Goal: Task Accomplishment & Management: Manage account settings

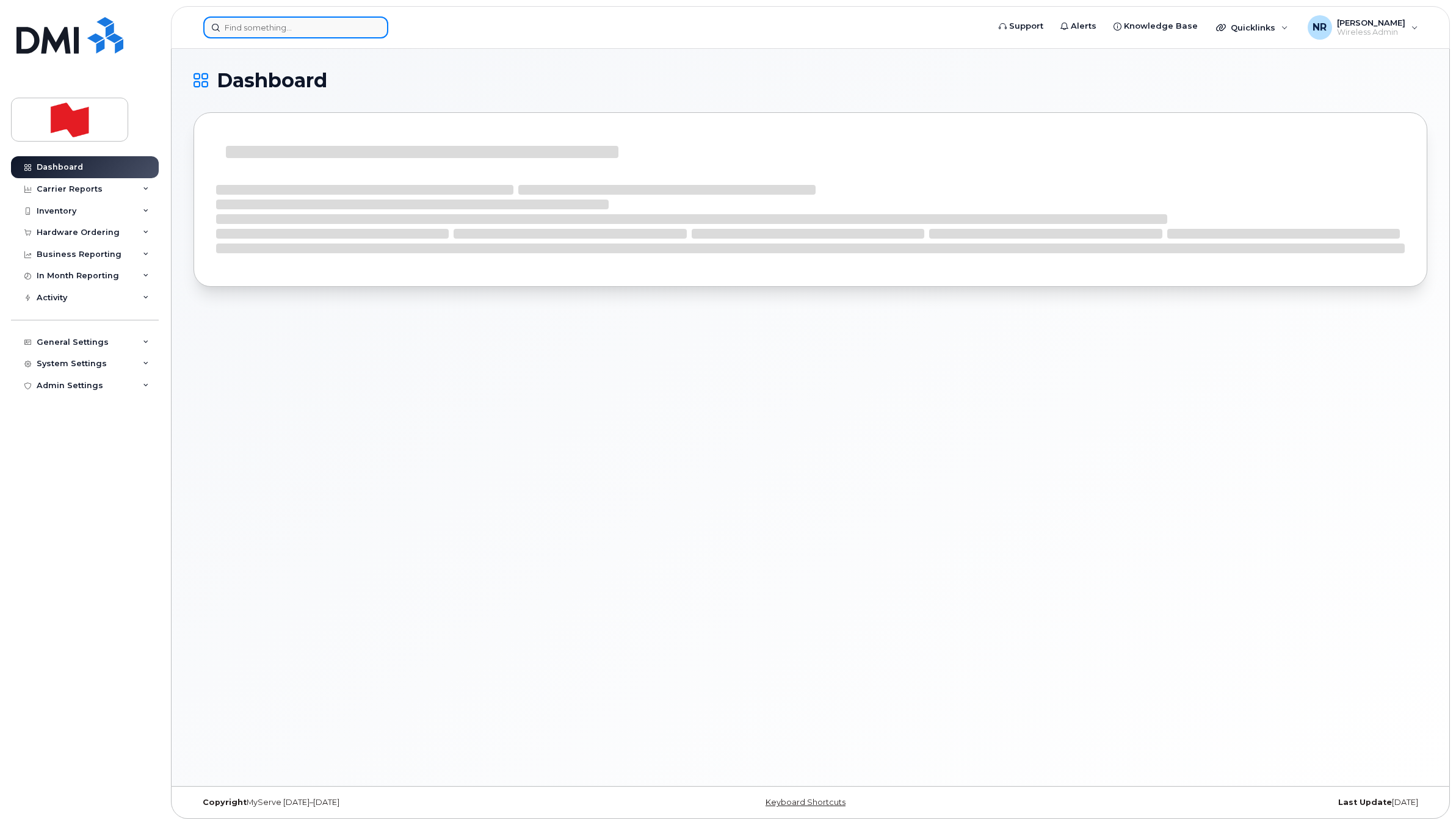
click at [271, 28] on input at bounding box center [295, 27] width 185 height 22
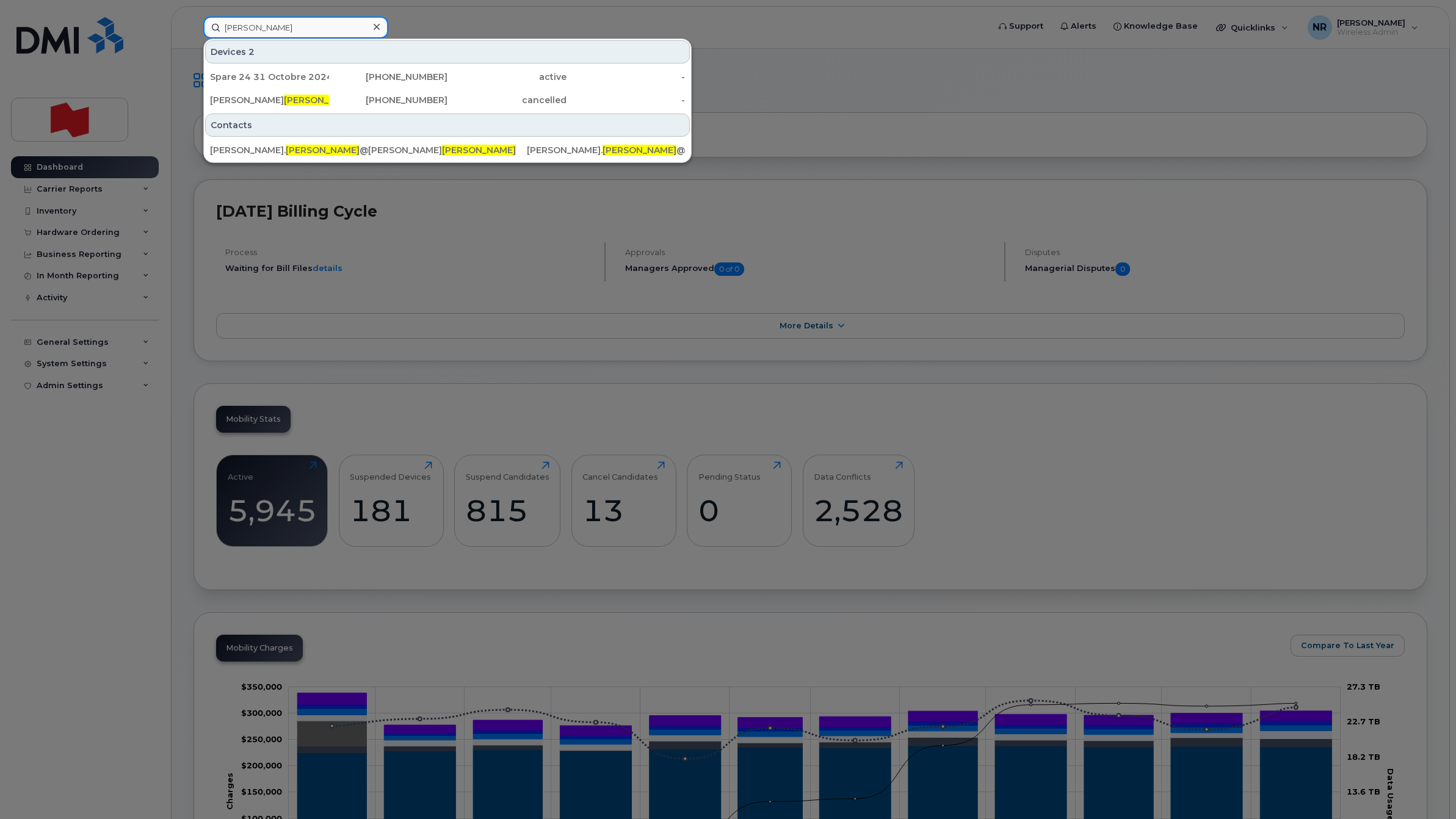
drag, startPoint x: 290, startPoint y: 26, endPoint x: 192, endPoint y: 26, distance: 98.0
click at [194, 26] on div "xiong Devices 2 Spare 24 31 Octobre 2024 438-451-8983 active - Rong Geoff Xiong…" at bounding box center [592, 27] width 797 height 22
type input "[PERSON_NAME]"
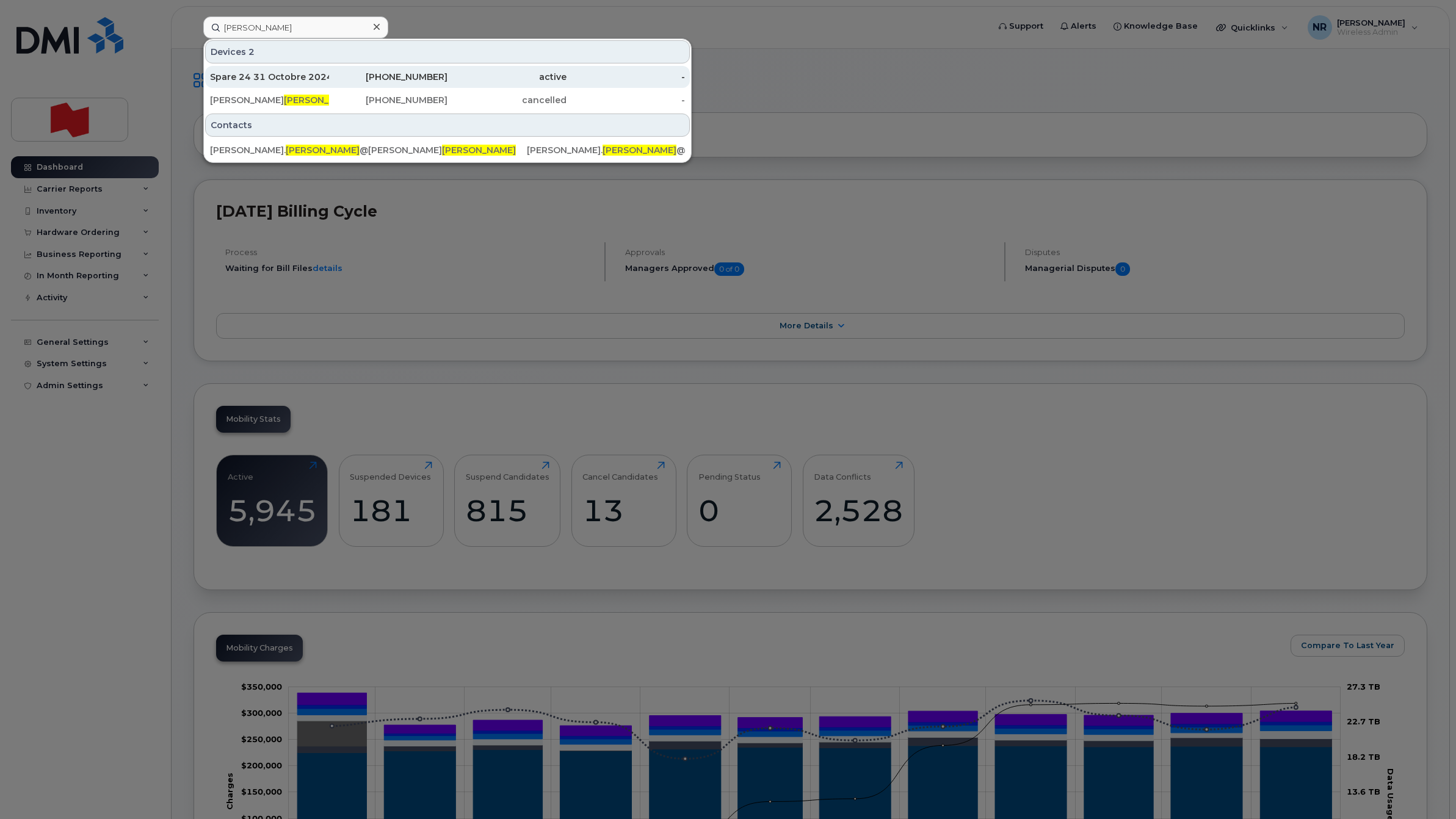
click at [246, 72] on div "Spare 24 31 Octobre 2024" at bounding box center [270, 77] width 119 height 12
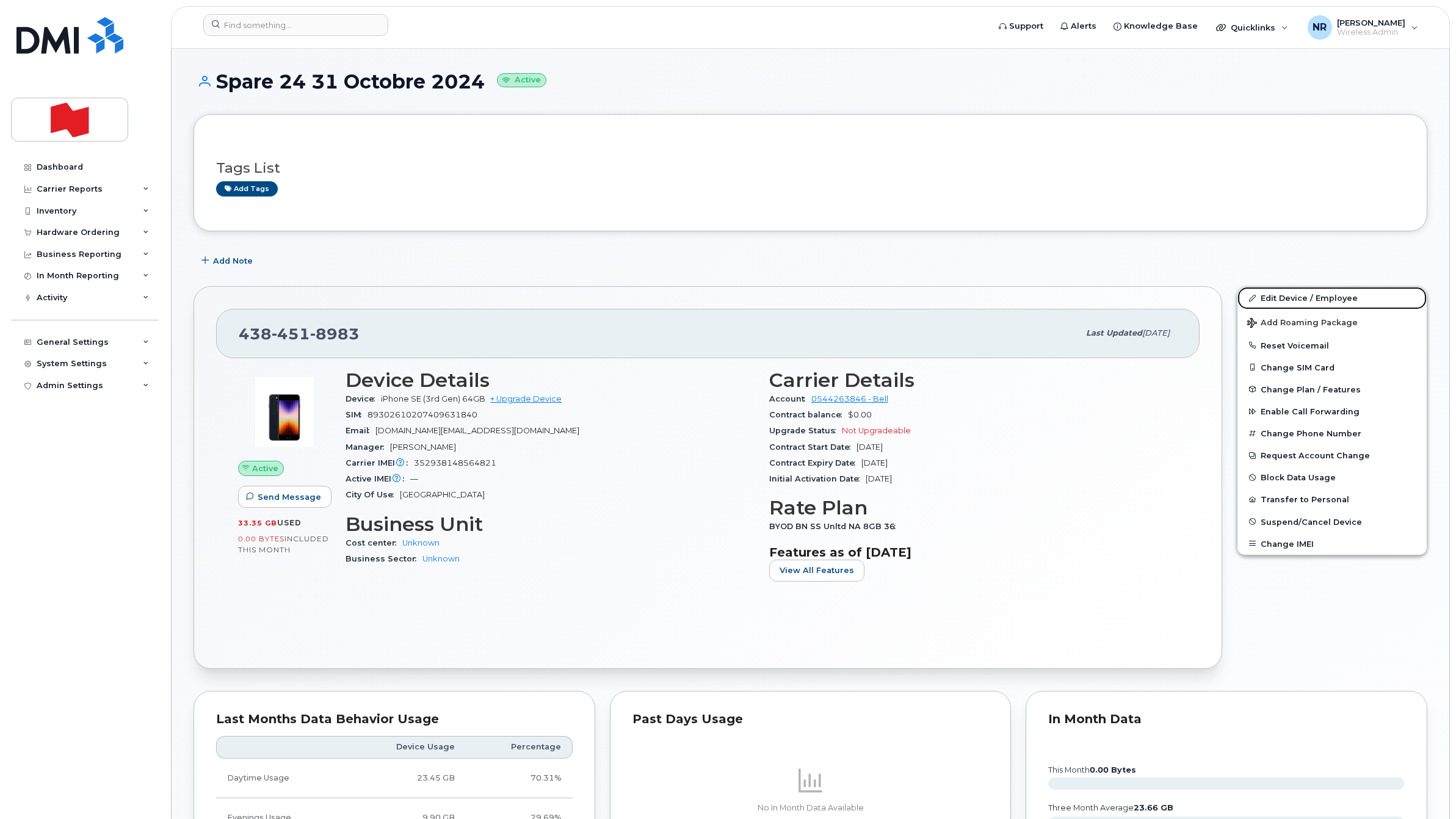
drag, startPoint x: 1281, startPoint y: 295, endPoint x: 1231, endPoint y: 302, distance: 50.5
click at [1281, 295] on link "Edit Device / Employee" at bounding box center [1332, 298] width 189 height 22
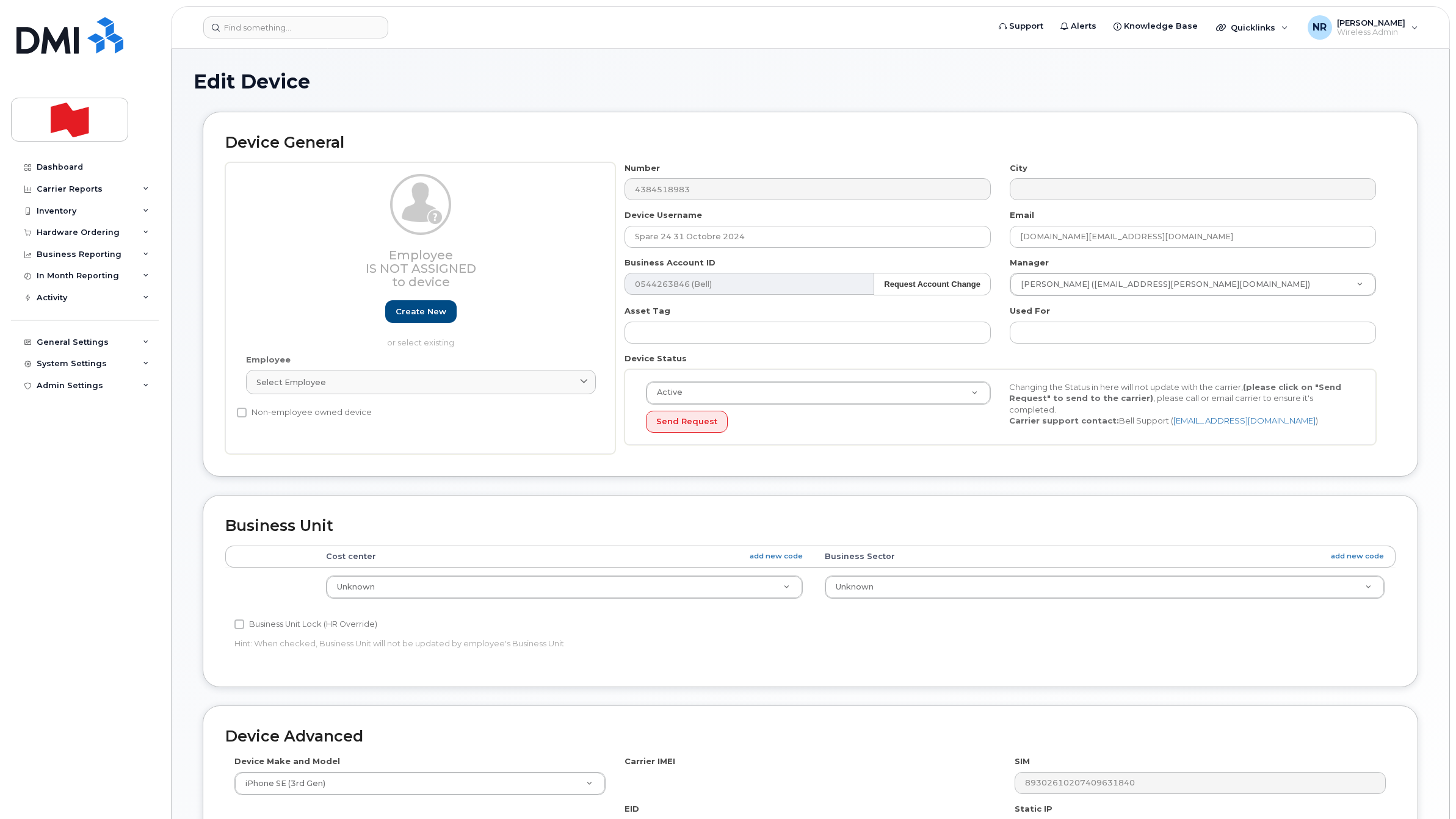
select select "22916206"
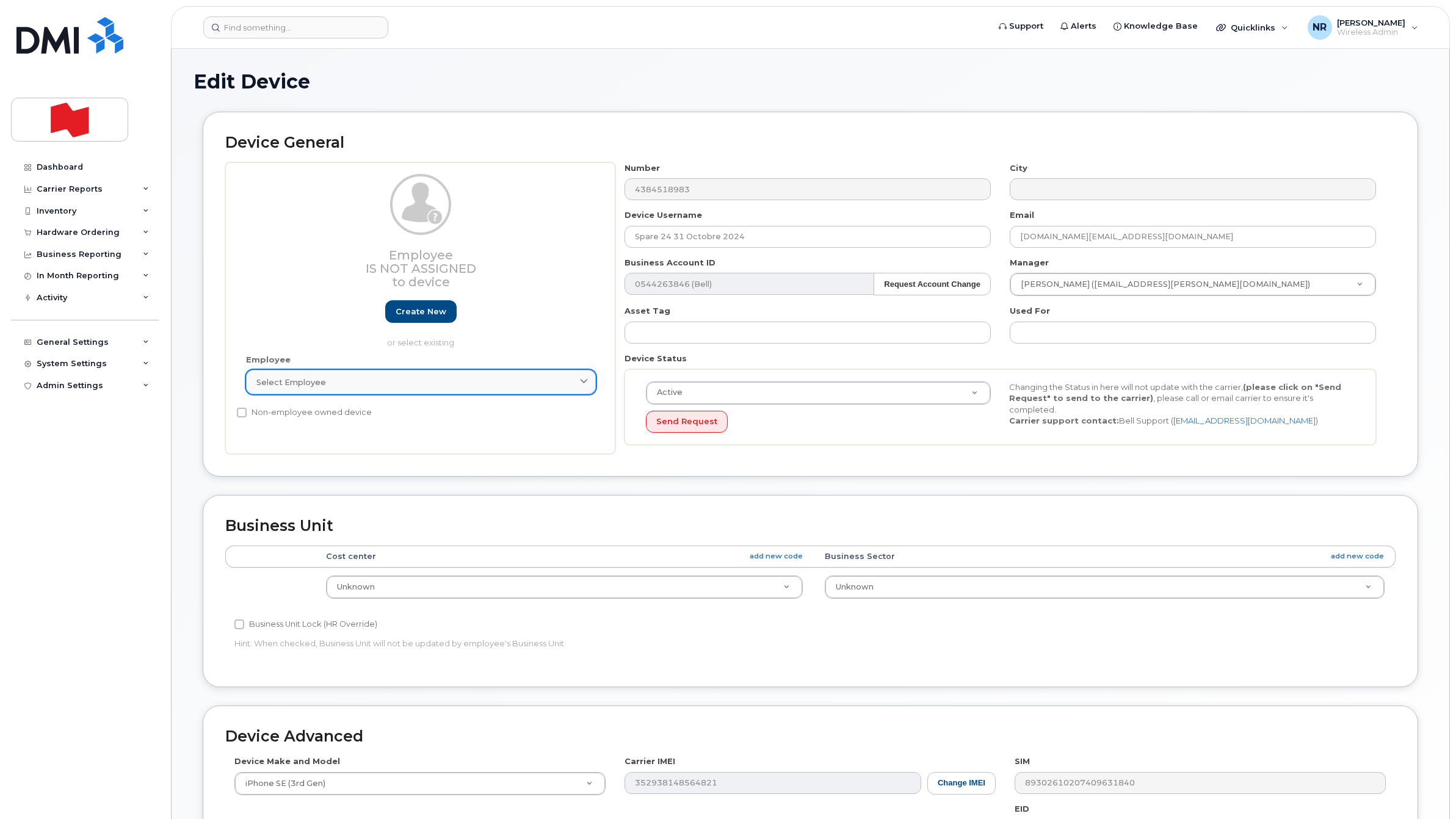
click at [336, 385] on div "Select employee" at bounding box center [421, 382] width 329 height 11
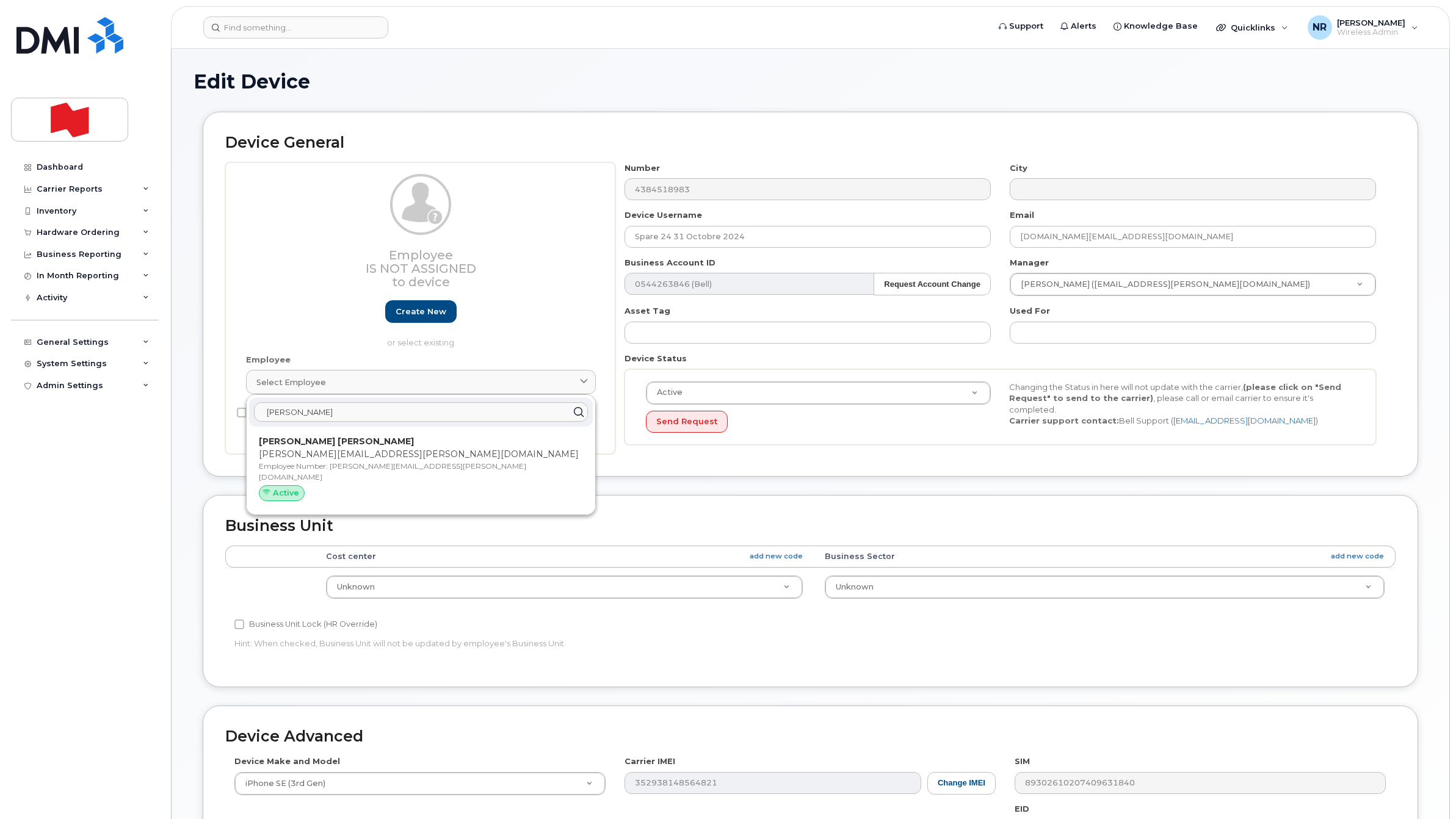
click at [309, 419] on input "xiong" at bounding box center [421, 412] width 334 height 20
drag, startPoint x: 258, startPoint y: 419, endPoint x: 223, endPoint y: 419, distance: 35.0
click at [223, 419] on div "Device General Employee Is not assigned to device Create new or select existing…" at bounding box center [810, 294] width 1216 height 365
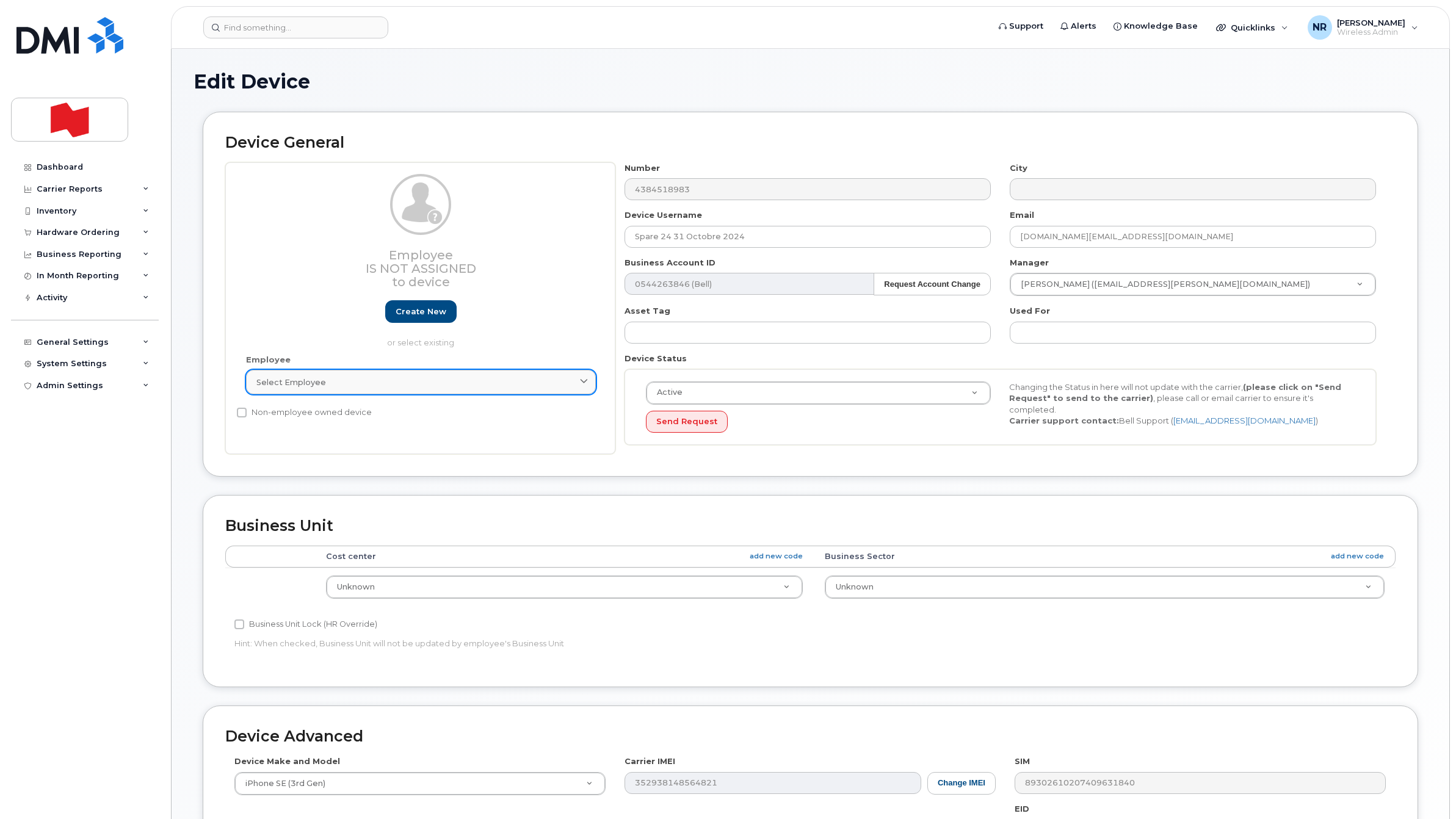
click at [275, 379] on span "Select employee" at bounding box center [291, 382] width 69 height 11
type input "h"
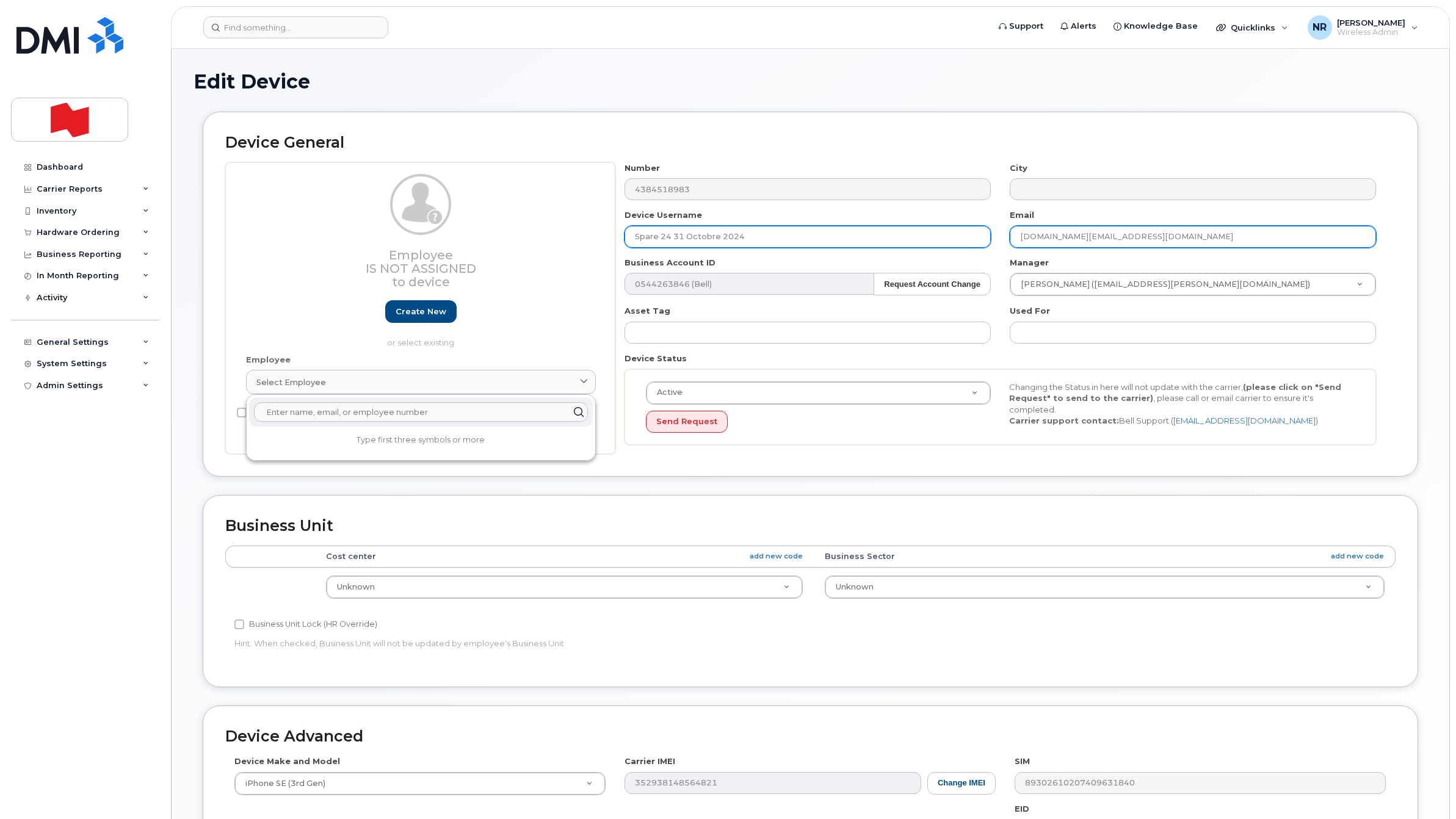
drag, startPoint x: 1210, startPoint y: 234, endPoint x: 981, endPoint y: 234, distance: 229.0
click at [981, 234] on div "Number 4384518983 City Device Username Spare 24 31 Octobre 2024 Email jiaxiong.…" at bounding box center [1001, 309] width 770 height 292
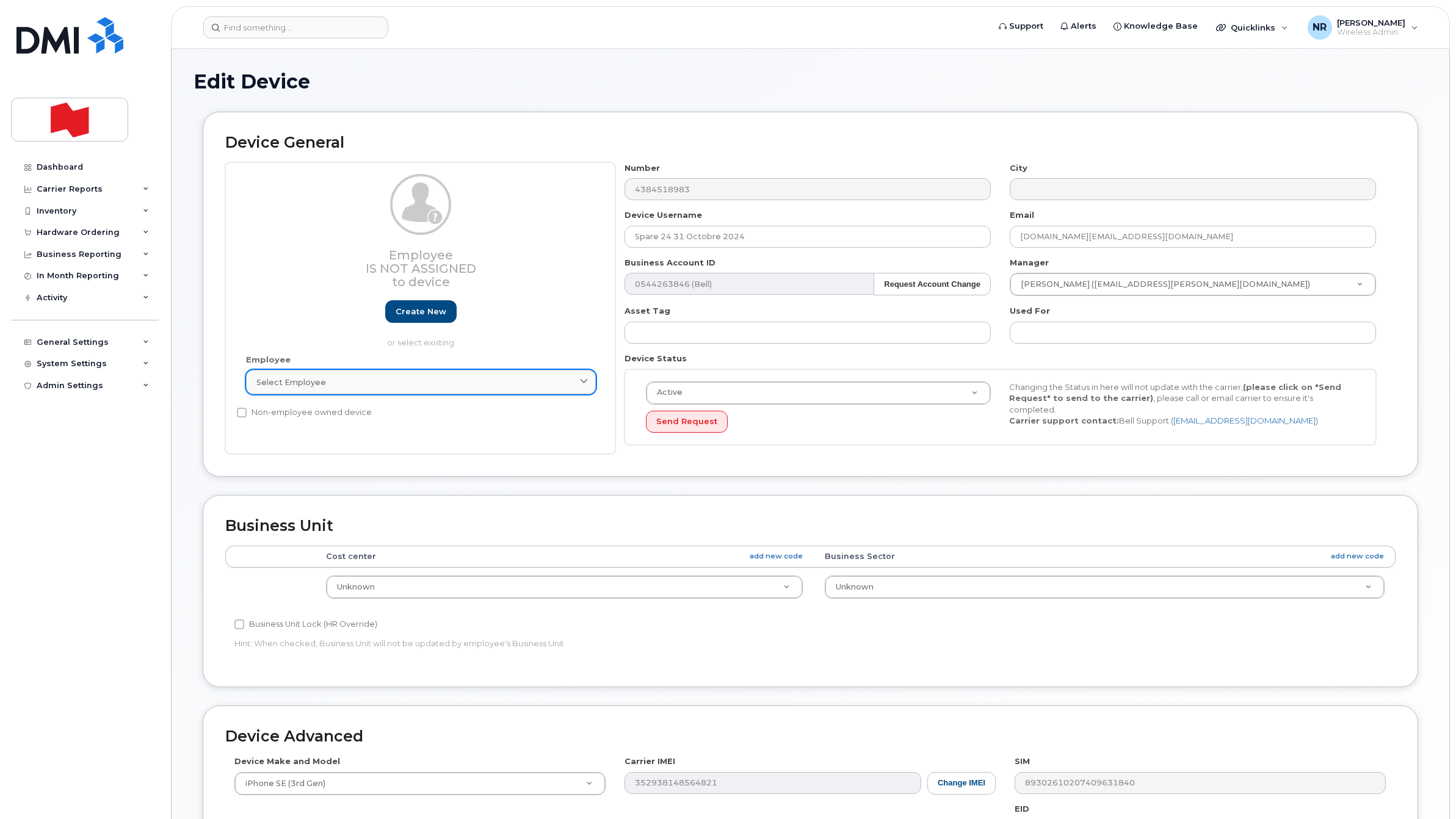
click at [365, 386] on div "Select employee" at bounding box center [421, 382] width 329 height 11
paste input "jiaxiong.hu@nbc.ca"
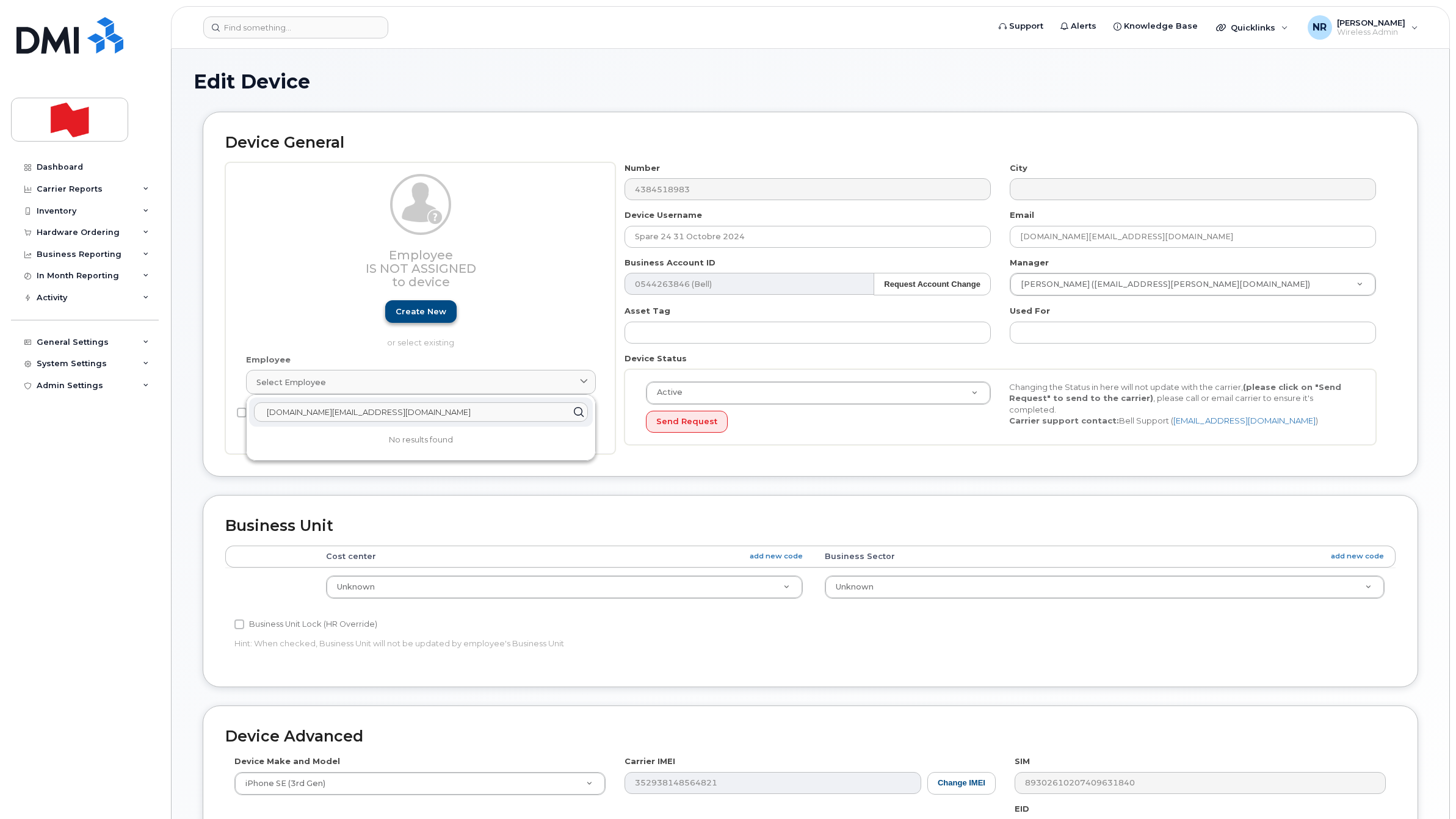
type input "jiaxiong.hu@nbc.ca"
click at [414, 309] on link "Create new" at bounding box center [421, 312] width 72 height 23
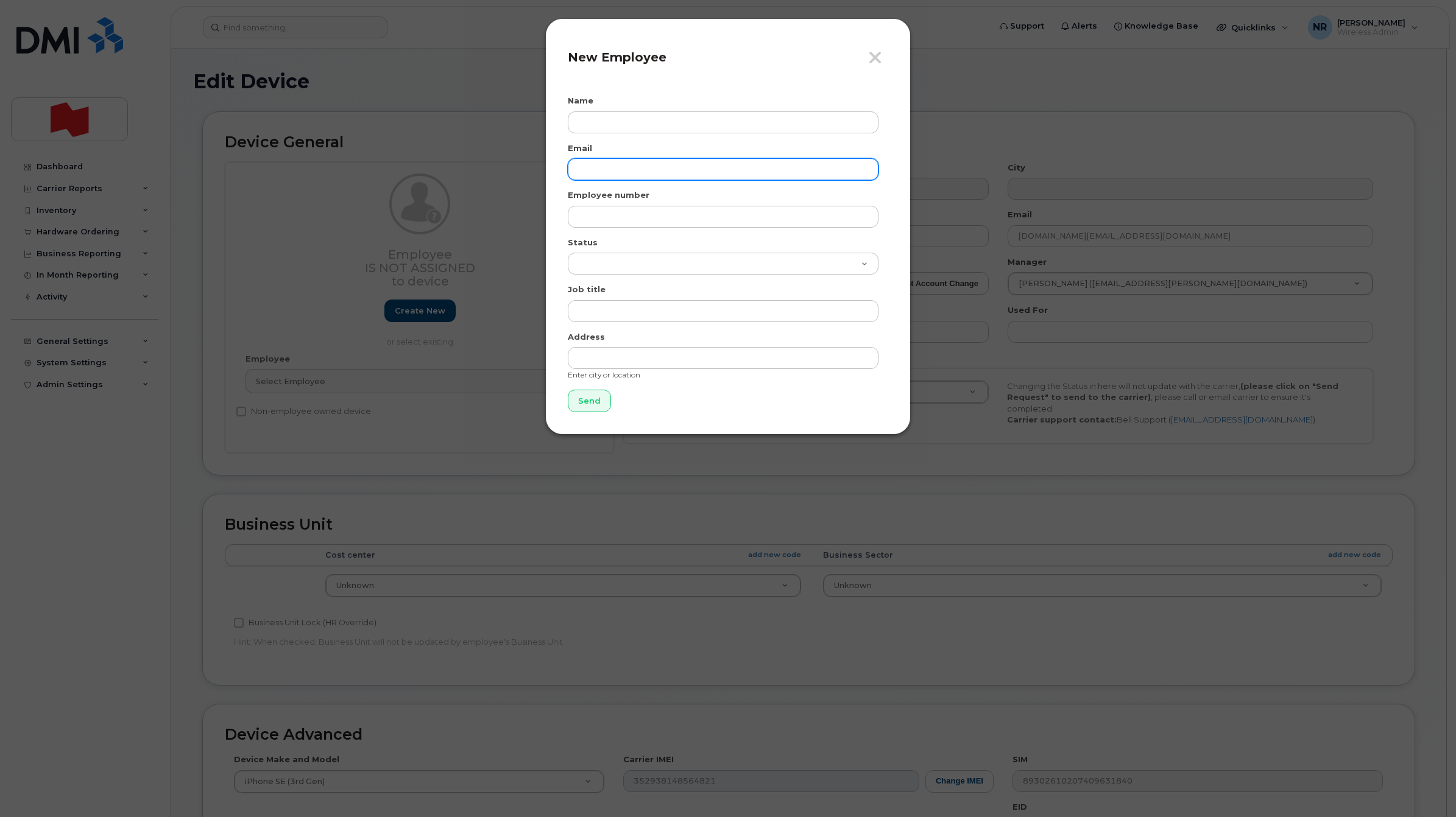
click at [641, 162] on input "email" at bounding box center [723, 169] width 311 height 22
paste input "jiaxiong.hu@nbc.ca"
type input "jiaxiong.hu@nbc.ca"
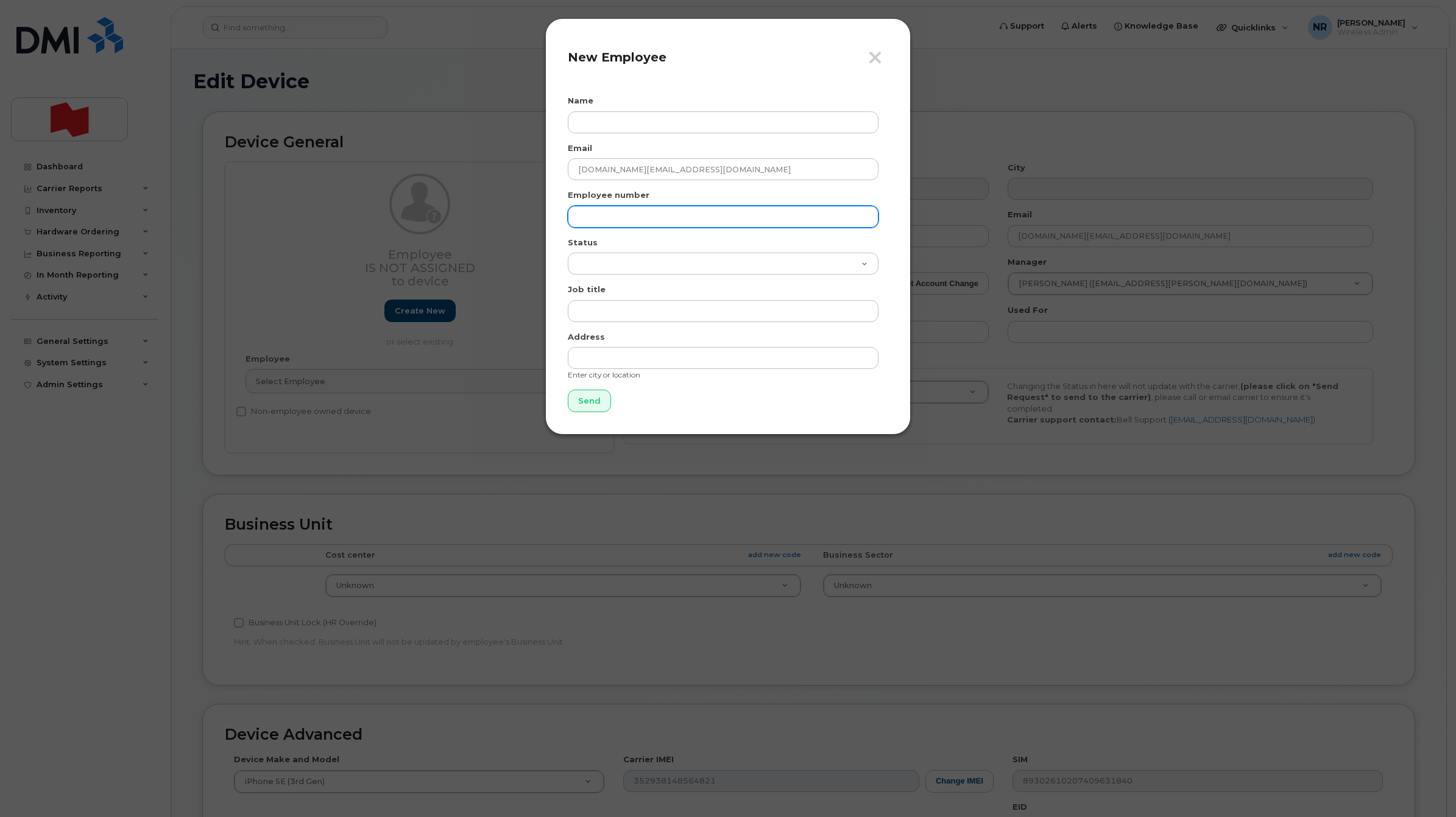
click at [637, 212] on input "text" at bounding box center [723, 216] width 311 height 22
paste input "jiaxiong.hu@nbc.ca"
type input "jiaxiong.hu@nbc.ca"
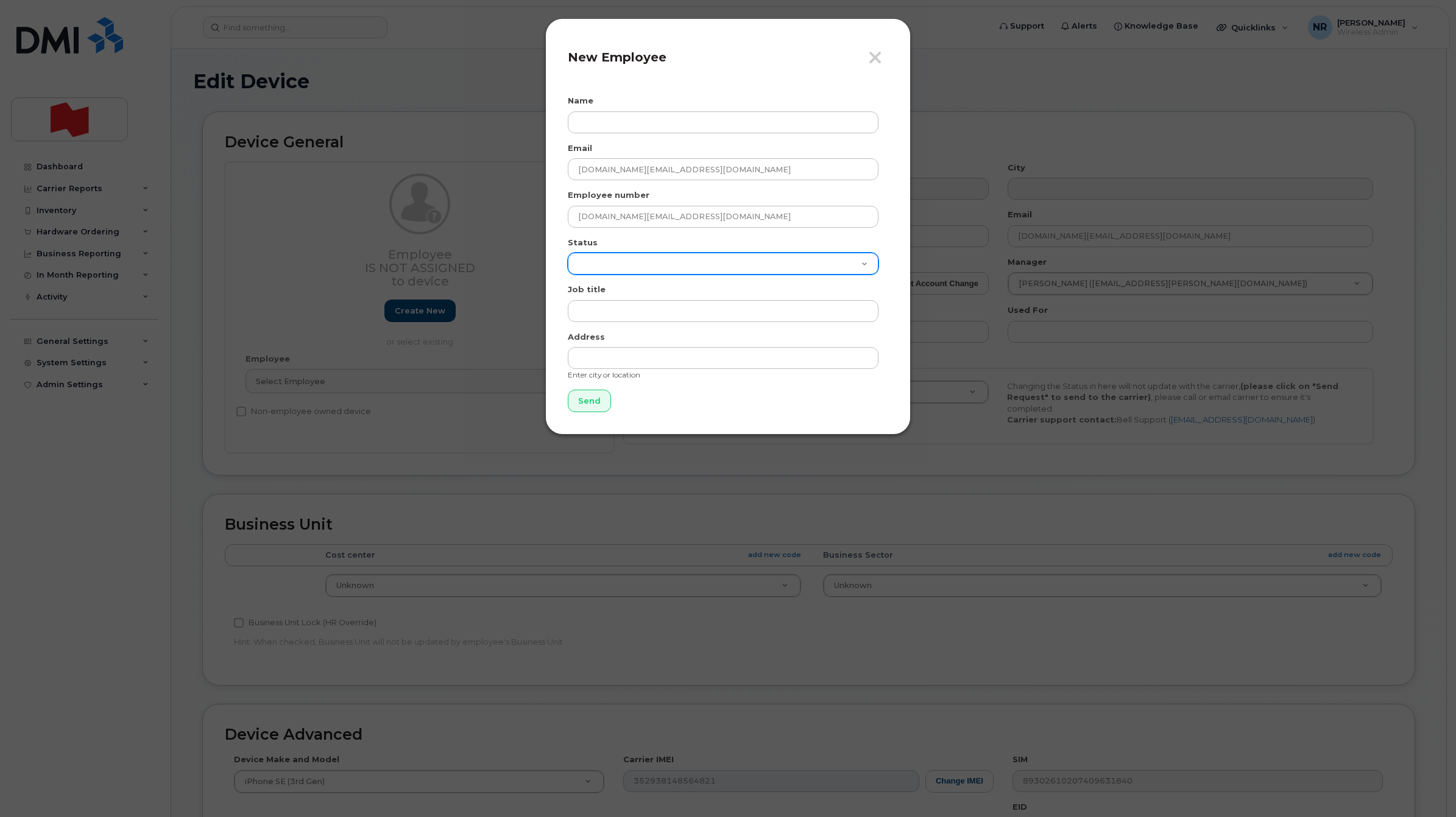
click at [626, 261] on select "Active On-Leave Long Term Short Term Maternity Leave Temp Layoff Inactive" at bounding box center [723, 263] width 311 height 22
select select "active"
click at [568, 253] on select "Active On-Leave Long Term Short Term Maternity Leave Temp Layoff Inactive" at bounding box center [723, 263] width 311 height 22
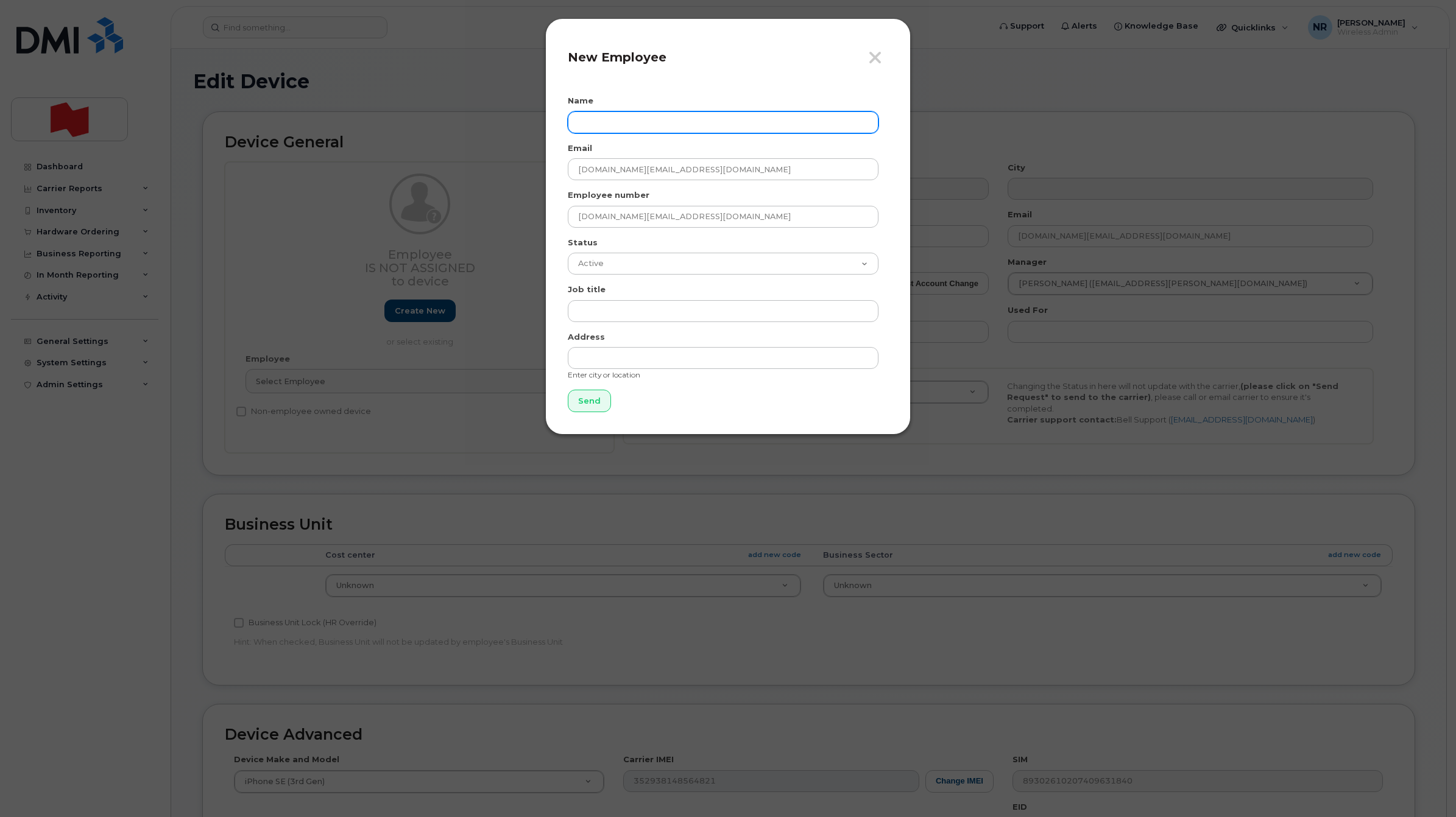
click at [624, 120] on input "text" at bounding box center [723, 122] width 311 height 22
click at [607, 123] on input "Joshua Hu" at bounding box center [723, 122] width 311 height 22
type input "Joshua (jiaxiong) Hu"
click at [590, 401] on input "Send" at bounding box center [590, 401] width 44 height 23
type input "Send"
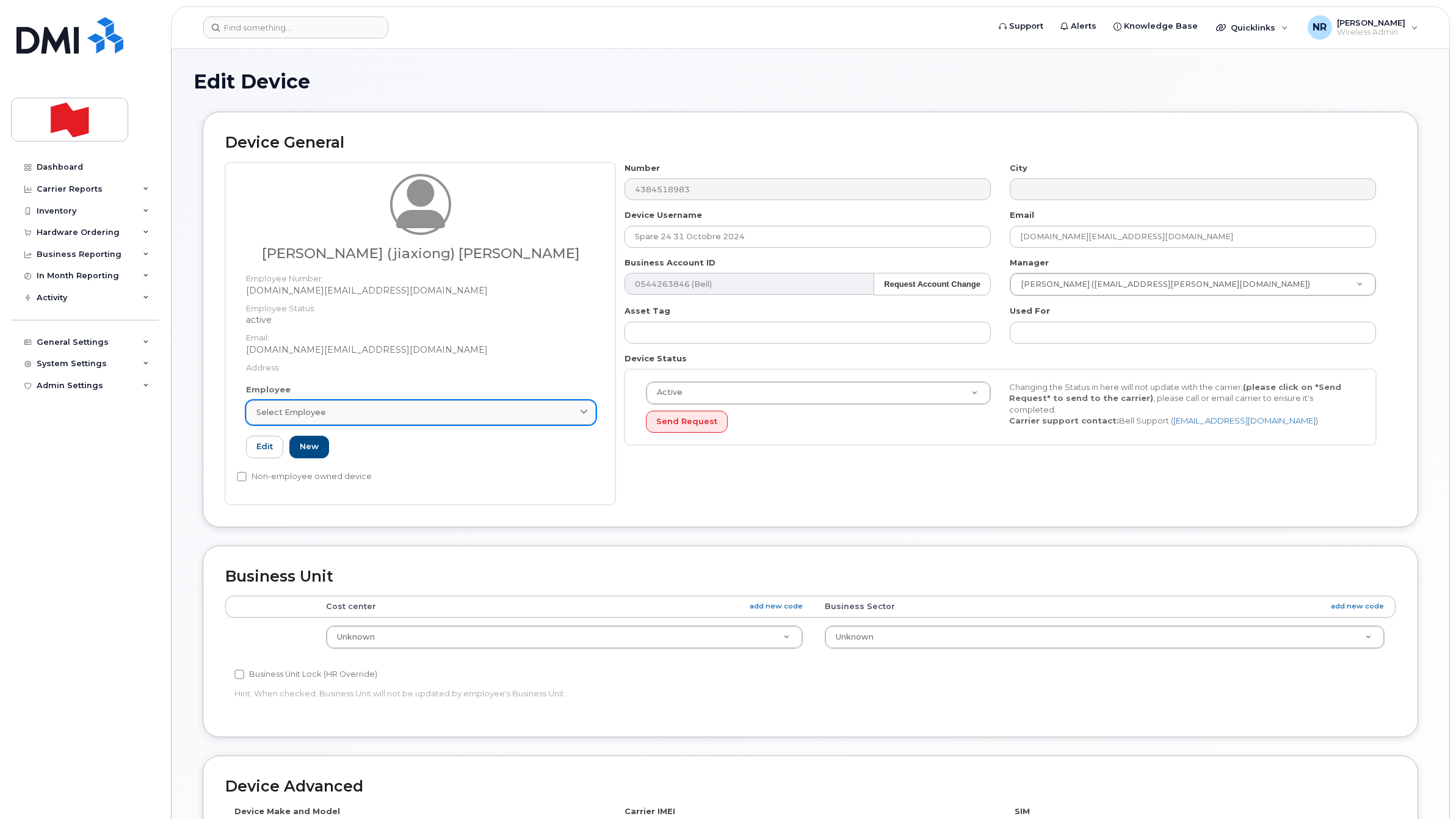
click at [285, 414] on span "Select employee" at bounding box center [291, 412] width 69 height 11
paste input "jiaxiong.hu@nbc.ca"
type input "jiaxiong.hu@nbc.cajiaxiong.hu@nbc.ca"
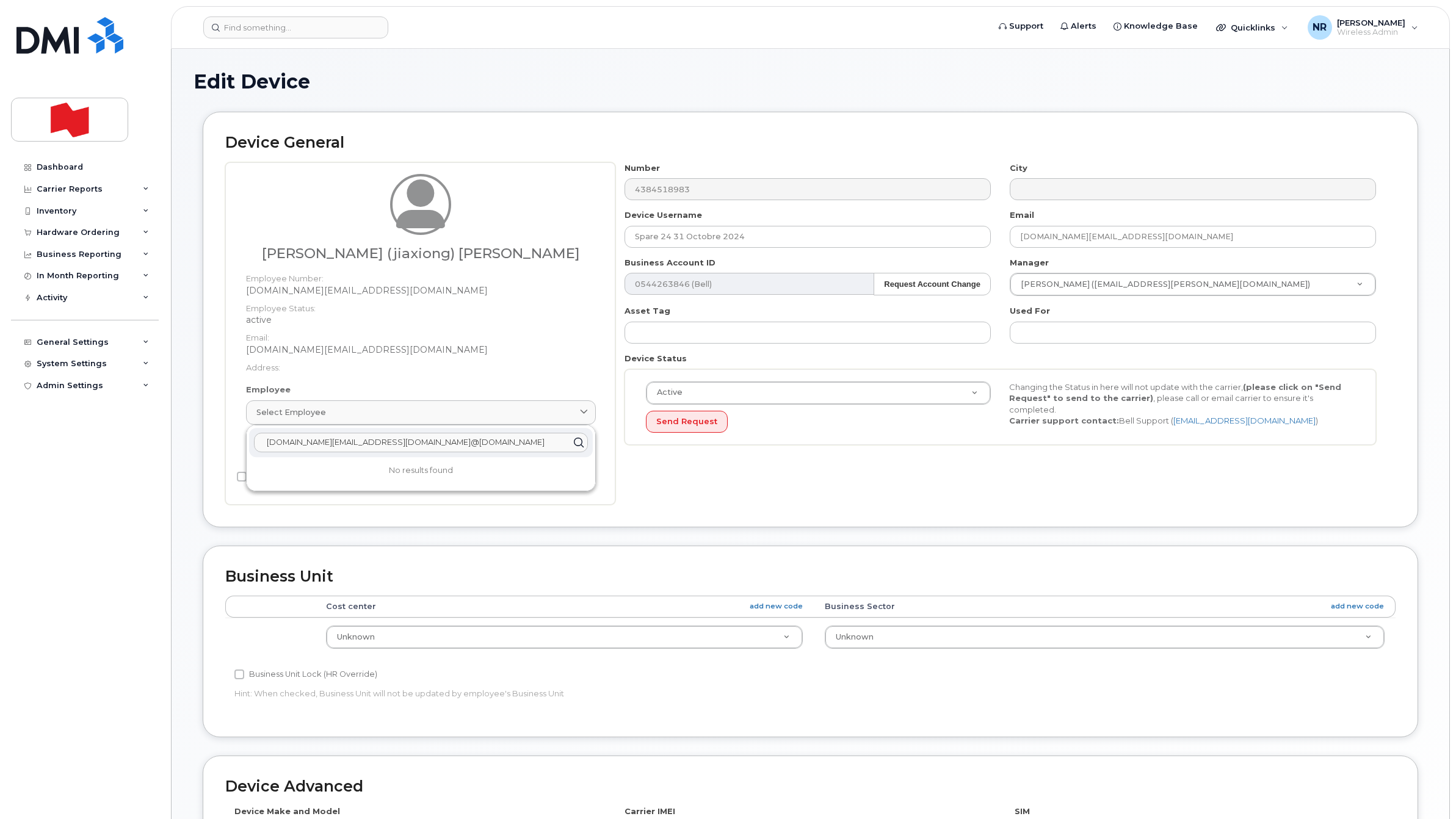
drag, startPoint x: 458, startPoint y: 452, endPoint x: 227, endPoint y: 452, distance: 231.0
click at [227, 452] on div "Joshua (jiaxiong) Hu Employee Number: jiaxiong.hu@nbc.ca Employee Status: activ…" at bounding box center [421, 334] width 390 height 343
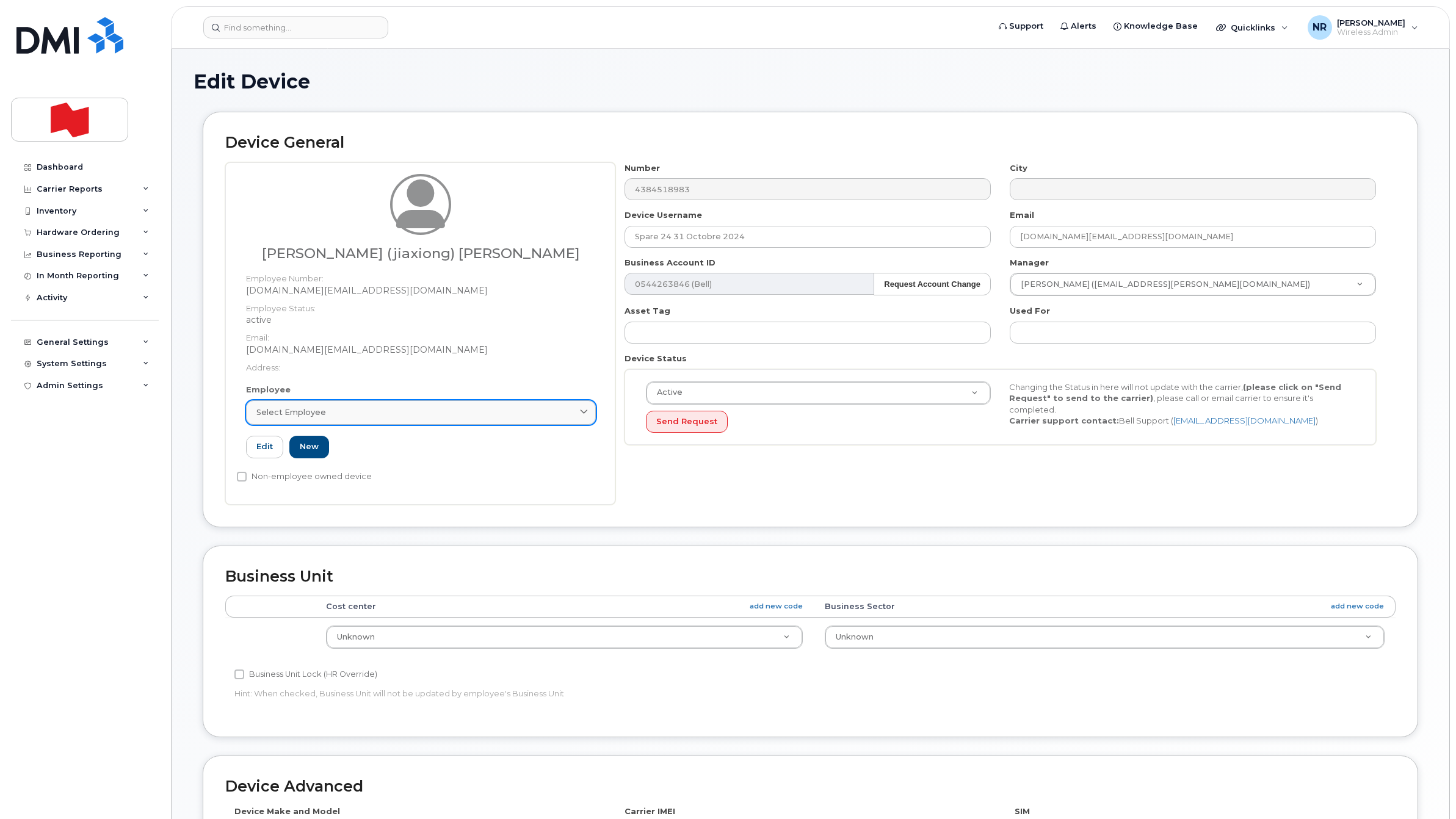
click at [291, 409] on span "Select employee" at bounding box center [291, 412] width 69 height 11
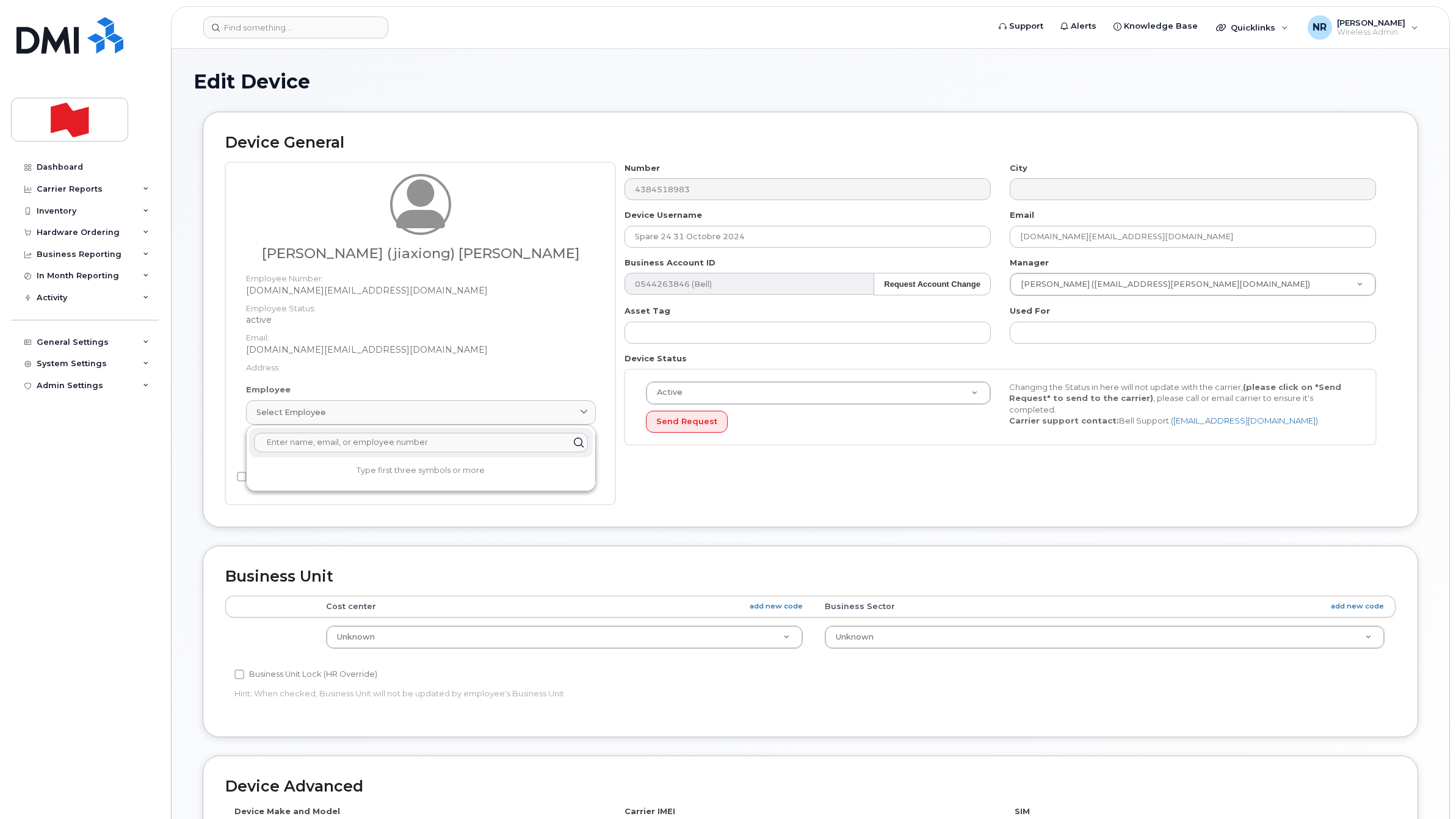
paste input "jiaxiong.hu@nbc.ca"
drag, startPoint x: 243, startPoint y: 433, endPoint x: 235, endPoint y: 433, distance: 8.0
click at [235, 433] on div "Joshua (jiaxiong) Hu Employee Number: jiaxiong.hu@nbc.ca Employee Status: activ…" at bounding box center [421, 334] width 390 height 343
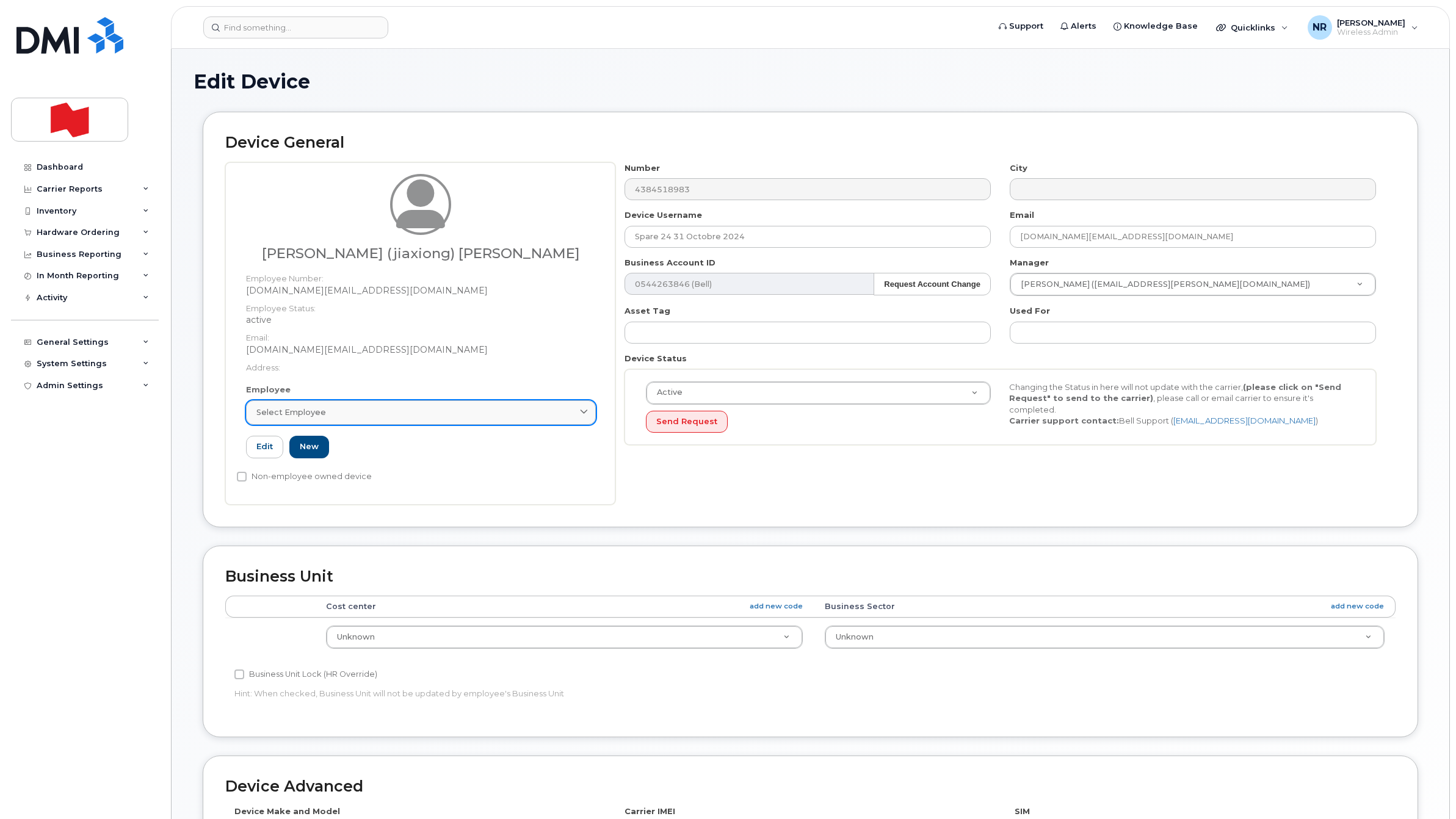
click at [291, 414] on span "Select employee" at bounding box center [291, 412] width 69 height 11
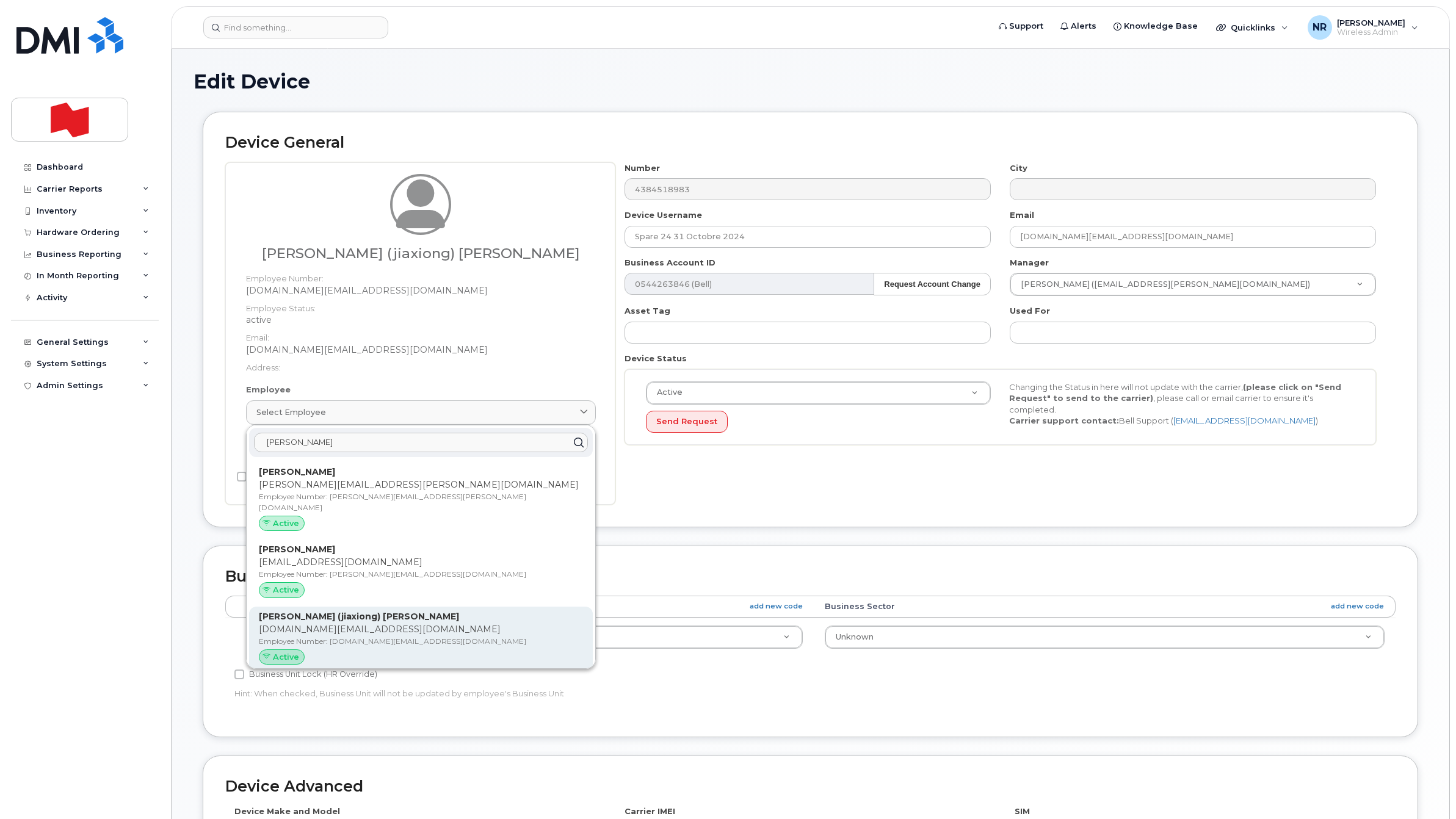
type input "joshua"
click at [300, 623] on p "jiaxiong.hu@nbc.ca" at bounding box center [421, 629] width 324 height 13
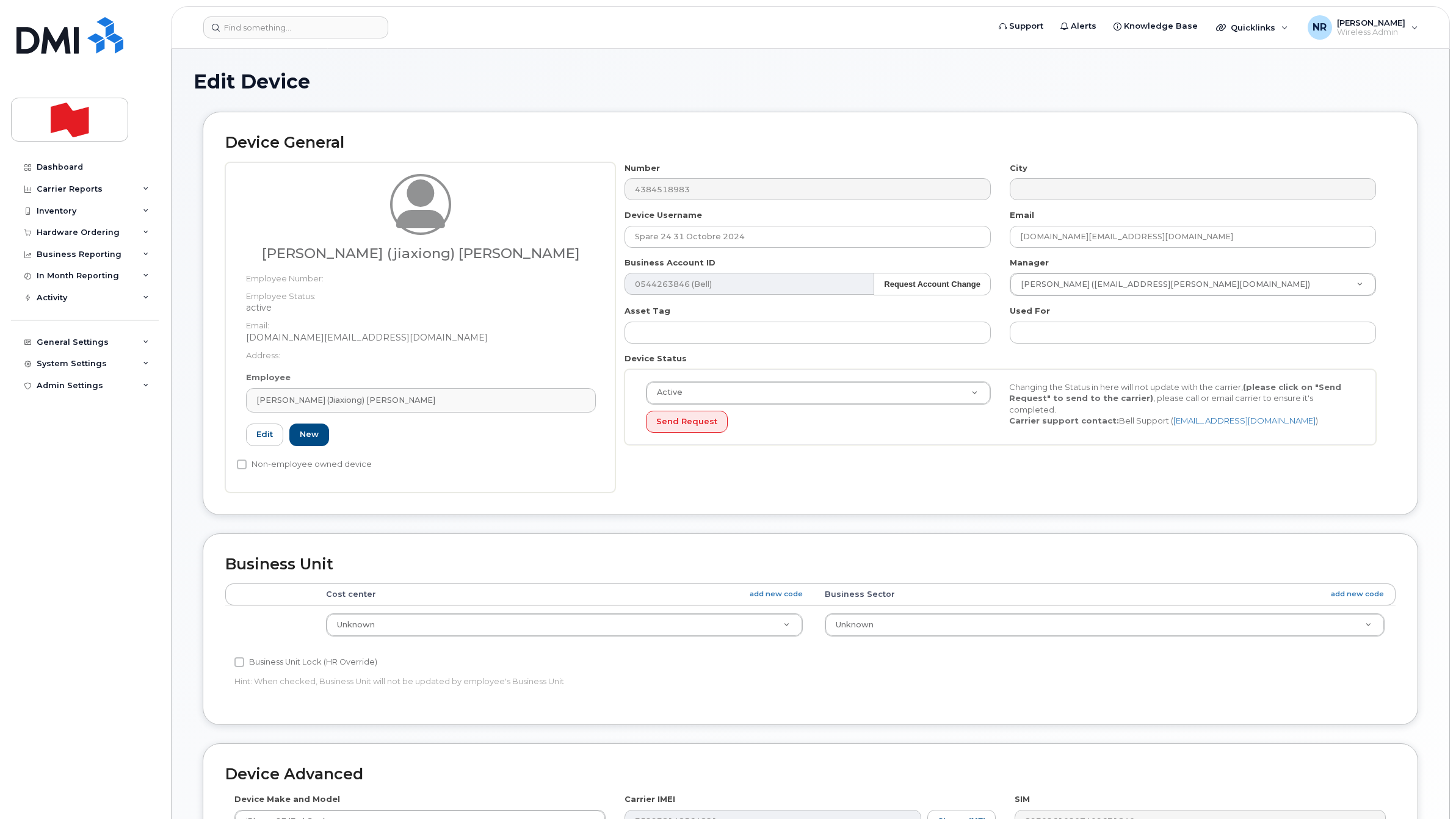
type input "jiaxiong.hu@nbc.ca"
type input "Joshua (jiaxiong) Hu"
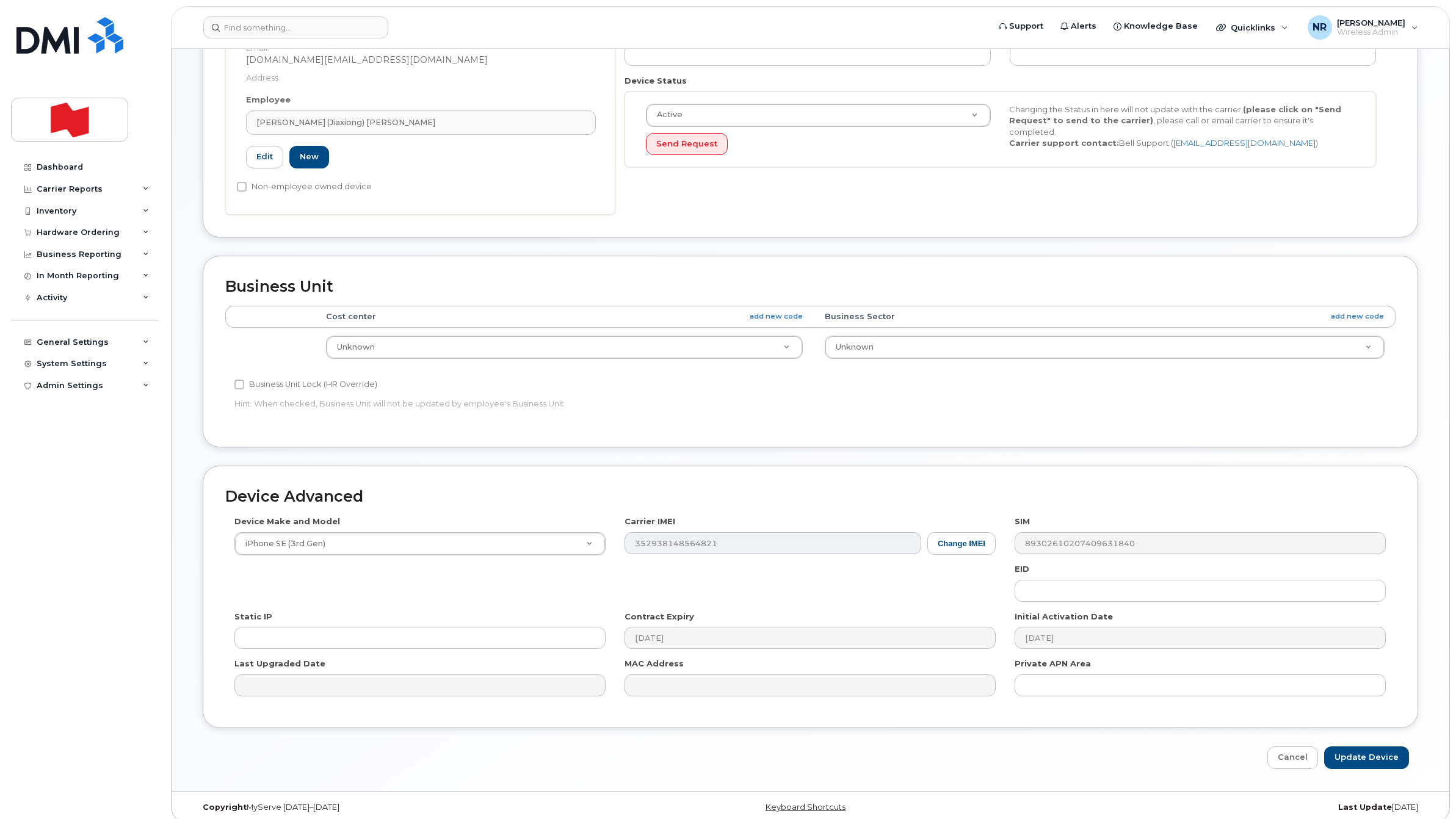
scroll to position [291, 0]
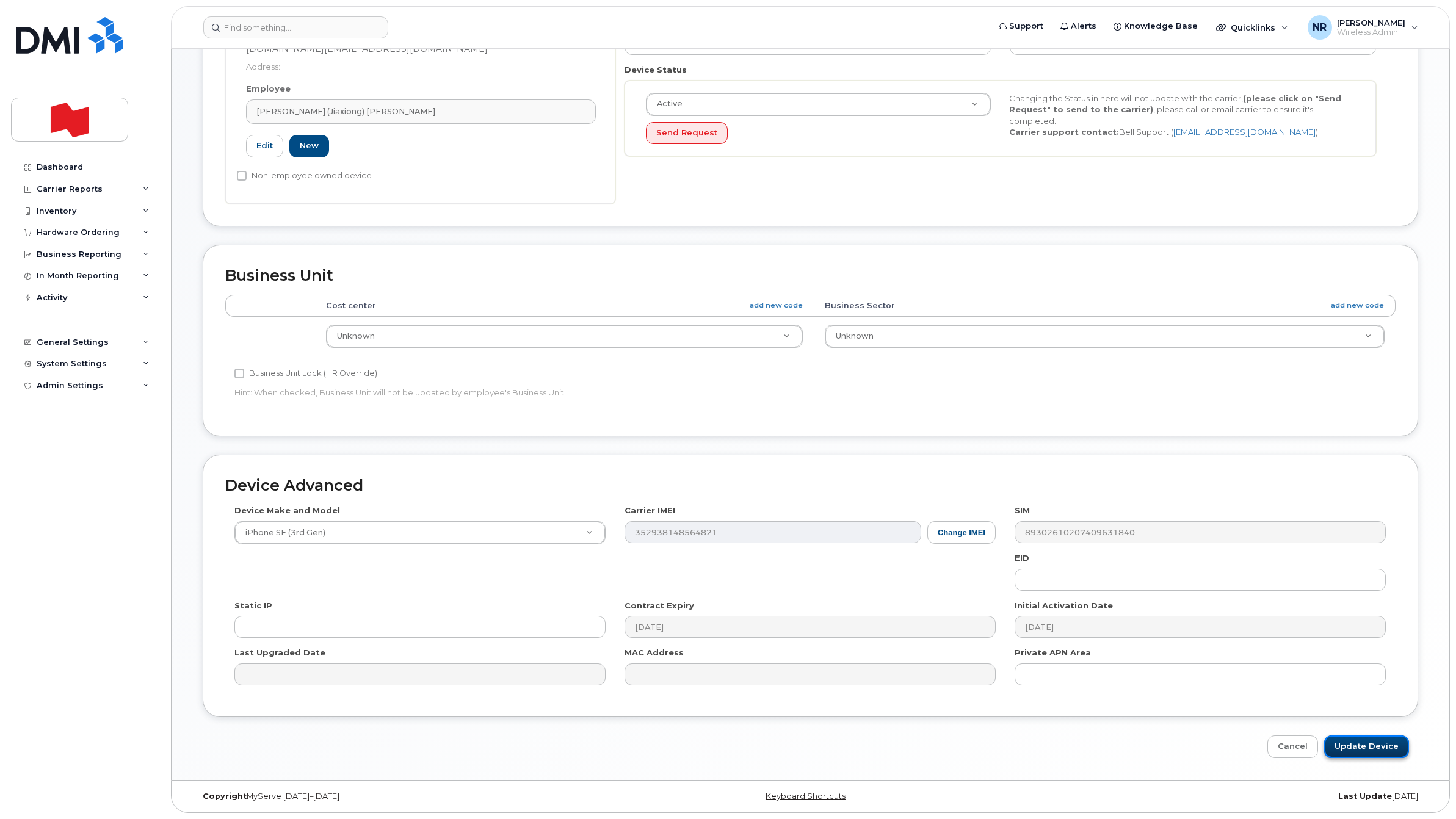
click at [1381, 746] on input "Update Device" at bounding box center [1366, 747] width 85 height 23
type input "Saving..."
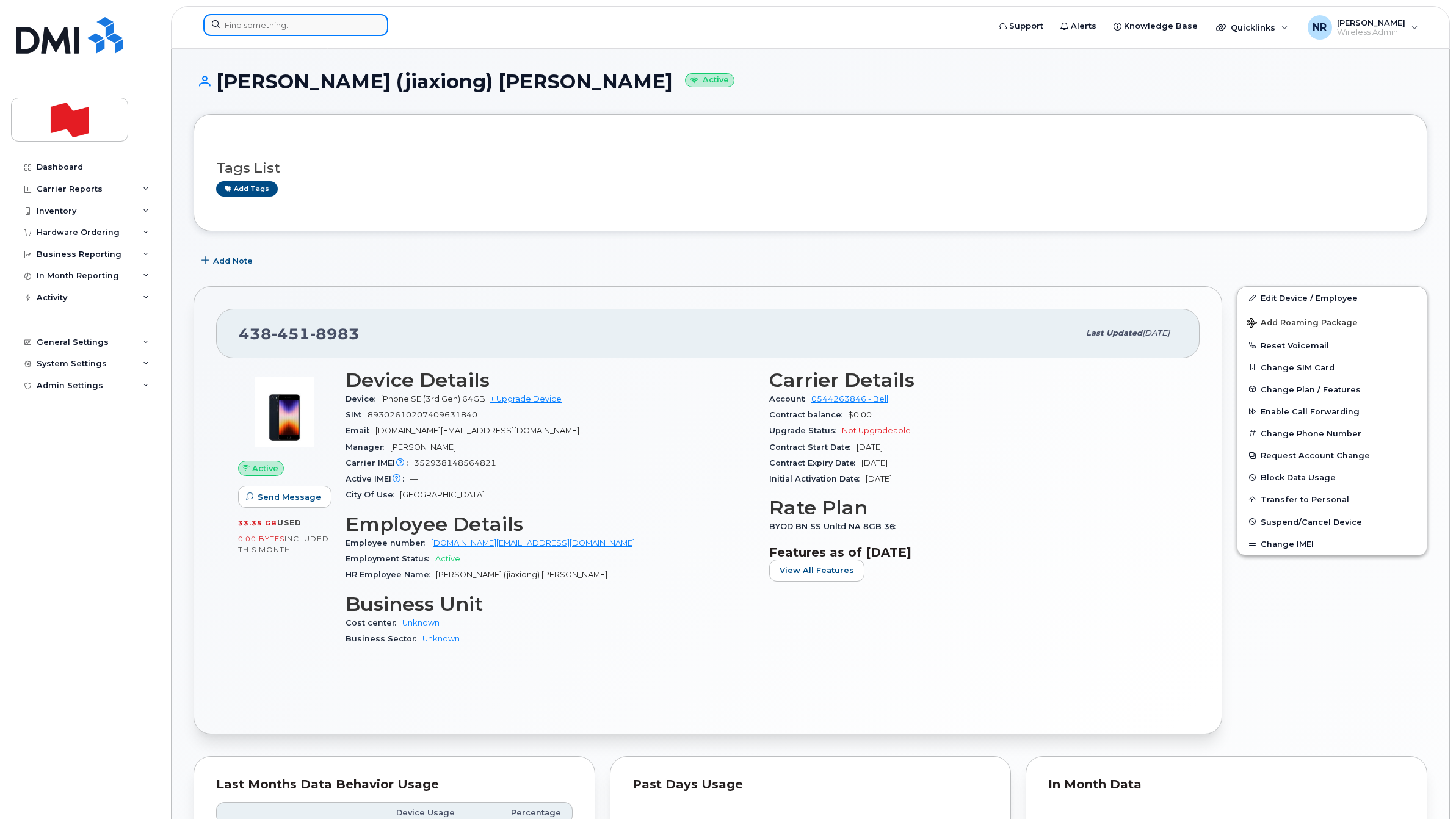
click at [321, 26] on input at bounding box center [295, 25] width 185 height 22
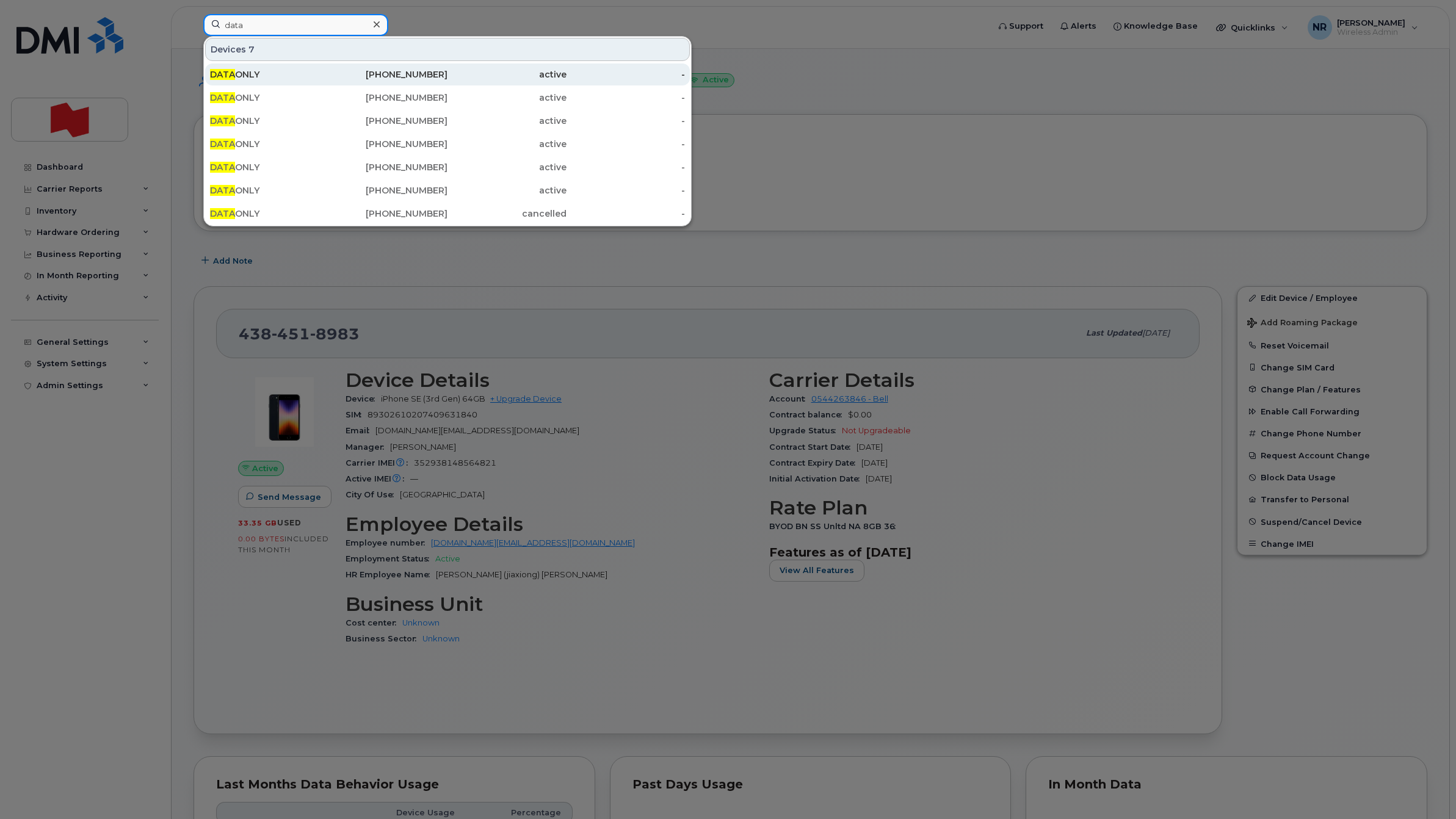
type input "data"
drag, startPoint x: 236, startPoint y: 77, endPoint x: 260, endPoint y: 76, distance: 24.0
click at [236, 77] on div "DATA ONLY" at bounding box center [270, 75] width 119 height 12
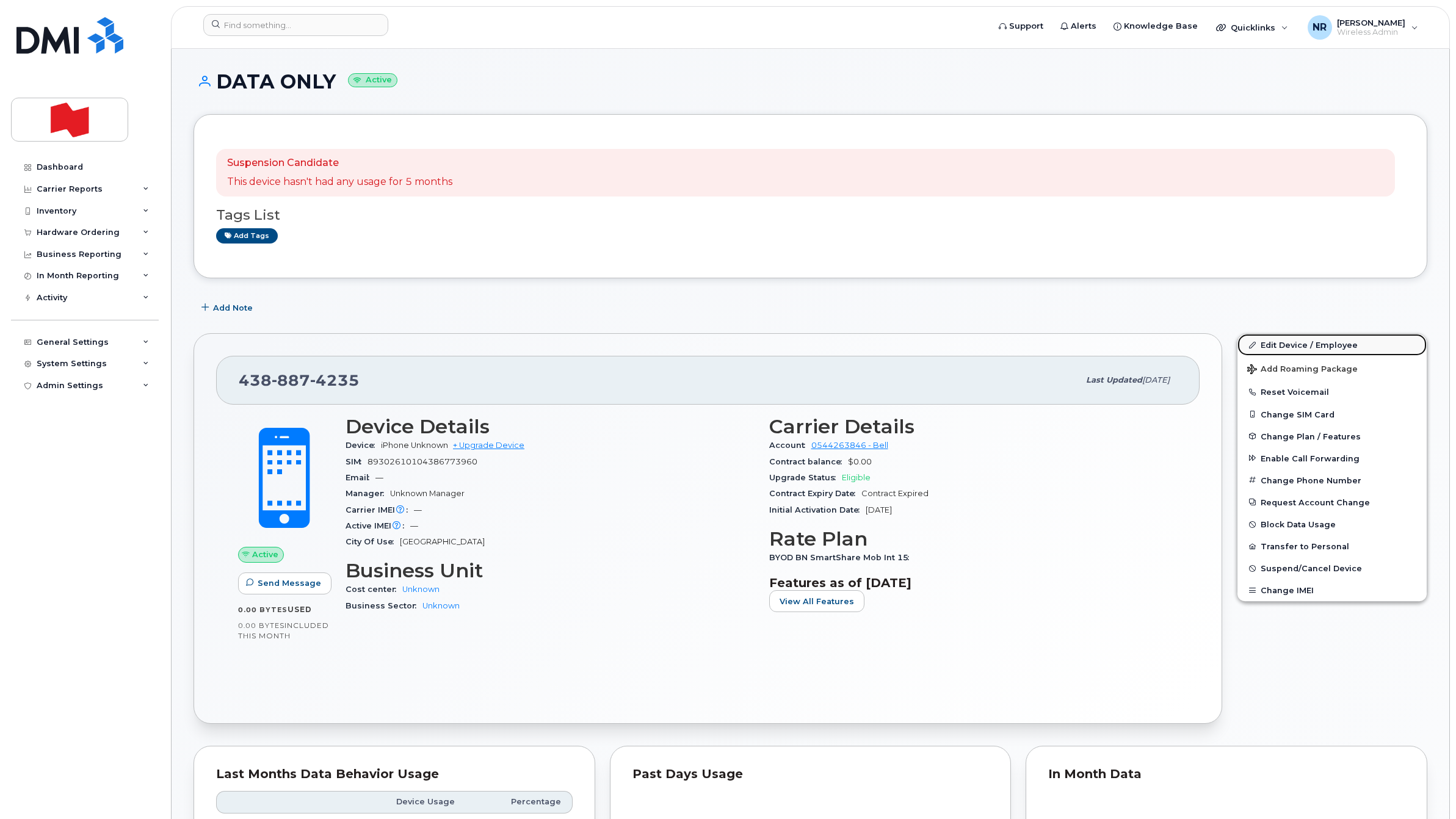
click at [1286, 344] on link "Edit Device / Employee" at bounding box center [1332, 344] width 189 height 22
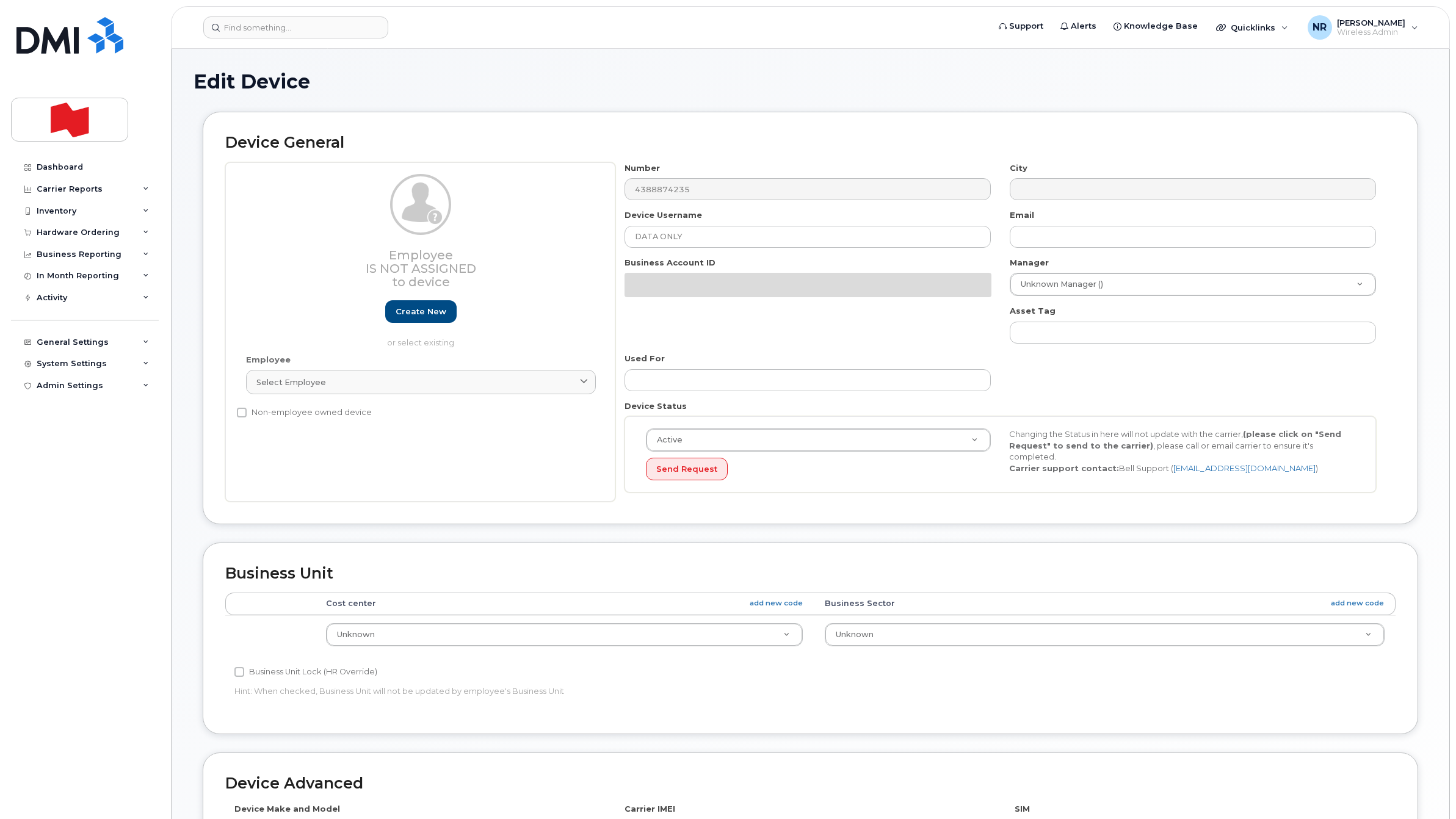
select select "22916206"
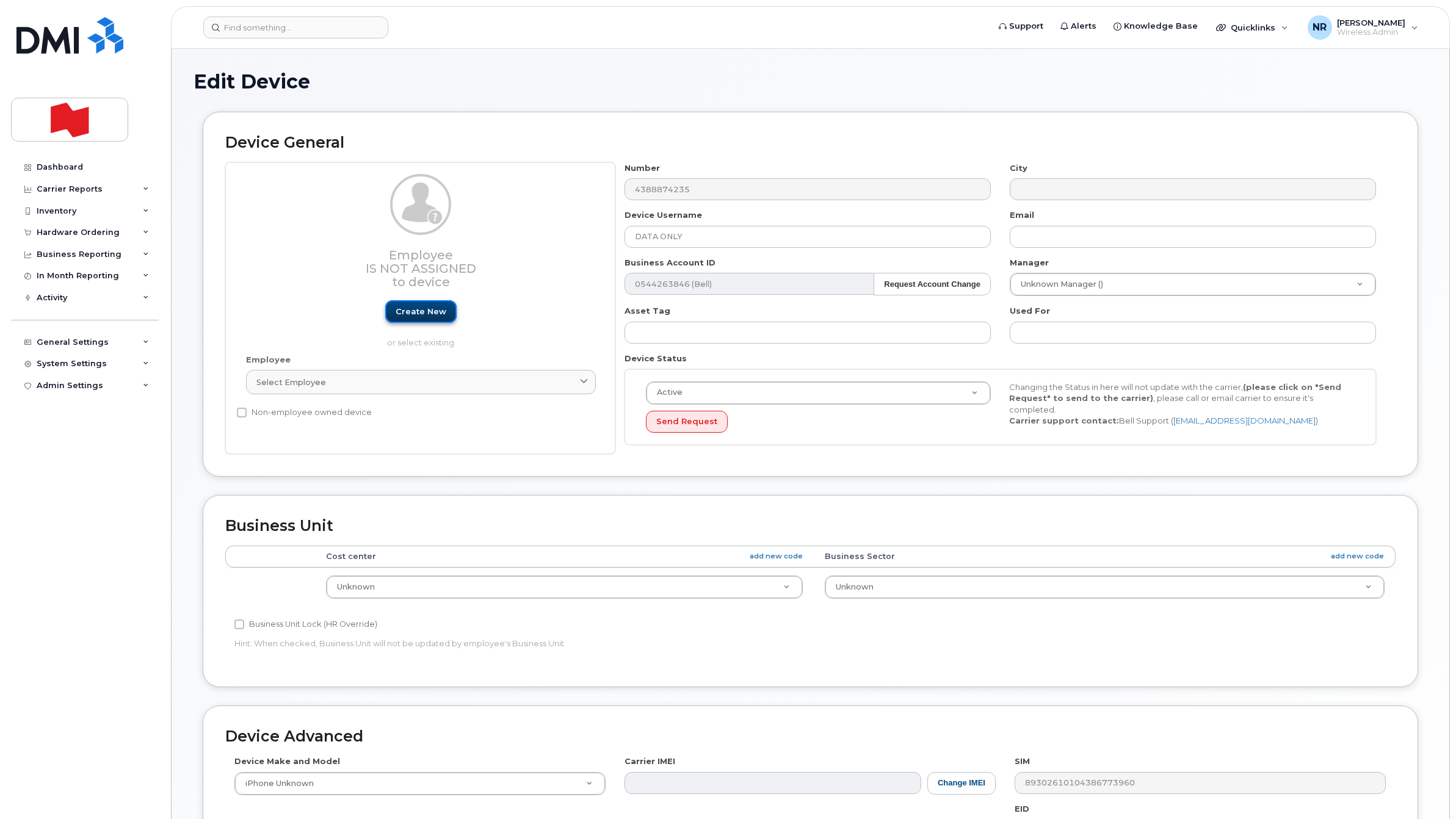
click at [430, 308] on link "Create new" at bounding box center [421, 312] width 72 height 23
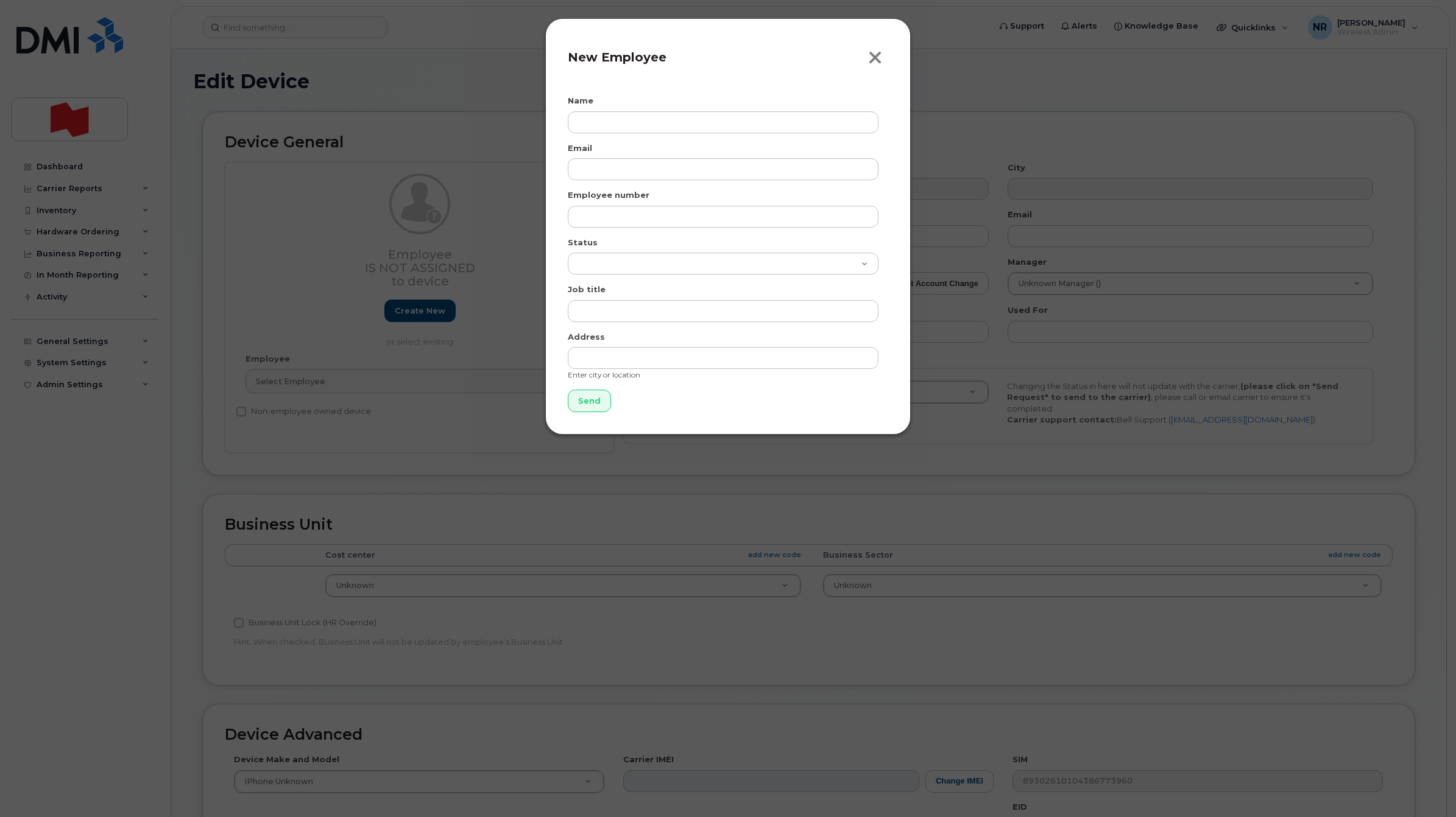
click at [881, 59] on icon "button" at bounding box center [875, 58] width 14 height 18
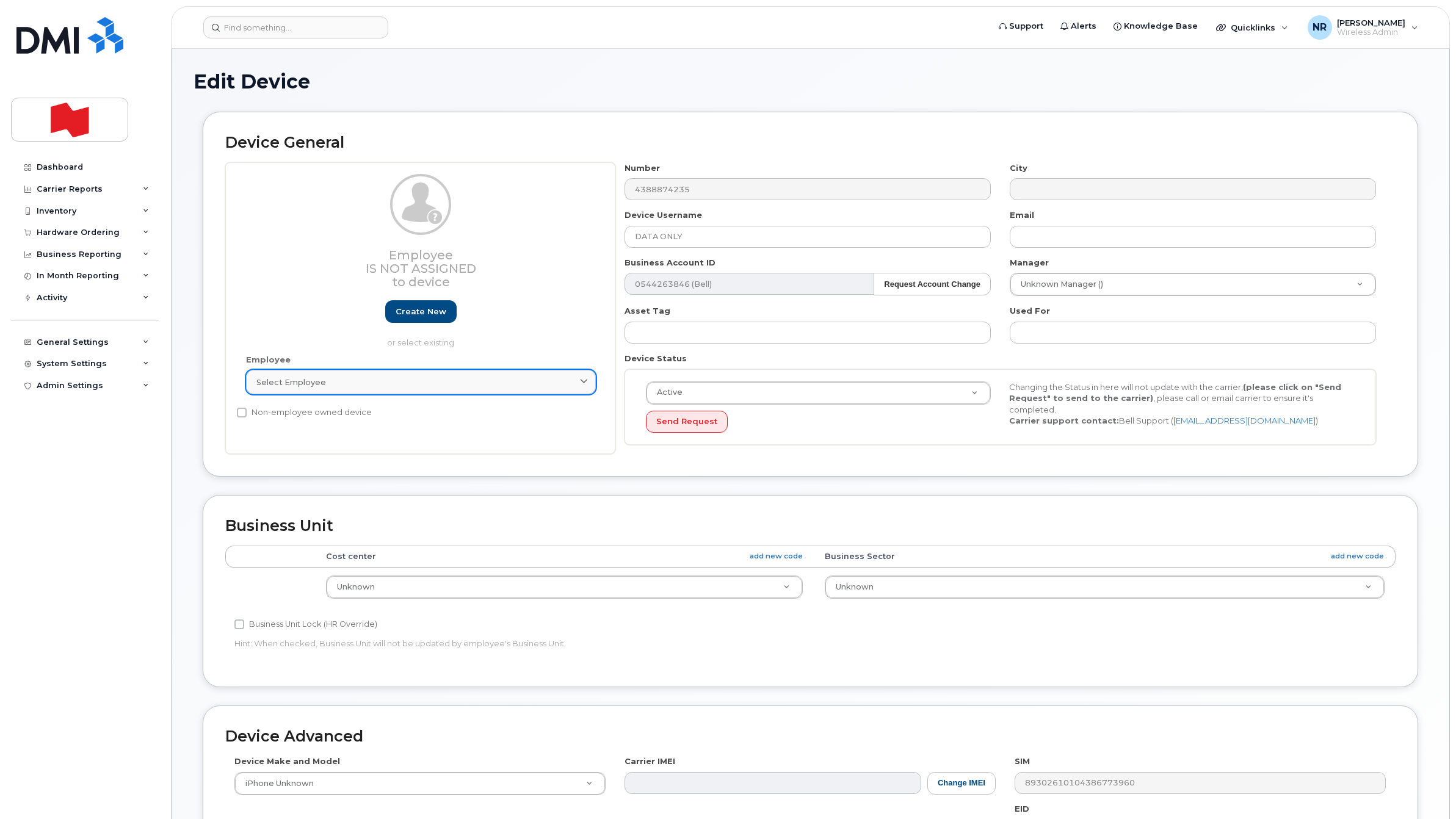
click at [316, 383] on span "Select employee" at bounding box center [291, 382] width 69 height 11
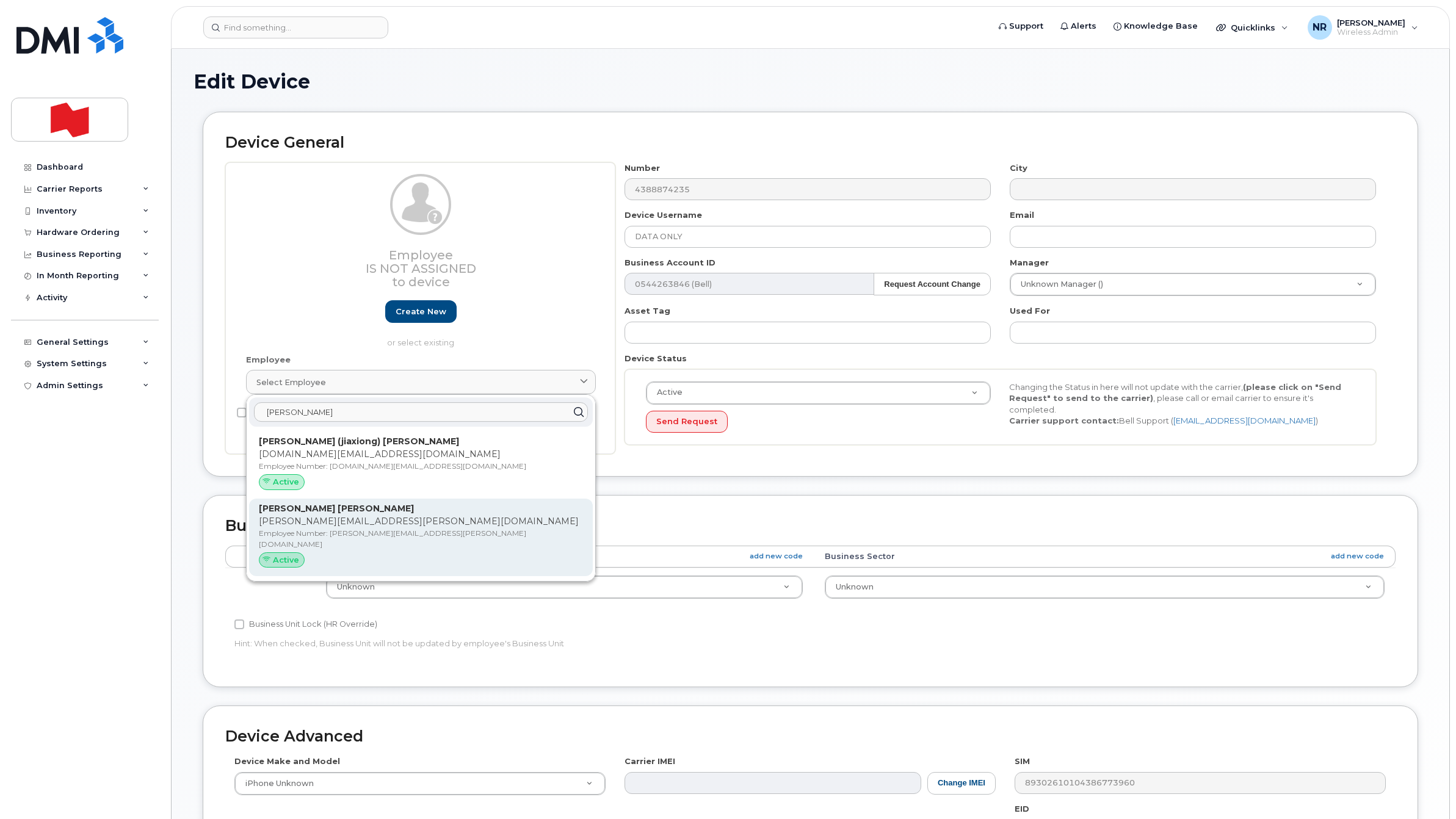
type input "[PERSON_NAME]"
click at [297, 525] on p "[PERSON_NAME][EMAIL_ADDRESS][PERSON_NAME][DOMAIN_NAME]" at bounding box center [421, 521] width 324 height 13
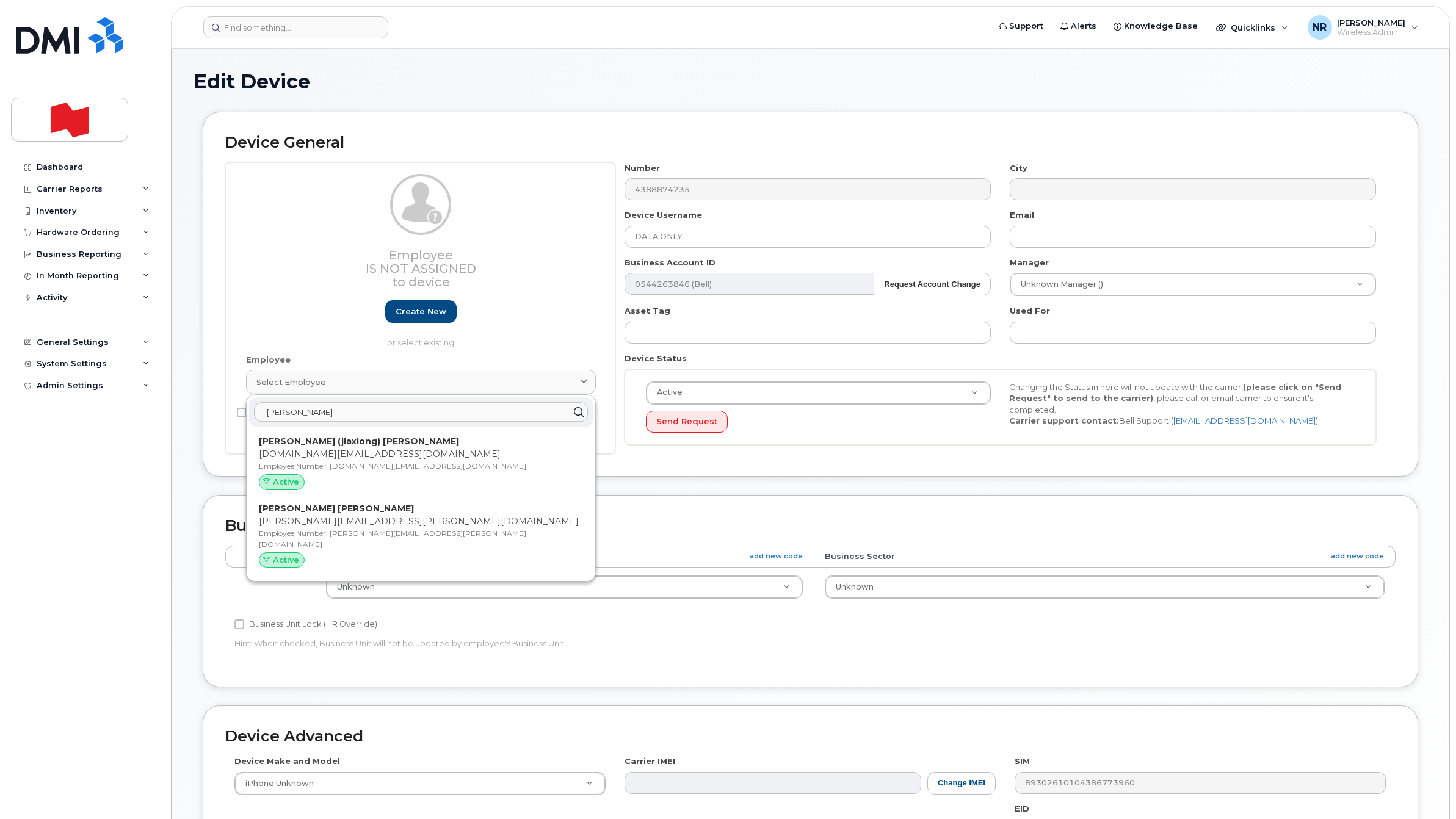
type input "[PERSON_NAME][EMAIL_ADDRESS][PERSON_NAME][DOMAIN_NAME]"
type input "[PERSON_NAME] [PERSON_NAME]"
type input "[PERSON_NAME][EMAIL_ADDRESS][PERSON_NAME][DOMAIN_NAME]"
type input "22916643"
select select "22917077"
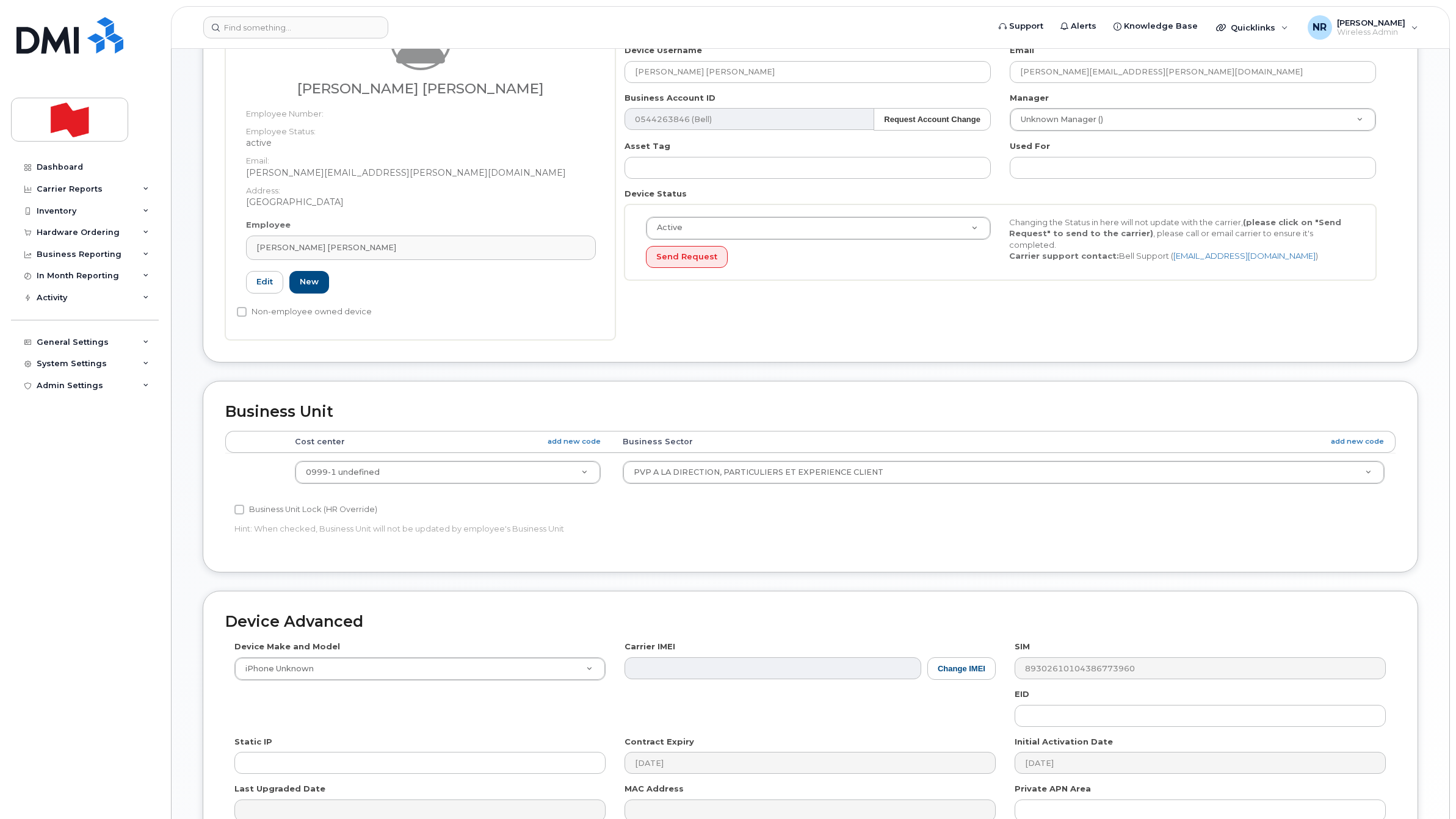
scroll to position [303, 0]
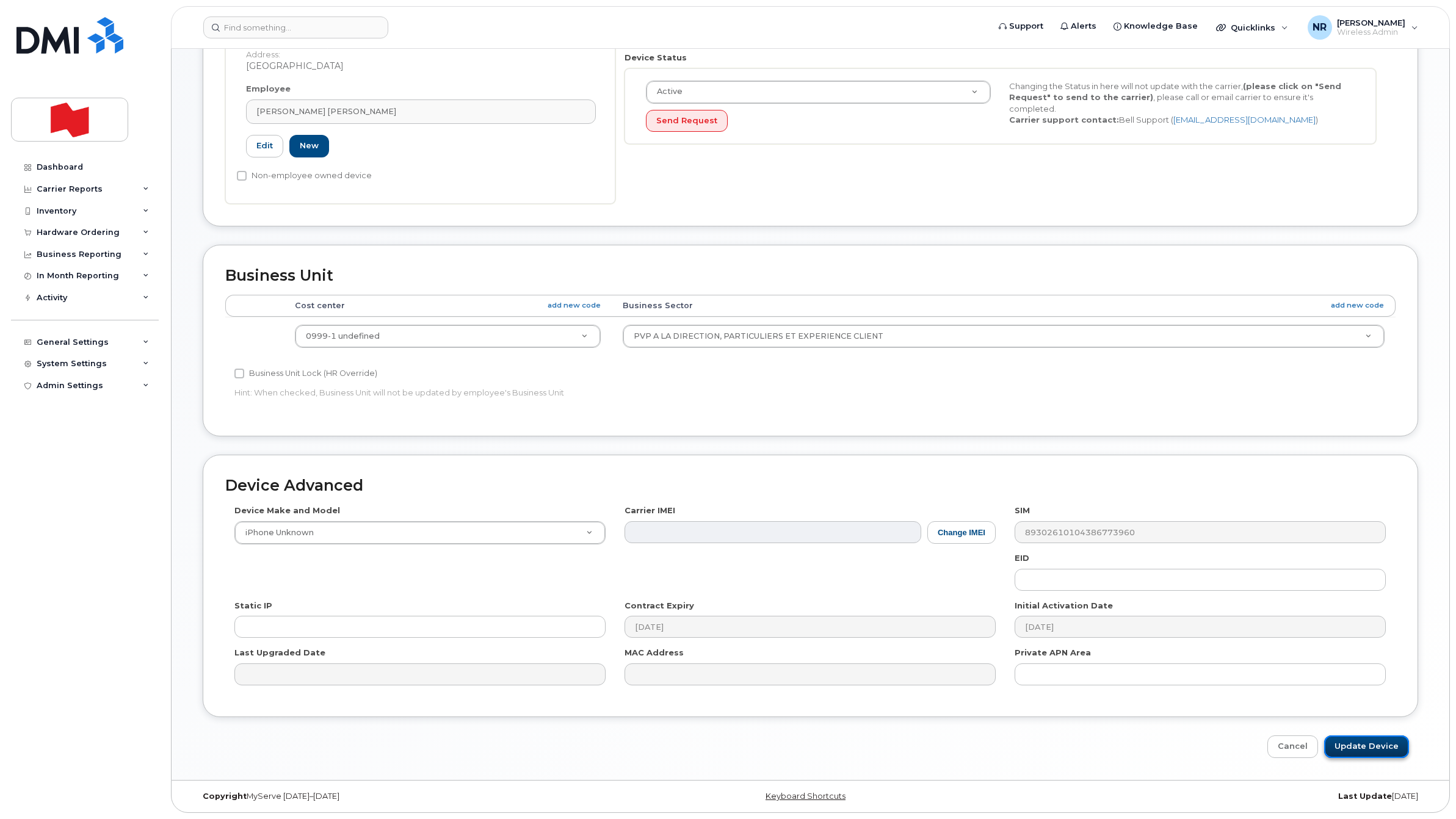
click at [1374, 747] on input "Update Device" at bounding box center [1366, 747] width 85 height 23
type input "Saving..."
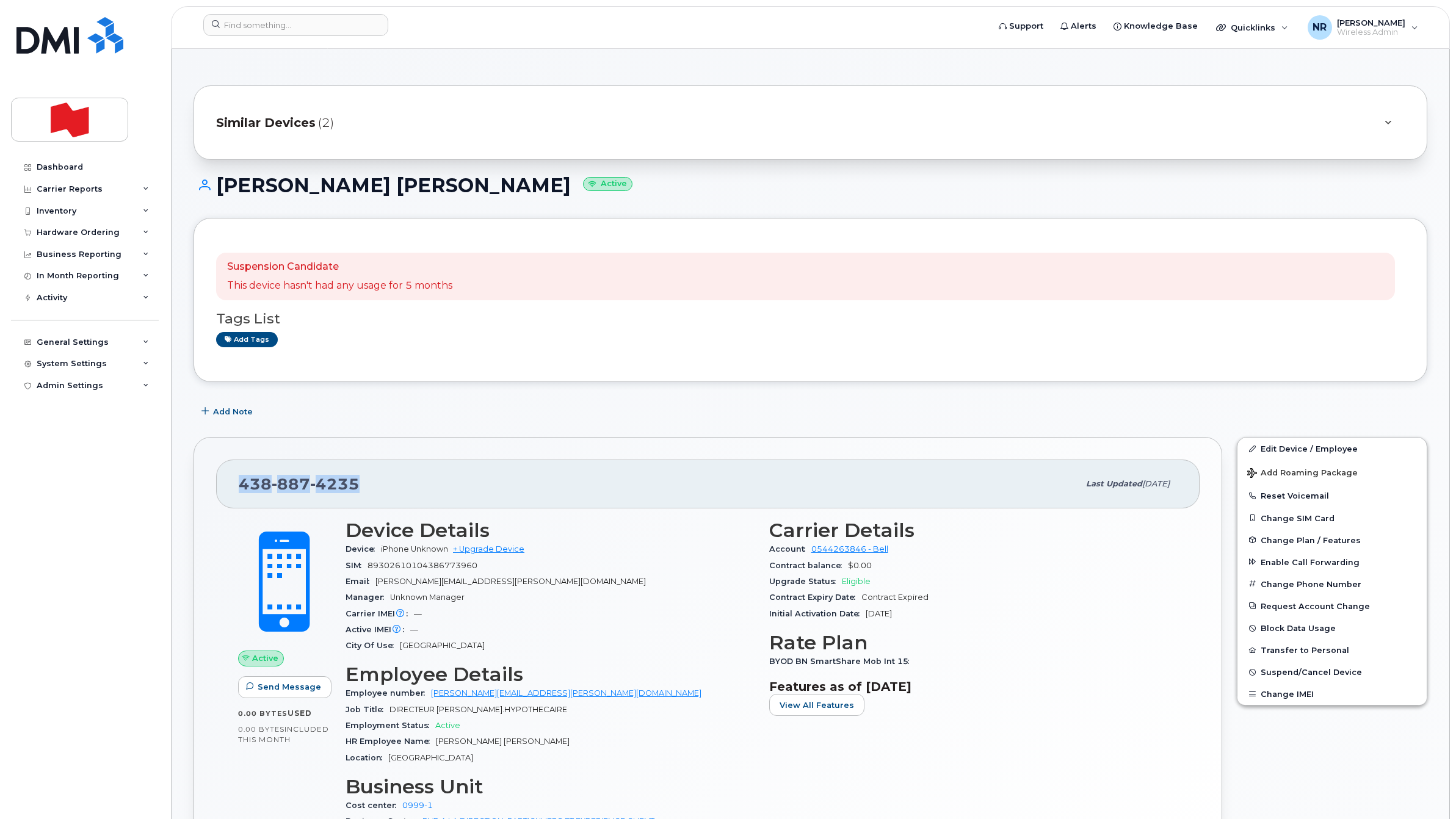
drag, startPoint x: 384, startPoint y: 490, endPoint x: 231, endPoint y: 503, distance: 153.6
click at [231, 503] on div "[PHONE_NUMBER] Last updated [DATE]" at bounding box center [708, 484] width 983 height 49
copy span "438 887 4235"
click at [262, 26] on input at bounding box center [295, 25] width 185 height 22
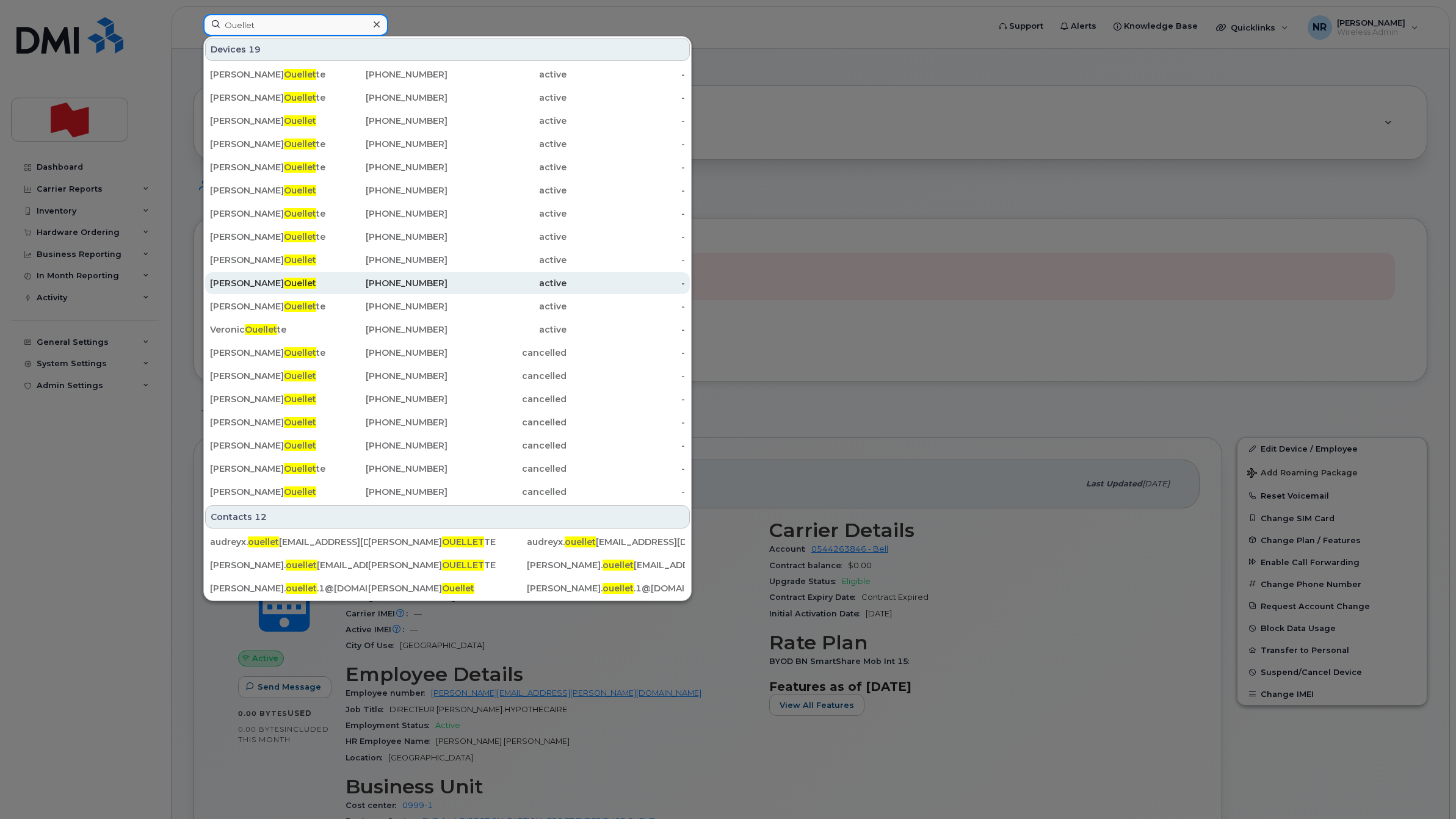
type input "Ouellet"
drag, startPoint x: 240, startPoint y: 289, endPoint x: 344, endPoint y: 287, distance: 104.0
click at [240, 289] on div "Francine Ouellet" at bounding box center [270, 283] width 119 height 12
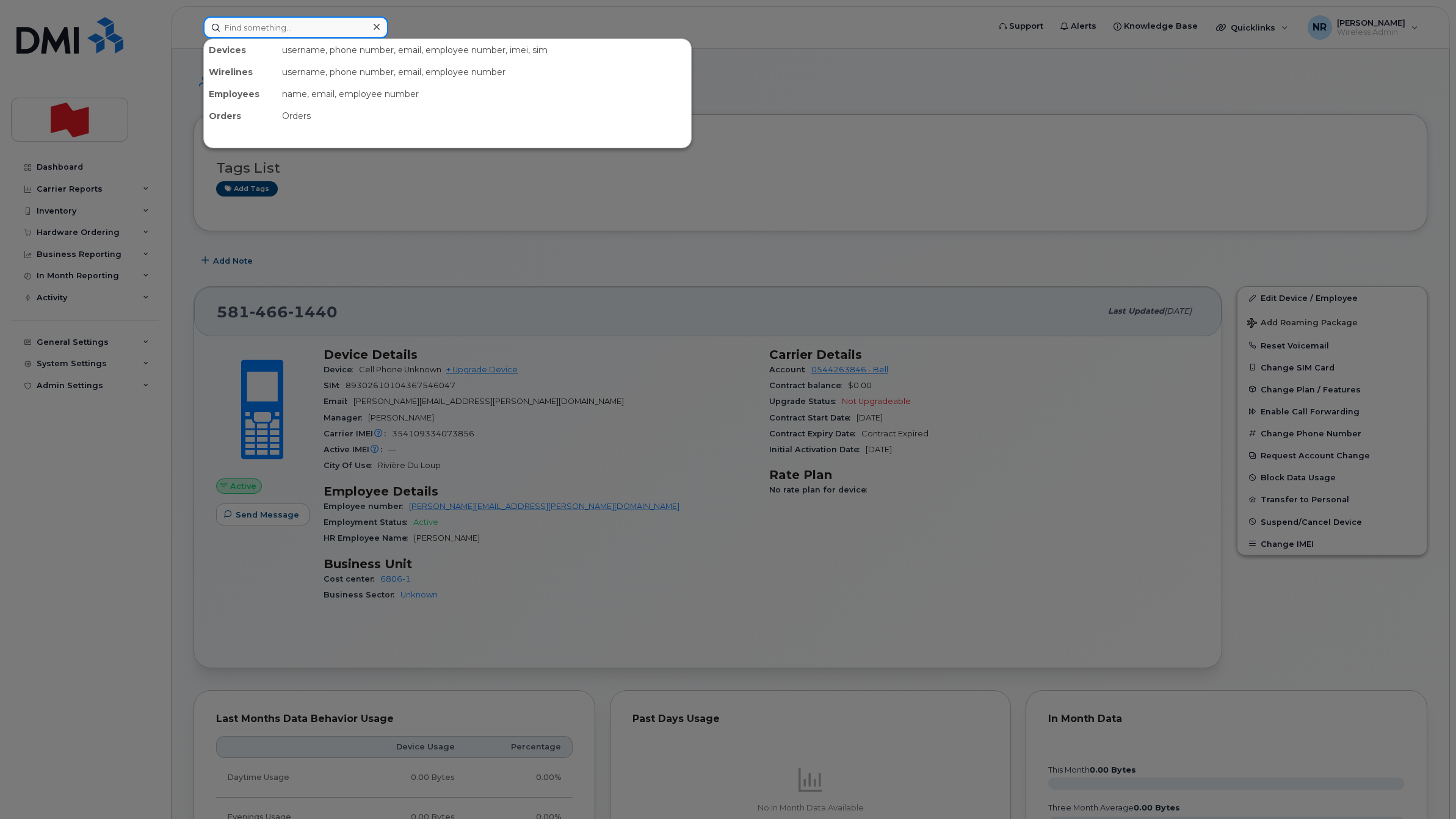
click at [302, 29] on input at bounding box center [295, 27] width 185 height 22
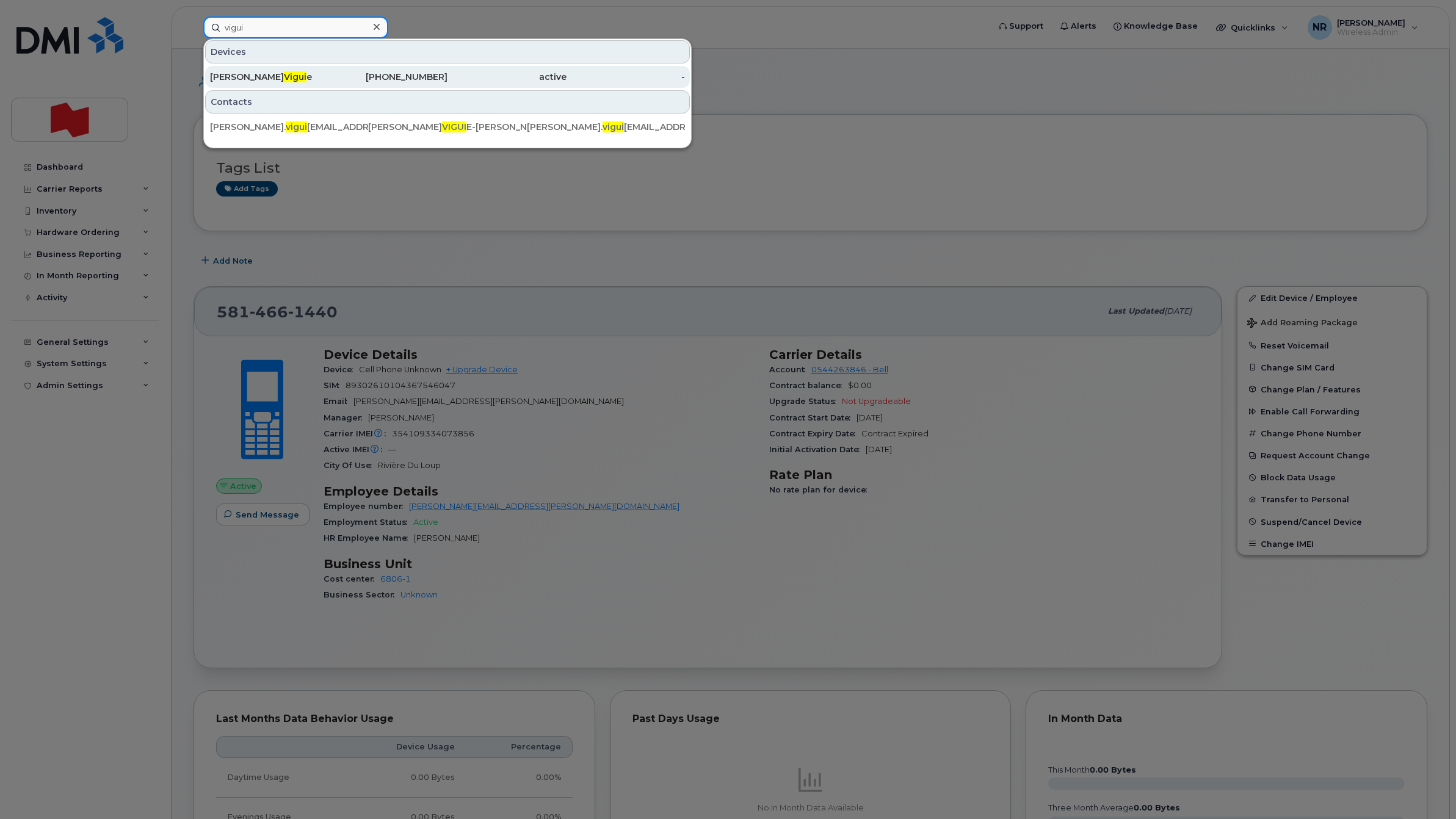
type input "vigui"
drag, startPoint x: 281, startPoint y: 78, endPoint x: 293, endPoint y: 79, distance: 12.0
click at [281, 78] on div "Melanie Bilodeau Vigui e" at bounding box center [270, 77] width 119 height 12
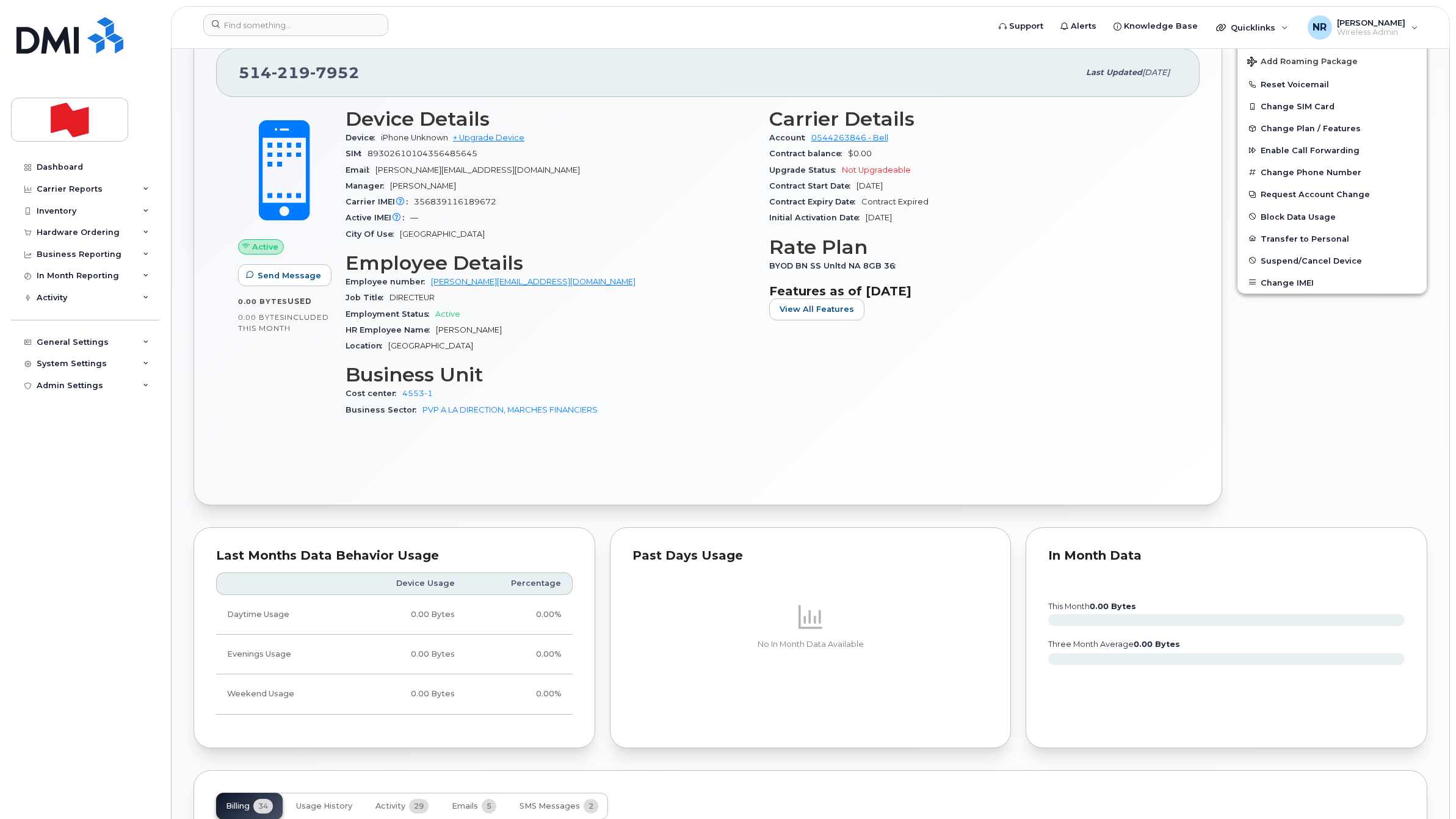
scroll to position [458, 0]
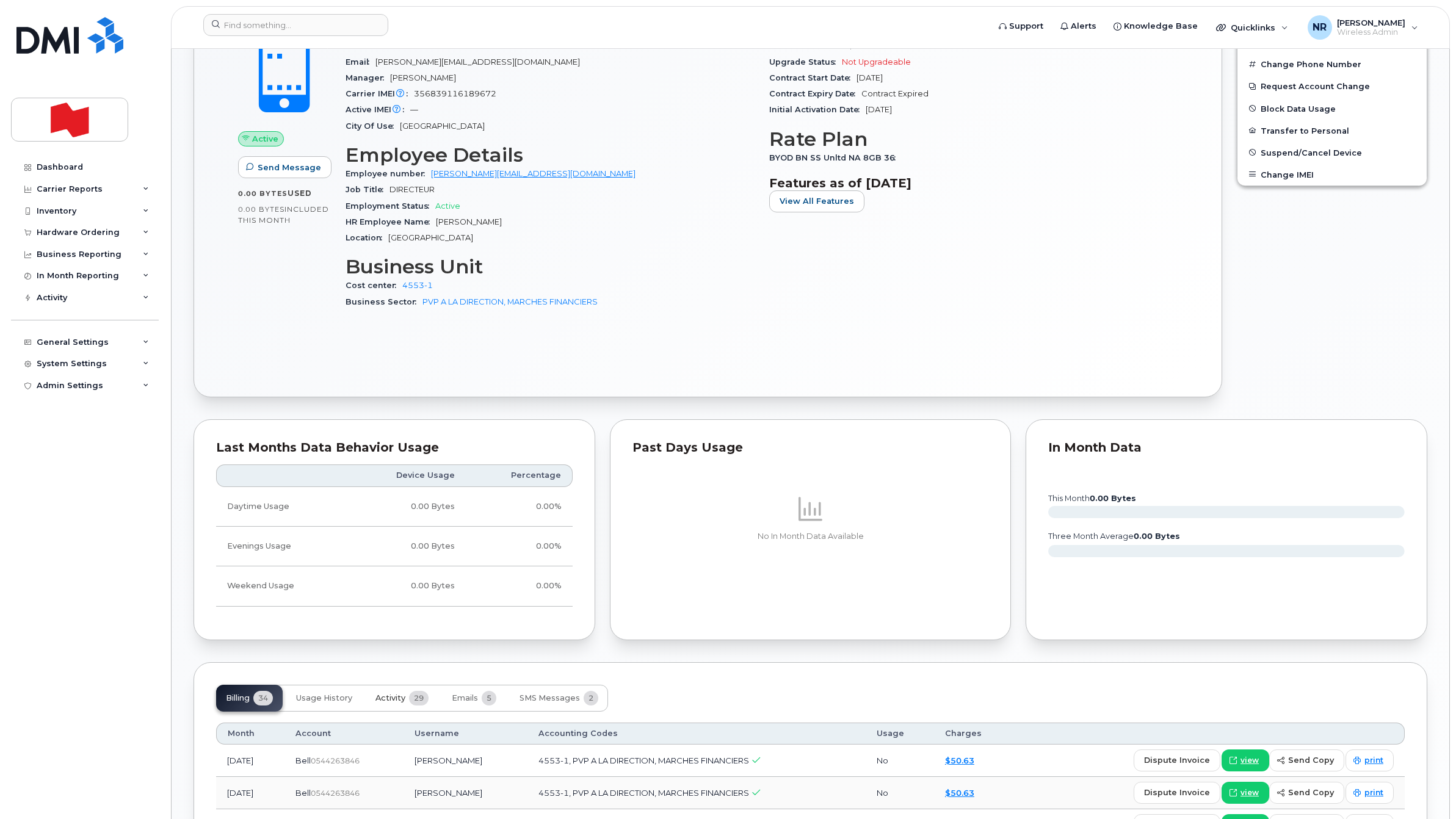
click at [391, 701] on span "Activity" at bounding box center [390, 698] width 30 height 10
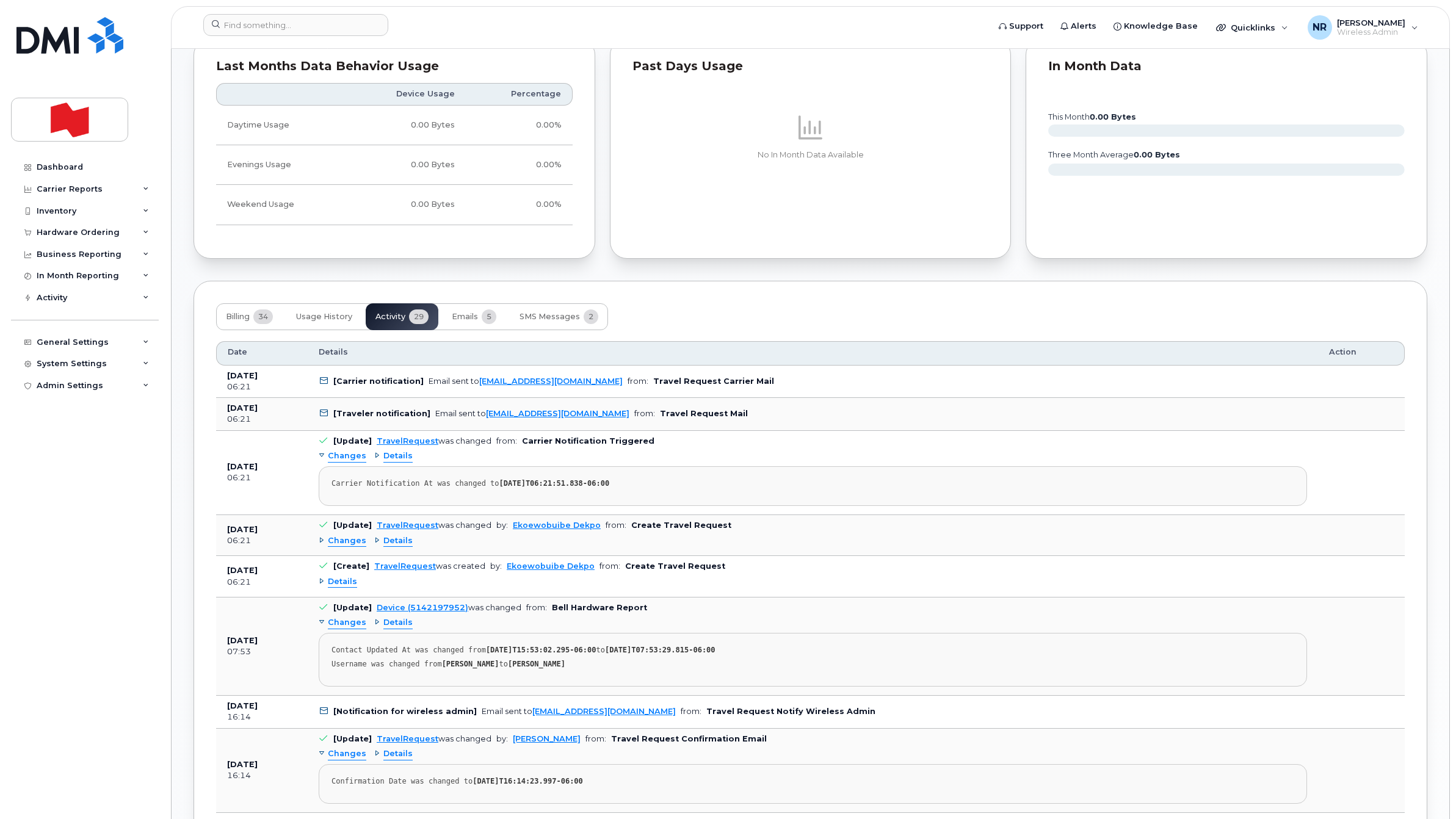
scroll to position [763, 0]
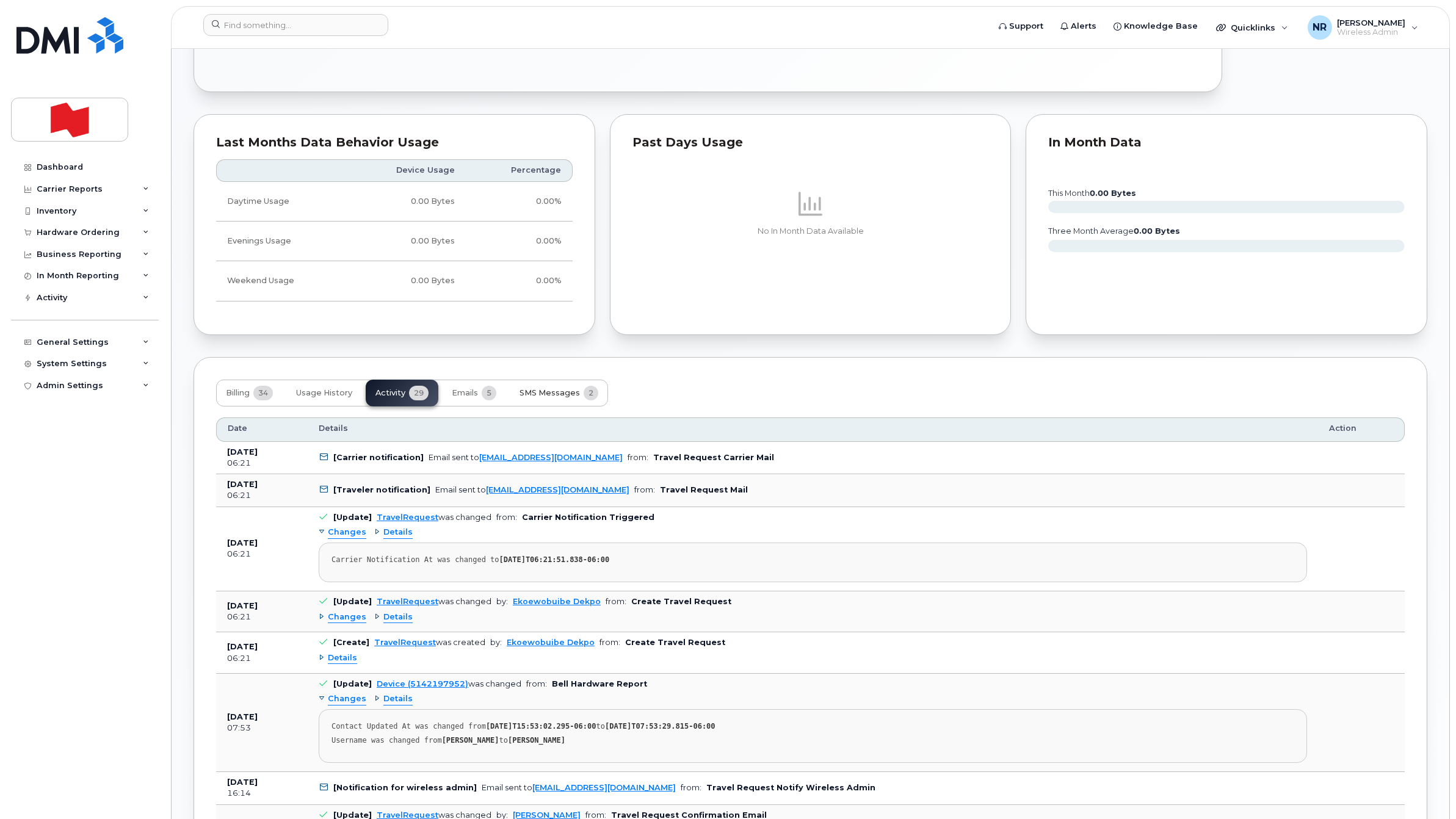
click at [549, 391] on span "SMS Messages" at bounding box center [549, 393] width 60 height 10
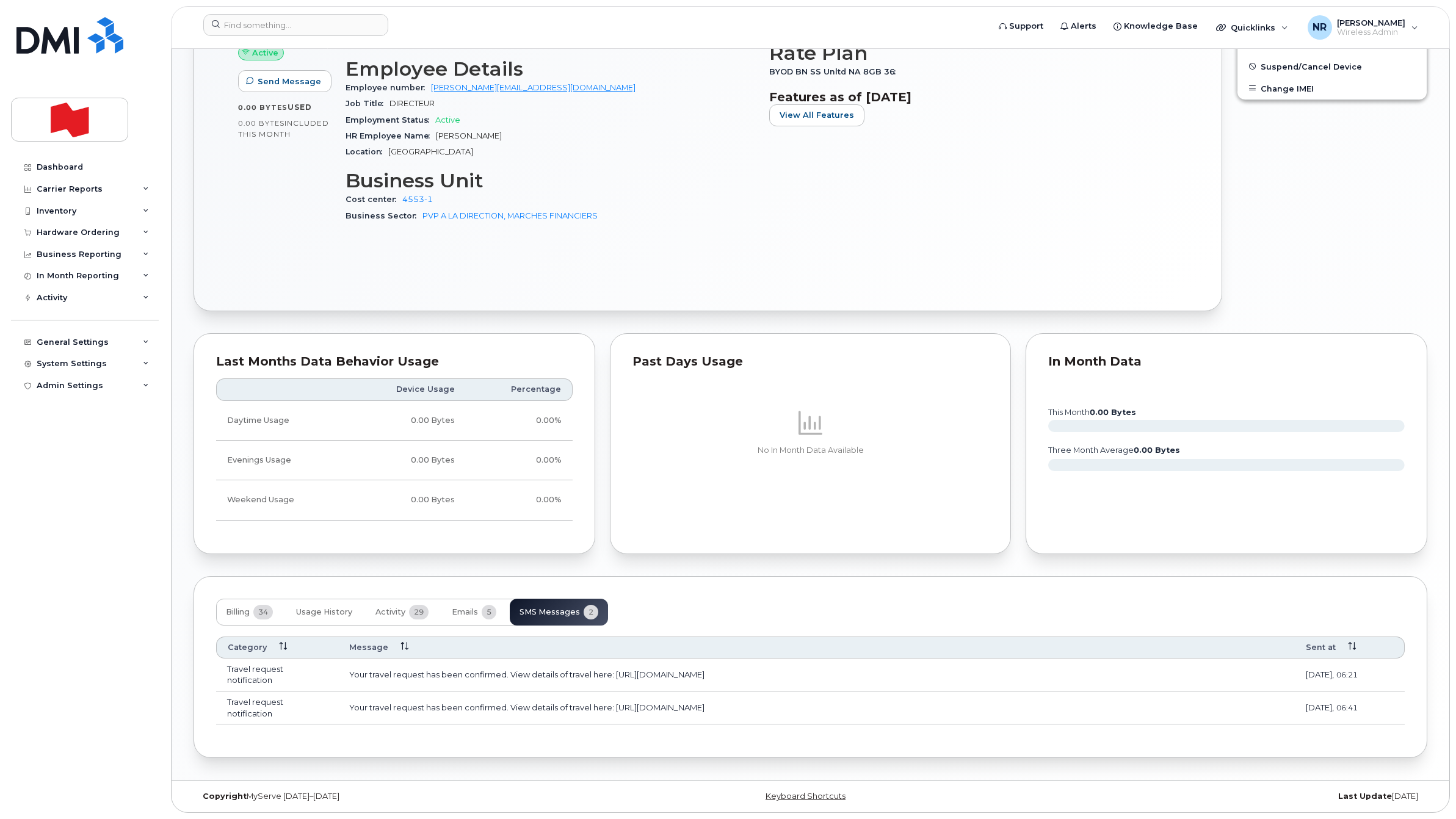
scroll to position [548, 0]
click at [468, 610] on span "Emails" at bounding box center [465, 612] width 26 height 10
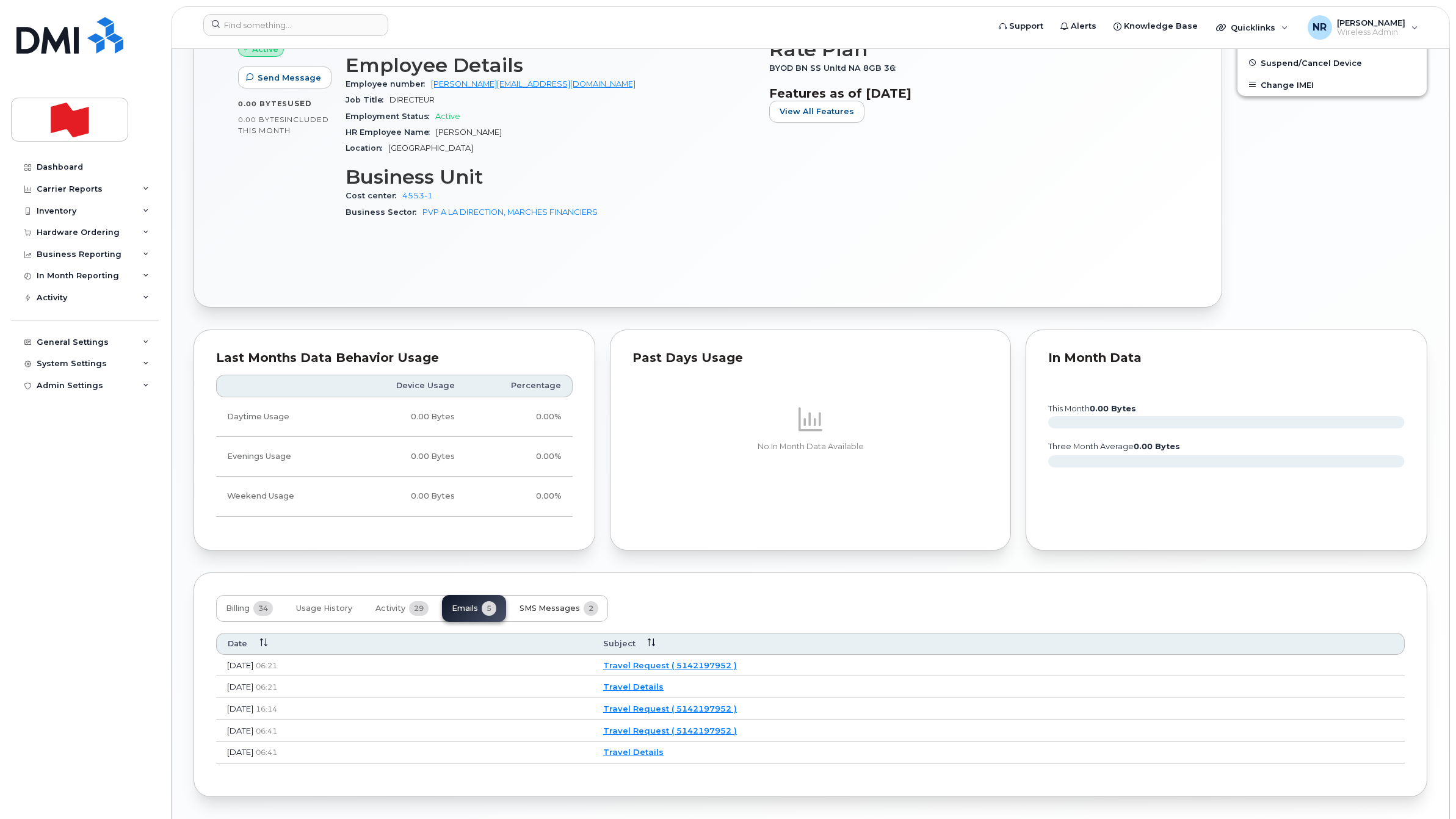
click at [542, 613] on span "SMS Messages" at bounding box center [549, 608] width 60 height 10
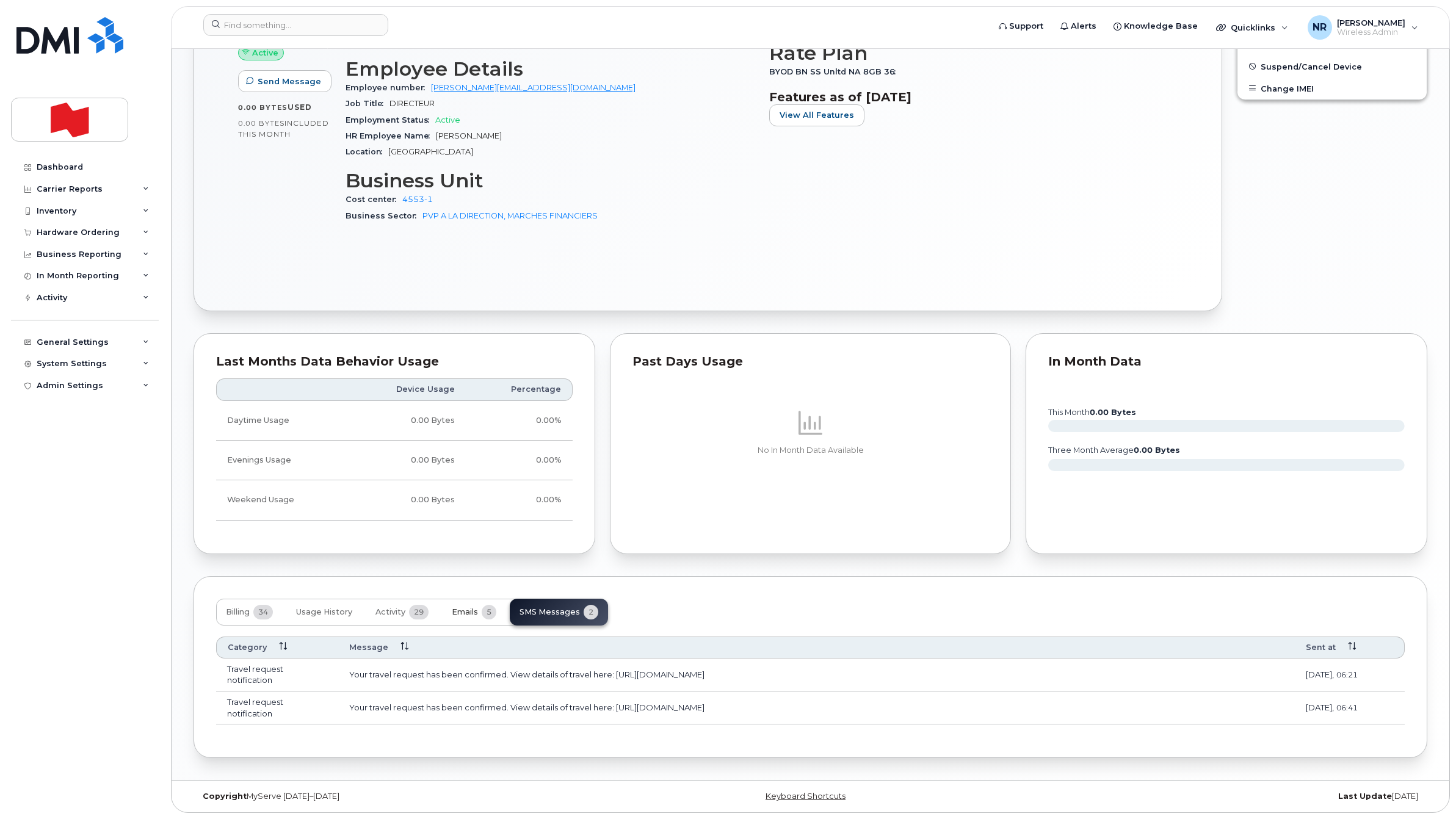
click at [470, 614] on span "Emails" at bounding box center [465, 612] width 26 height 10
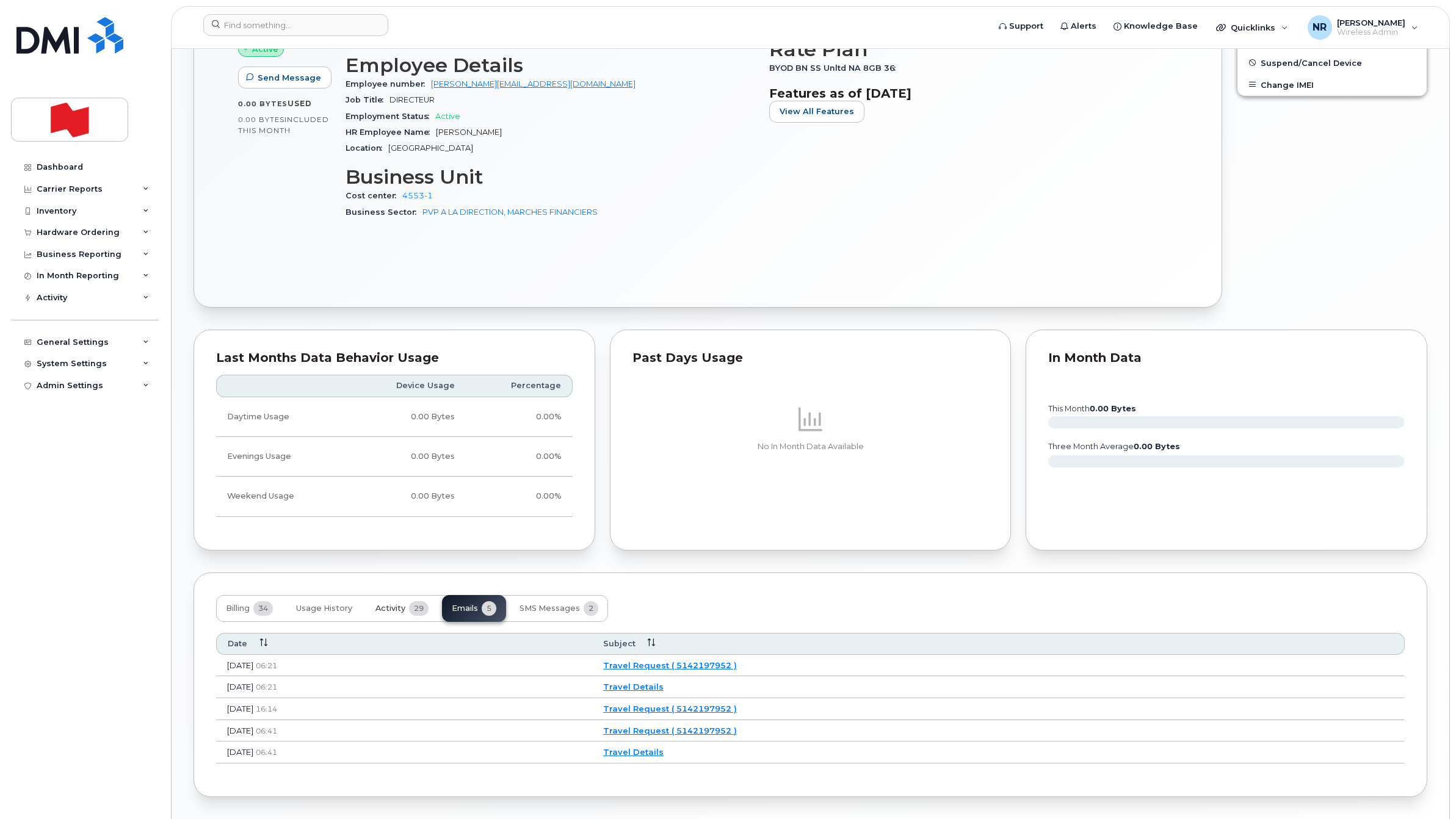
click at [385, 612] on span "Activity" at bounding box center [390, 608] width 30 height 10
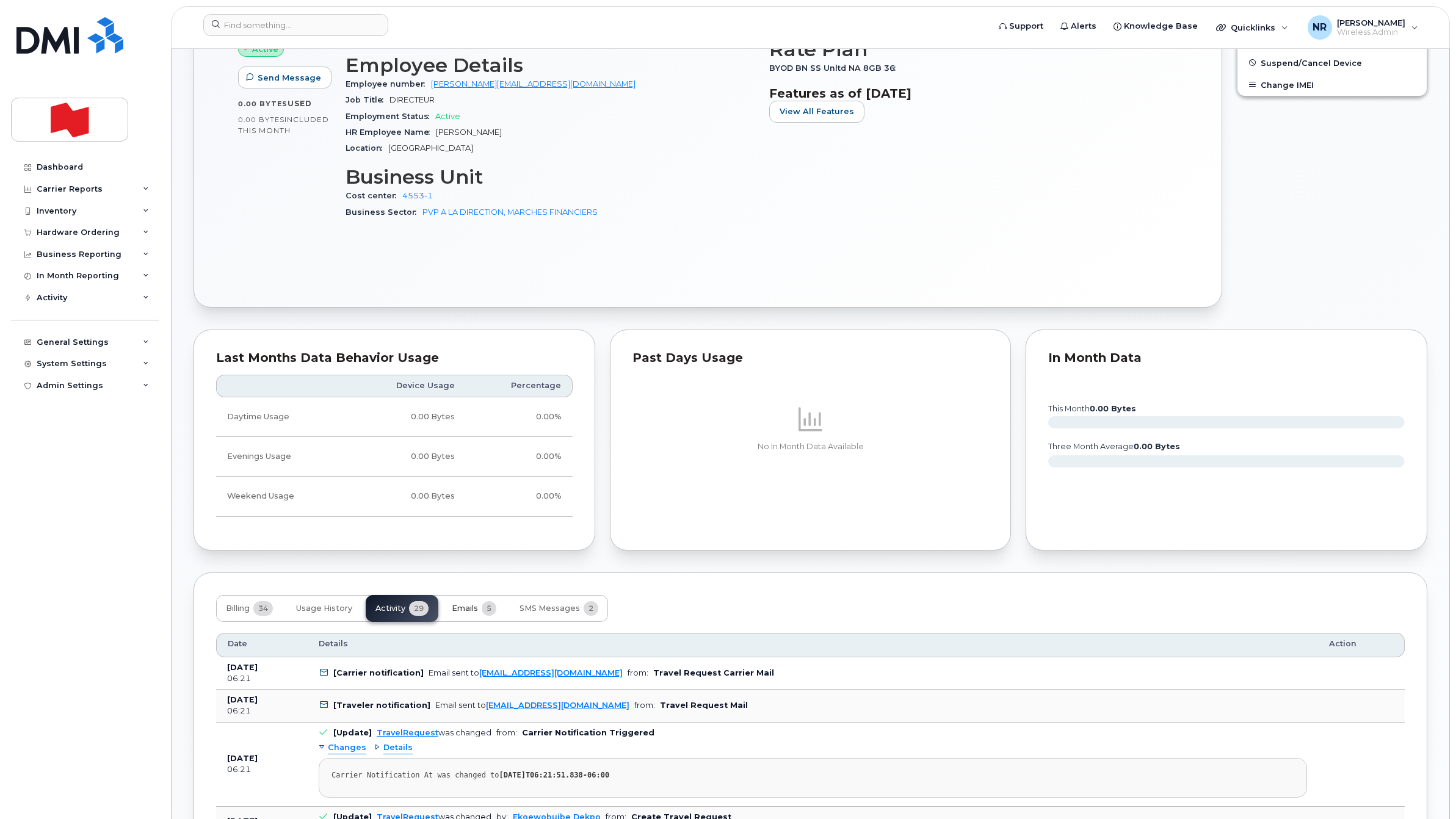
click at [468, 613] on span "Emails" at bounding box center [465, 608] width 26 height 10
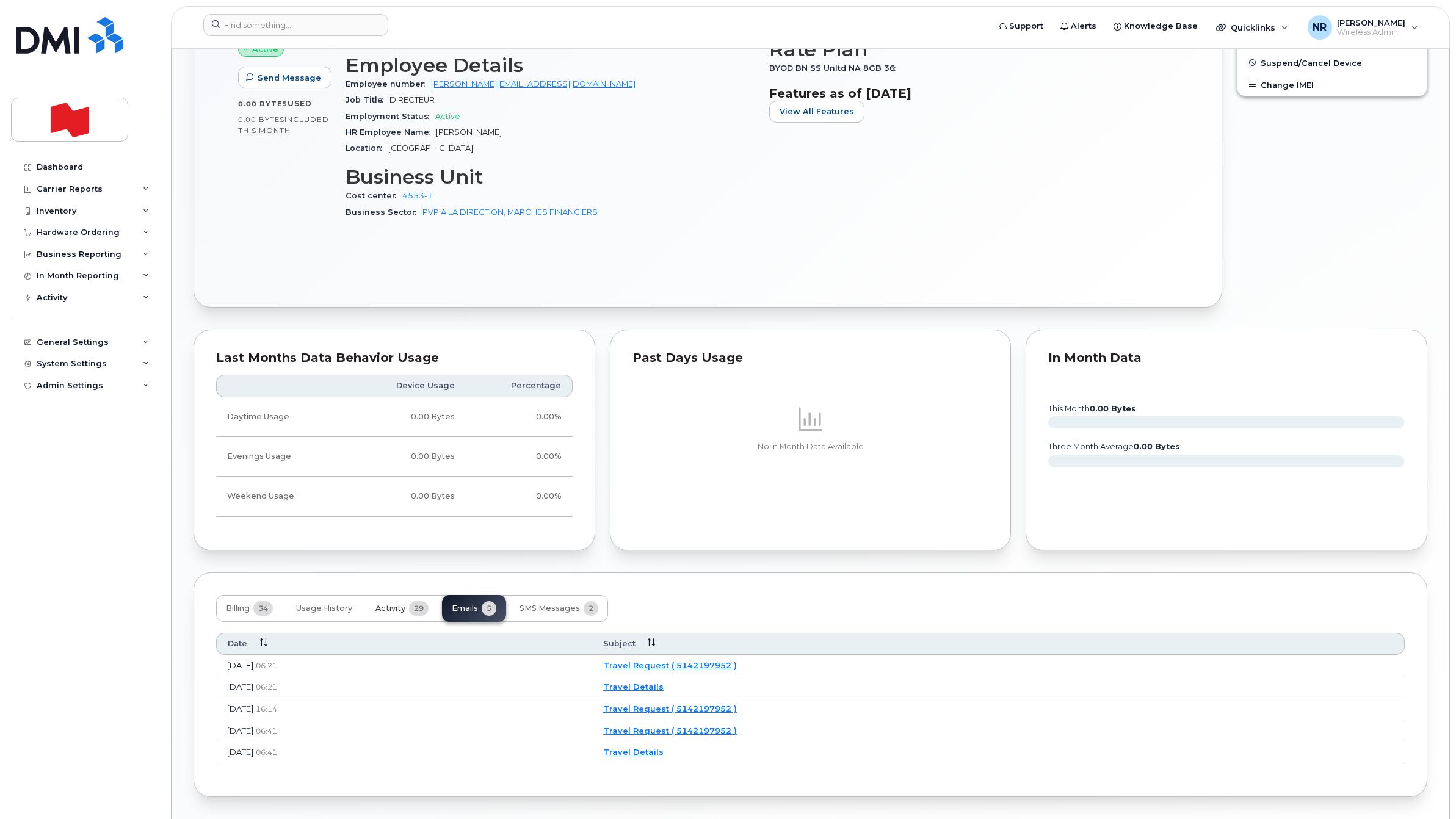
click at [391, 610] on span "Activity" at bounding box center [390, 608] width 30 height 10
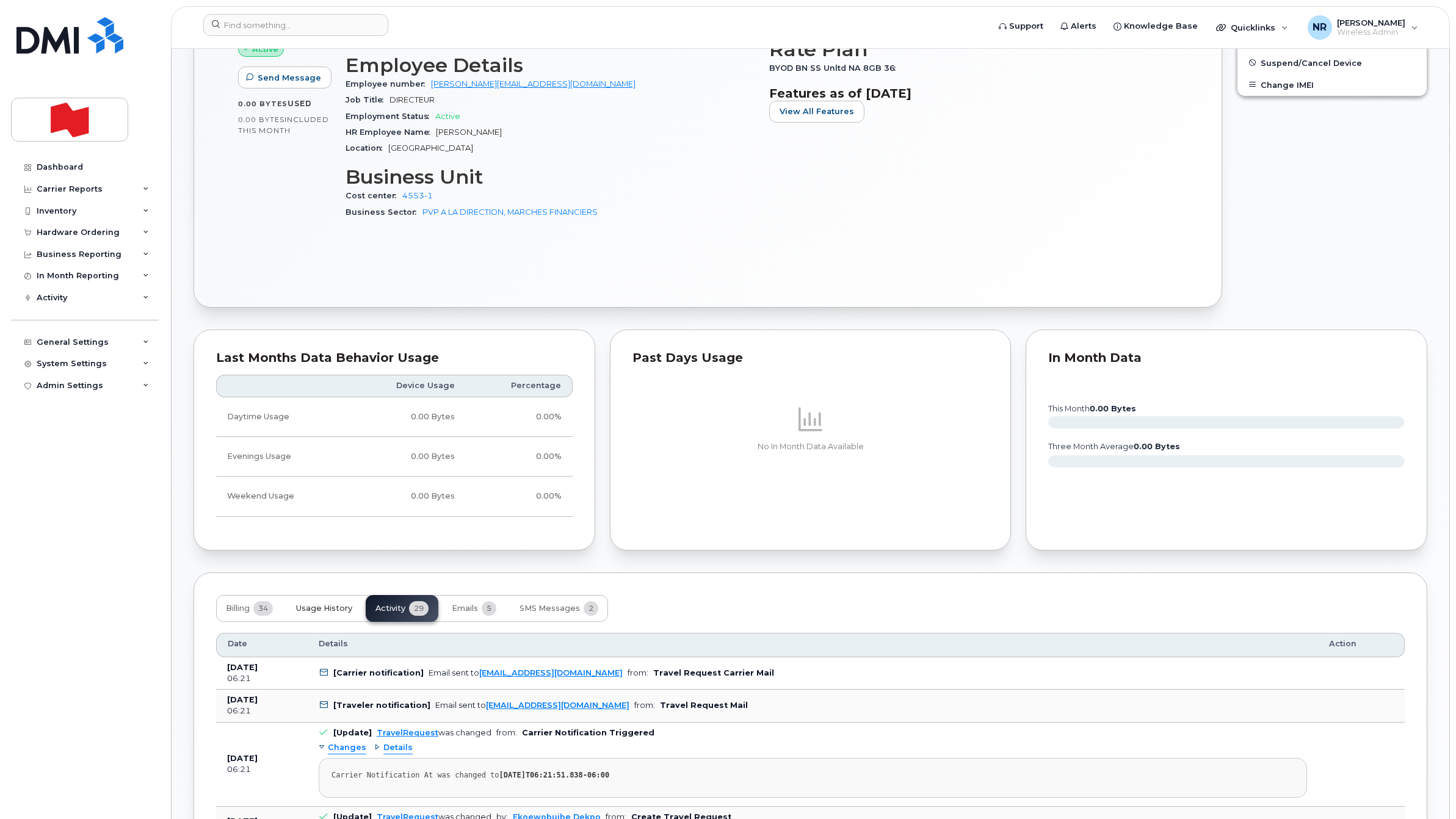
click at [328, 612] on span "Usage History" at bounding box center [324, 608] width 57 height 10
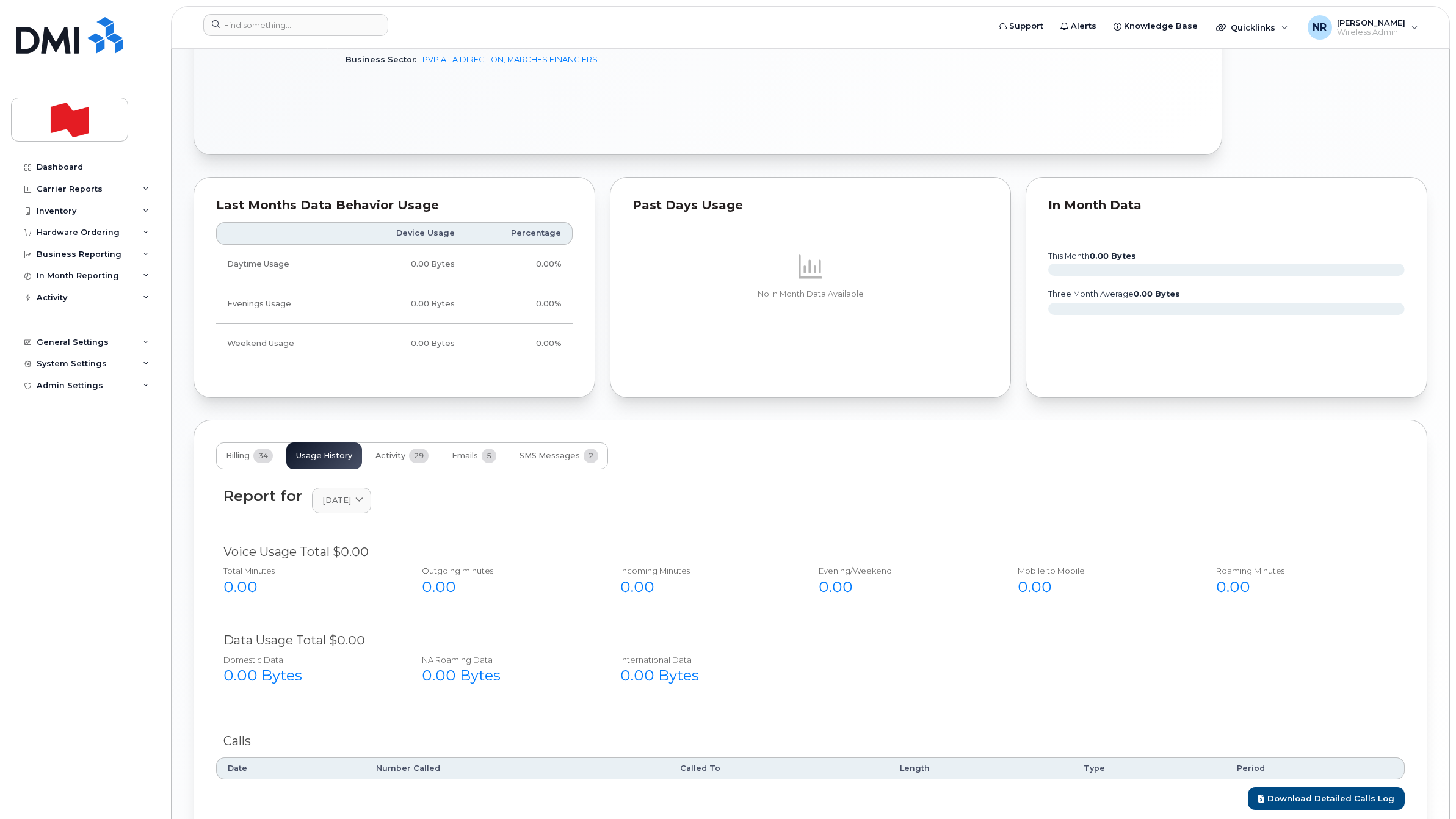
scroll to position [624, 0]
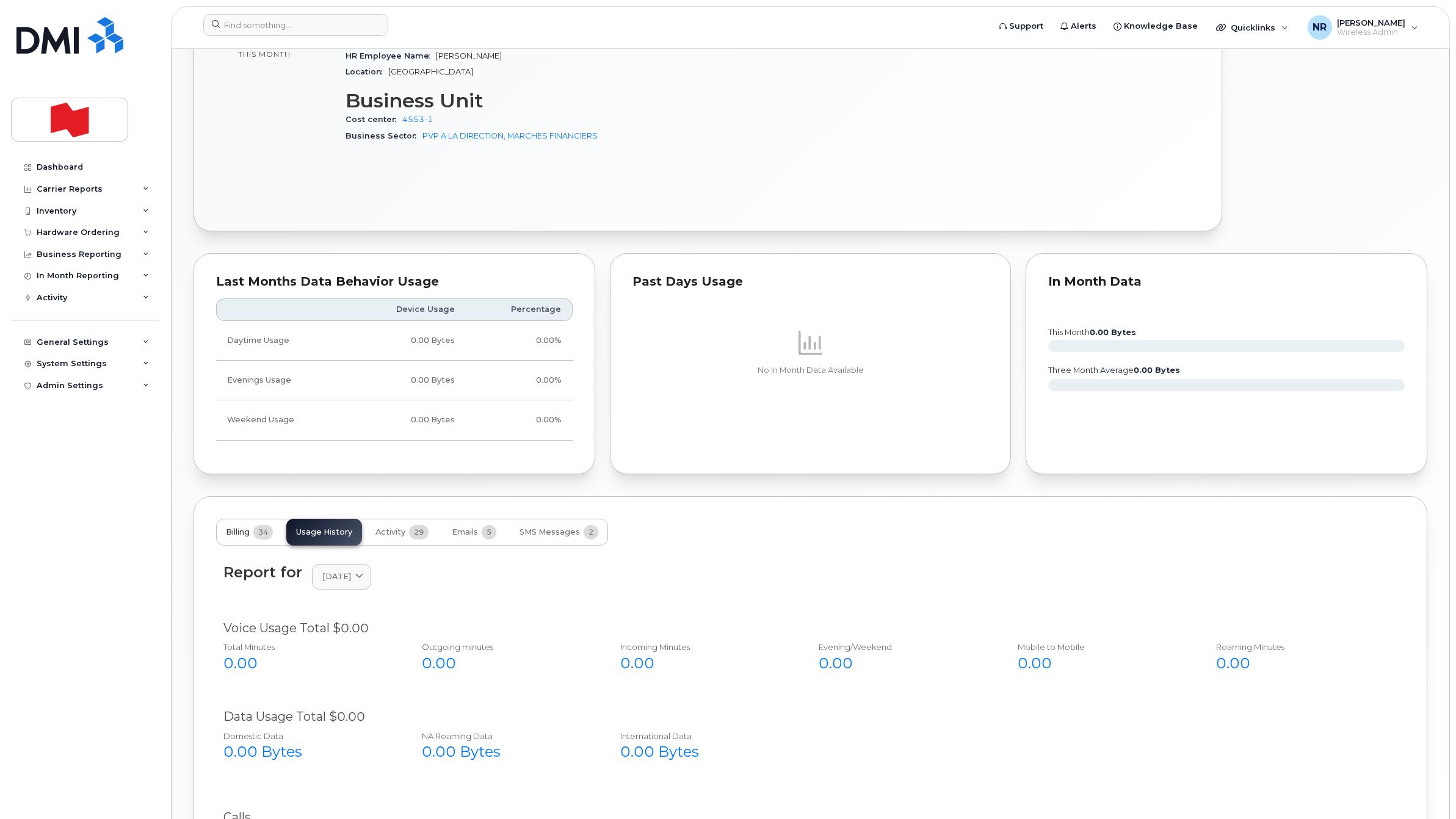
click at [234, 537] on span "Billing" at bounding box center [238, 532] width 24 height 10
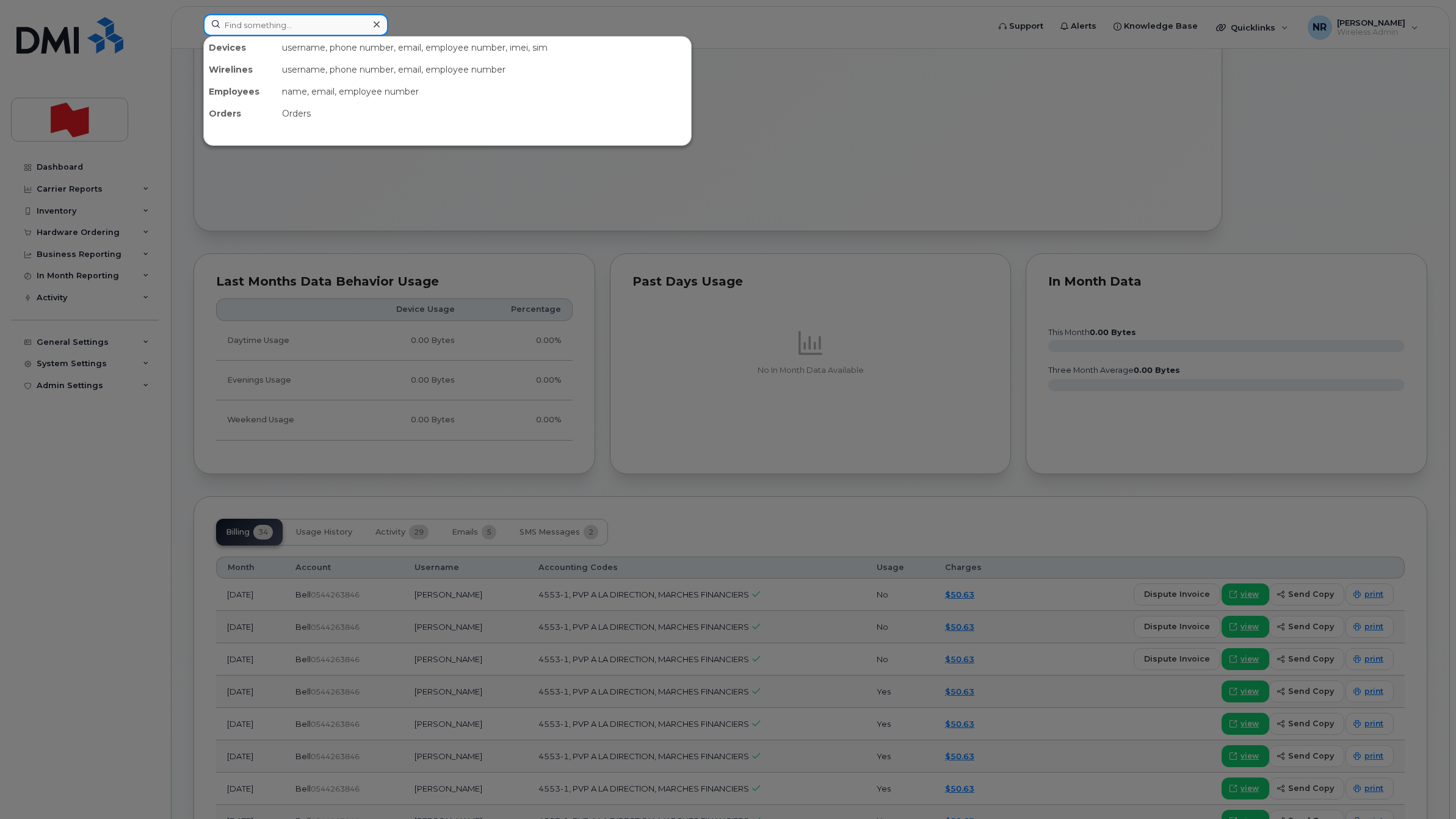
click at [264, 25] on input at bounding box center [295, 25] width 185 height 22
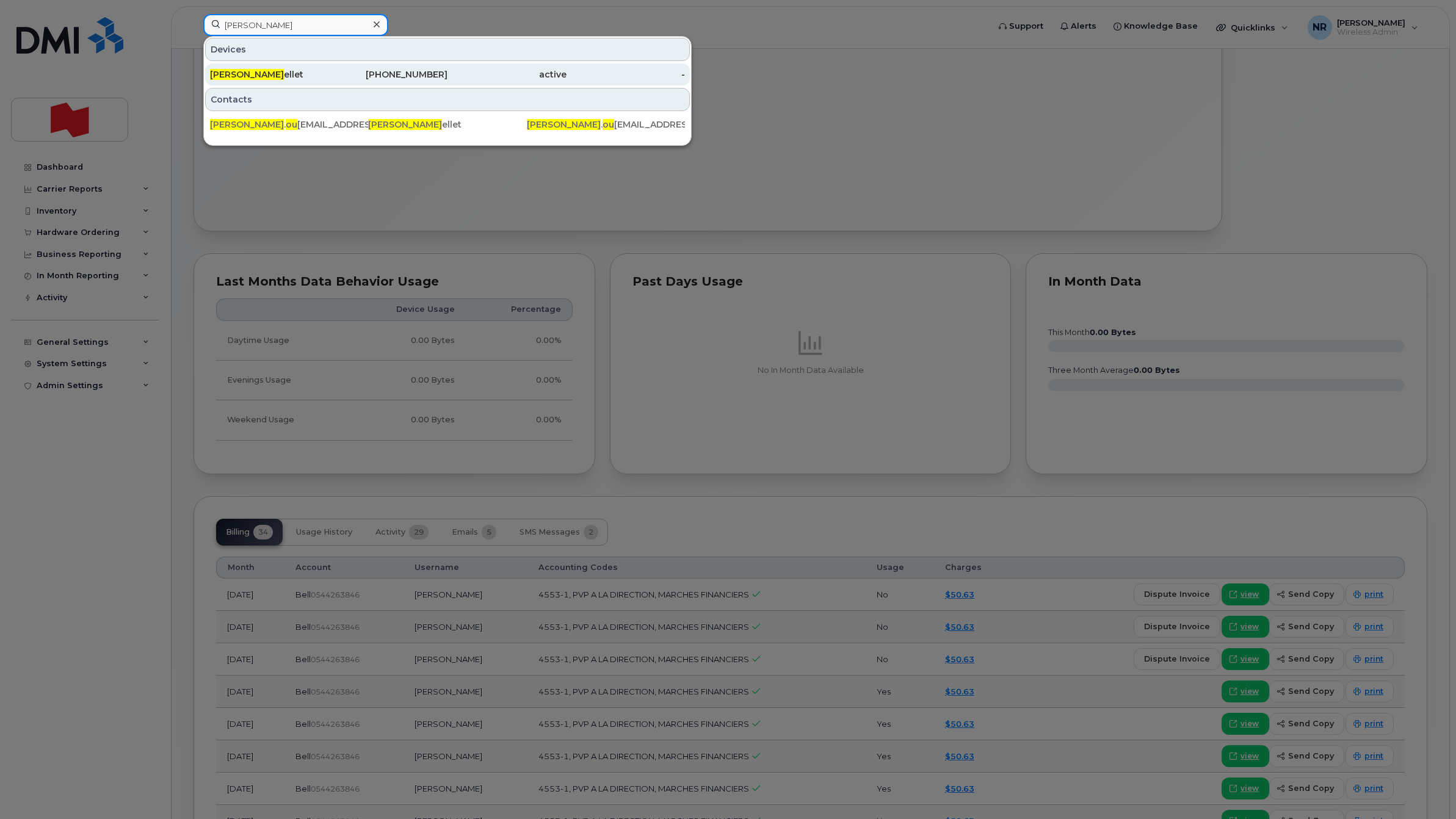
type input "francine Ou"
click at [264, 77] on div "Francine Ou ellet" at bounding box center [270, 75] width 119 height 12
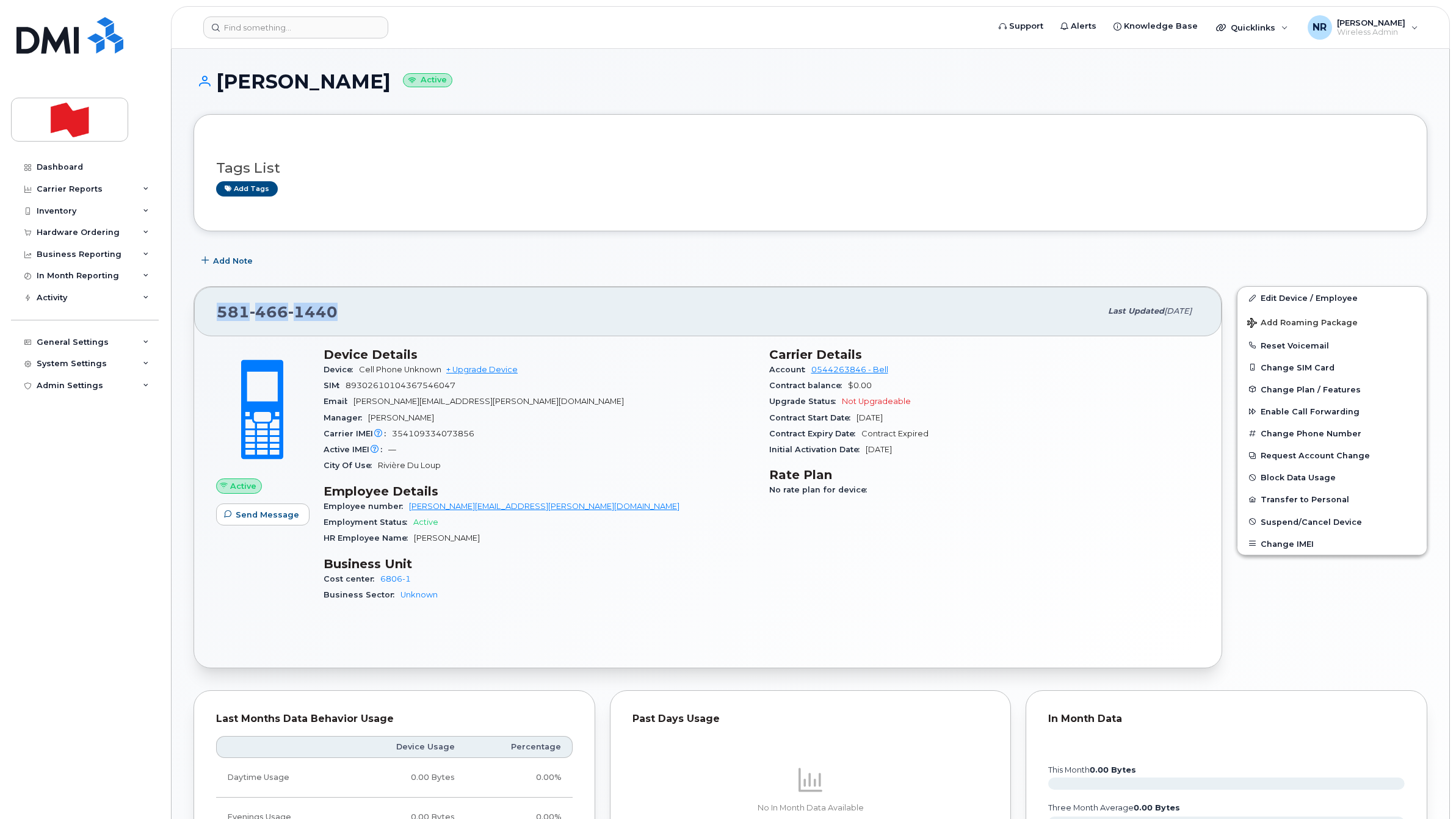
drag, startPoint x: 362, startPoint y: 306, endPoint x: 199, endPoint y: 316, distance: 163.3
click at [199, 316] on div "[PHONE_NUMBER] Last updated [DATE]" at bounding box center [708, 311] width 1028 height 49
copy span "581 466 1440"
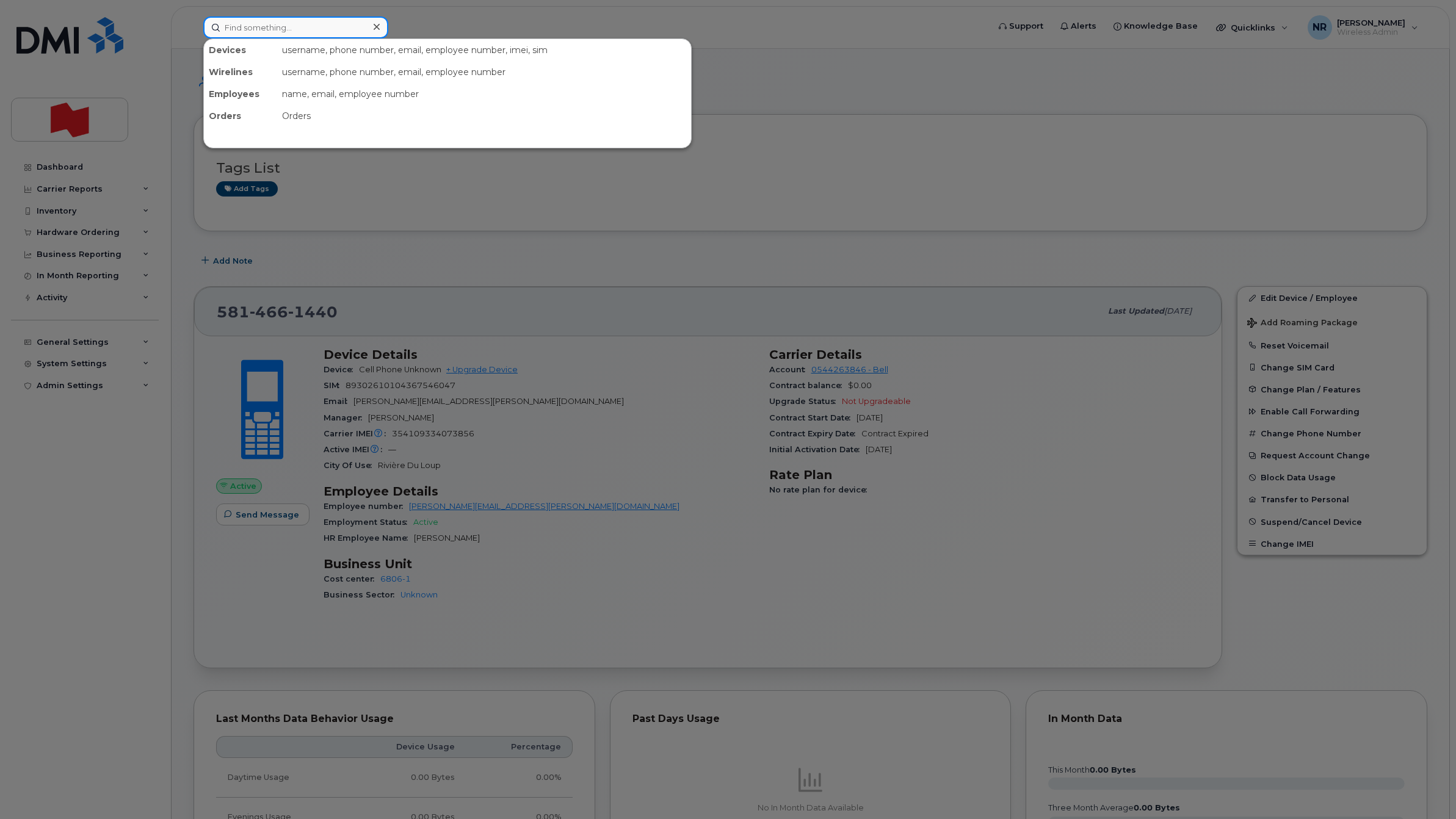
click at [240, 25] on input at bounding box center [295, 27] width 185 height 22
paste input "438-870-3324"
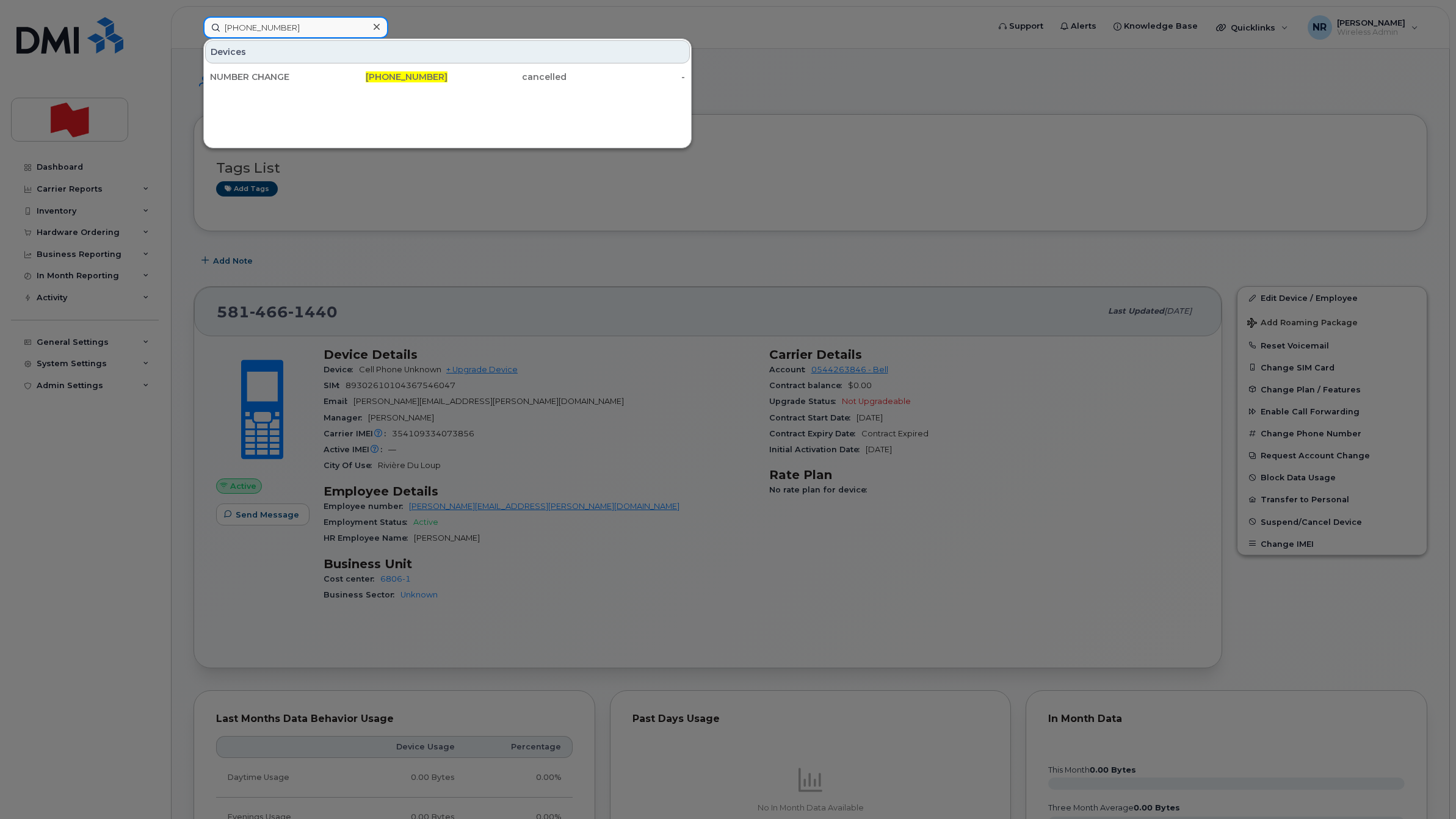
type input "438-870-3324"
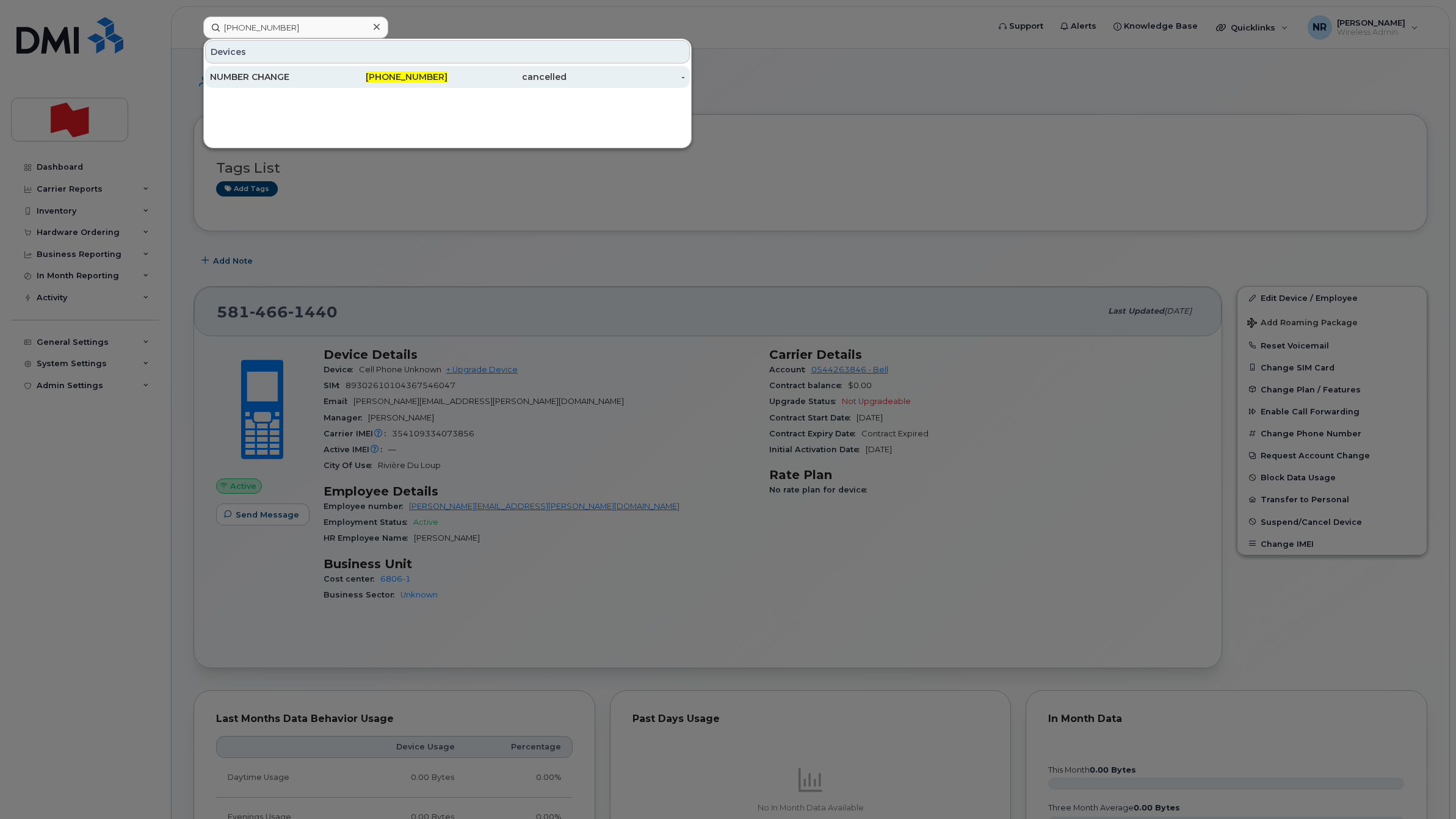
drag, startPoint x: 228, startPoint y: 69, endPoint x: 238, endPoint y: 69, distance: 10.0
click at [228, 69] on div "NUMBER CHANGE" at bounding box center [270, 77] width 119 height 22
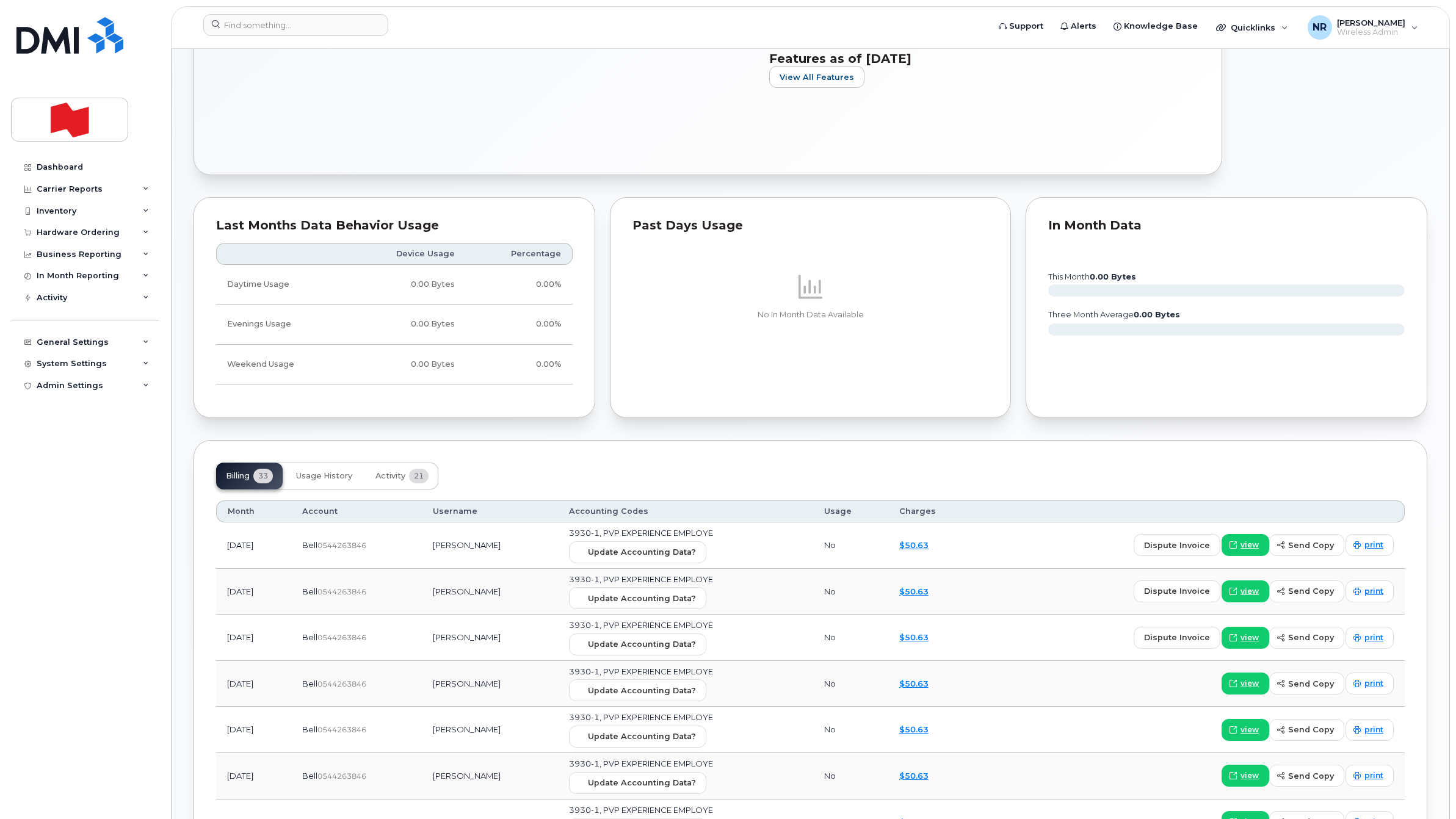
scroll to position [763, 0]
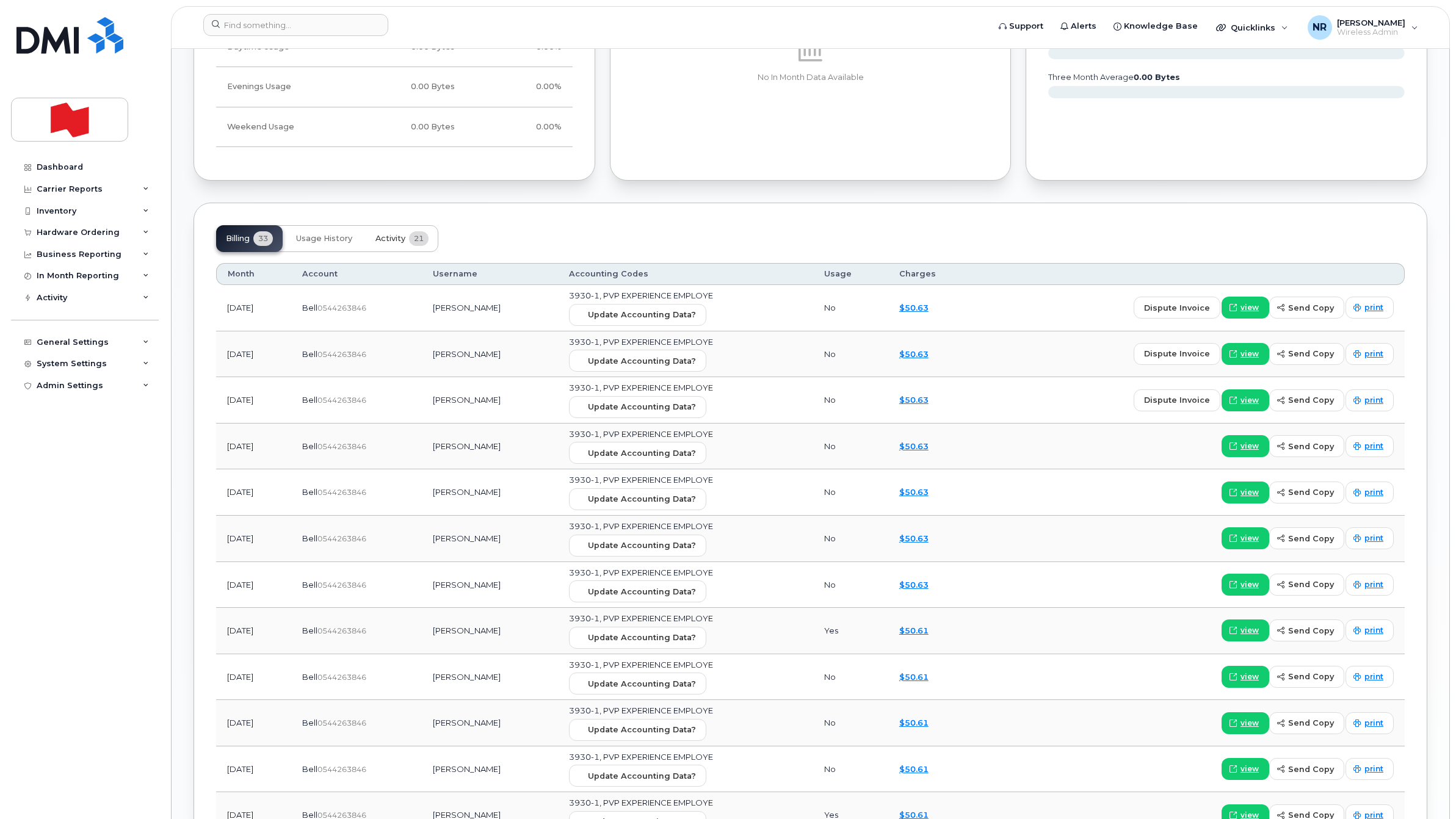
click at [387, 240] on span "Activity" at bounding box center [390, 238] width 30 height 10
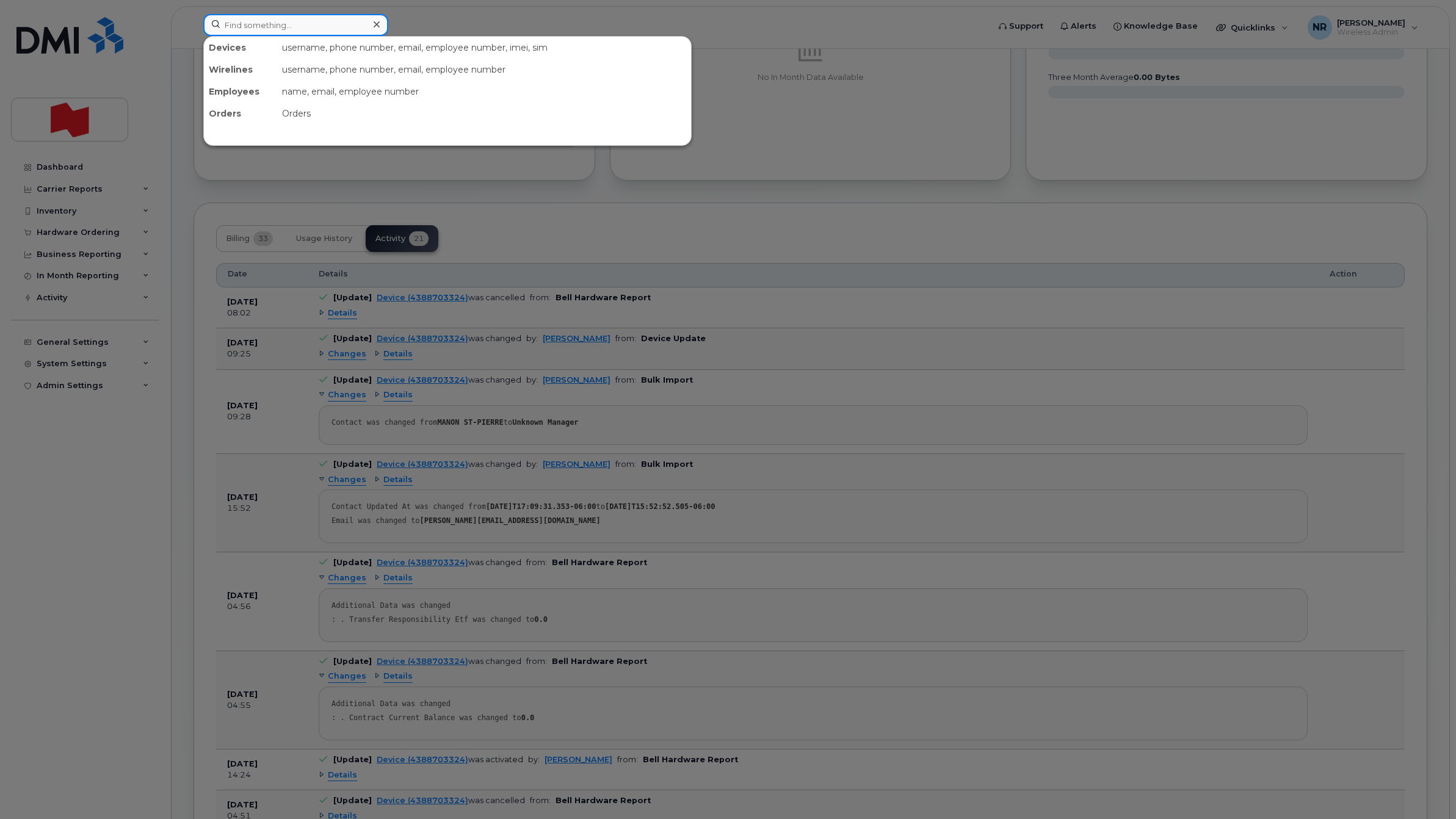
click at [297, 19] on input at bounding box center [295, 25] width 185 height 22
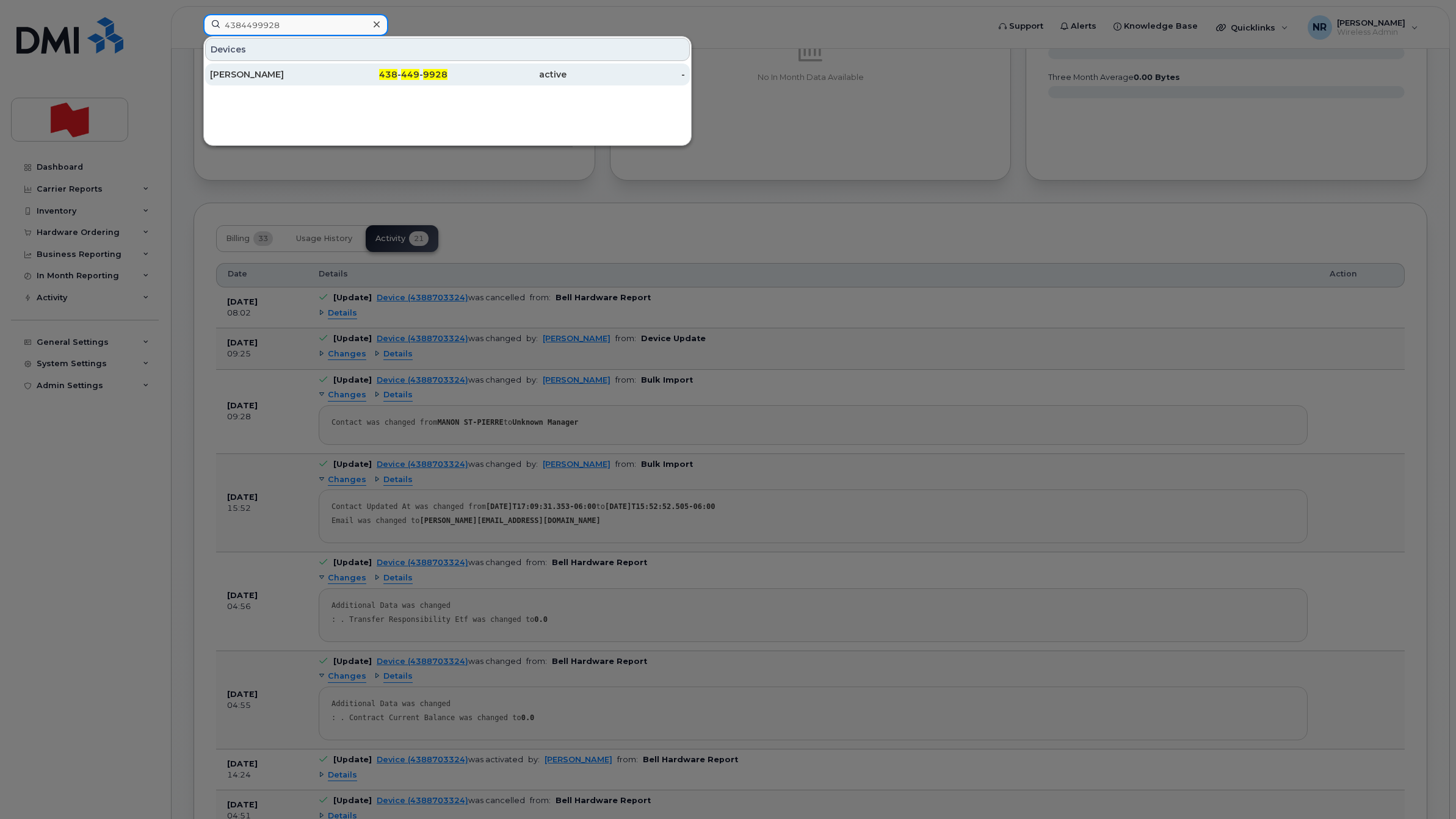
type input "4384499928"
click at [249, 72] on div "[PERSON_NAME]" at bounding box center [270, 75] width 119 height 12
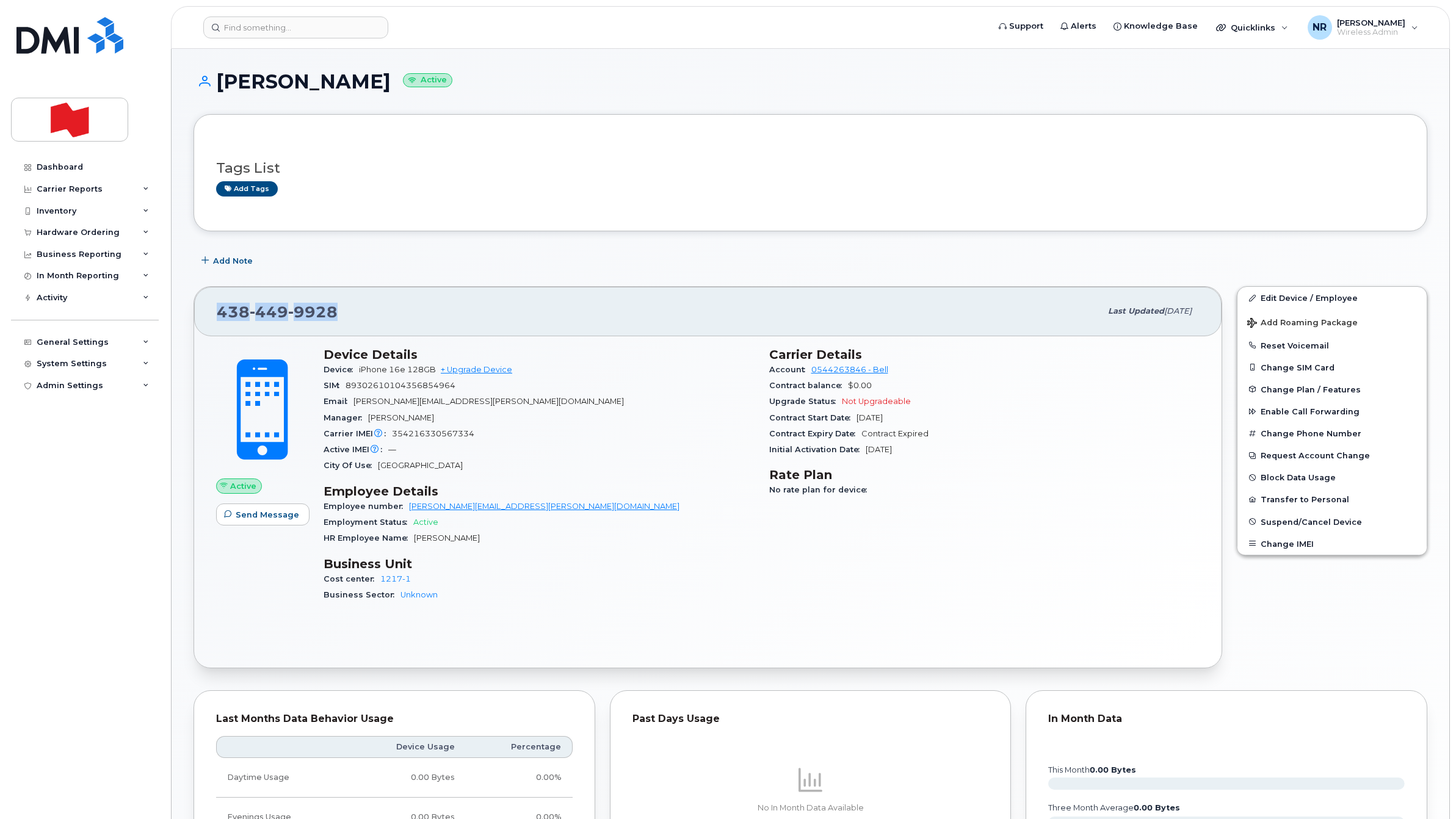
drag, startPoint x: 349, startPoint y: 313, endPoint x: 175, endPoint y: 325, distance: 174.4
click at [175, 325] on div "[PERSON_NAME] Active Tags List Add tags Add Note [PHONE_NUMBER] Last updated [D…" at bounding box center [811, 616] width 1278 height 1134
copy span "[PHONE_NUMBER]"
